Goal: Transaction & Acquisition: Purchase product/service

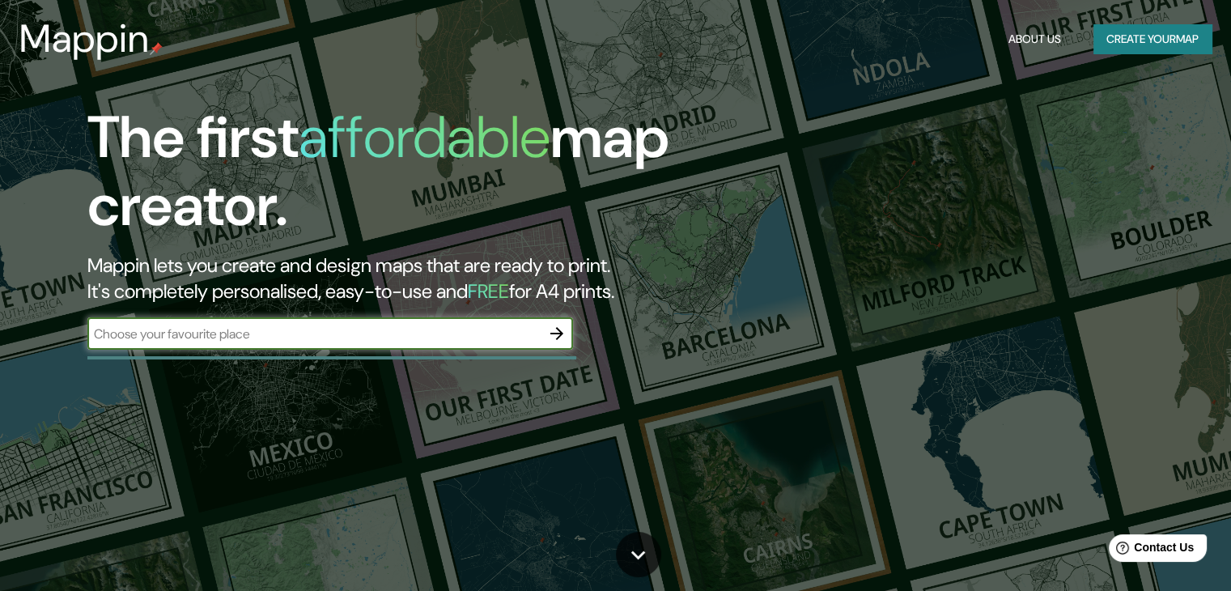
click at [324, 337] on input "text" at bounding box center [313, 334] width 453 height 19
click at [102, 334] on input "industrial" at bounding box center [313, 334] width 453 height 19
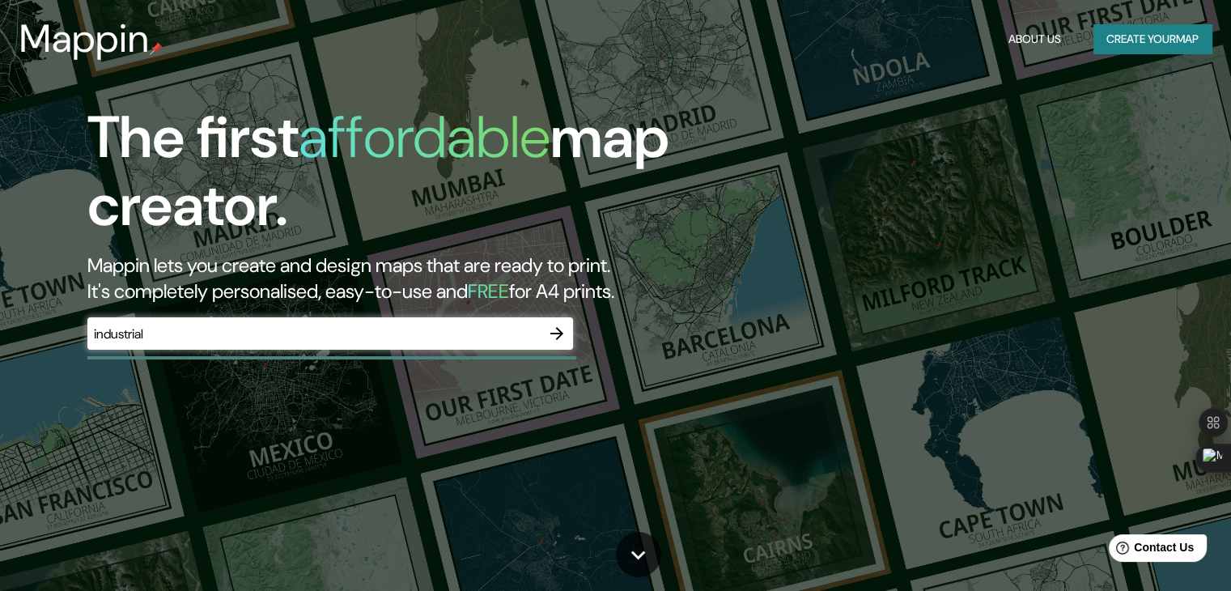
click at [348, 362] on div "The first affordable map creator. Mappin lets you create and design maps that a…" at bounding box center [395, 235] width 739 height 262
click at [359, 341] on input "industrial" at bounding box center [313, 334] width 453 height 19
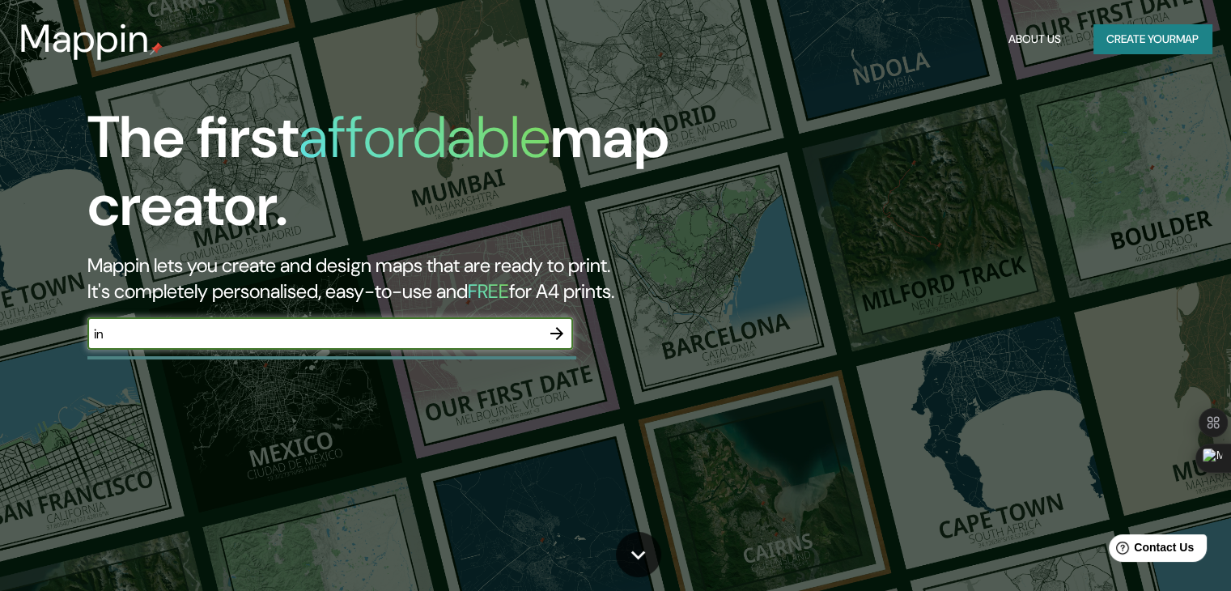
type input "i"
paste input "[STREET_ADDRESS][PERSON_NAME][PERSON_NAME]."
type input "[STREET_ADDRESS][PERSON_NAME][PERSON_NAME]."
click at [558, 334] on icon "button" at bounding box center [556, 333] width 19 height 19
click at [282, 339] on input "text" at bounding box center [313, 334] width 453 height 19
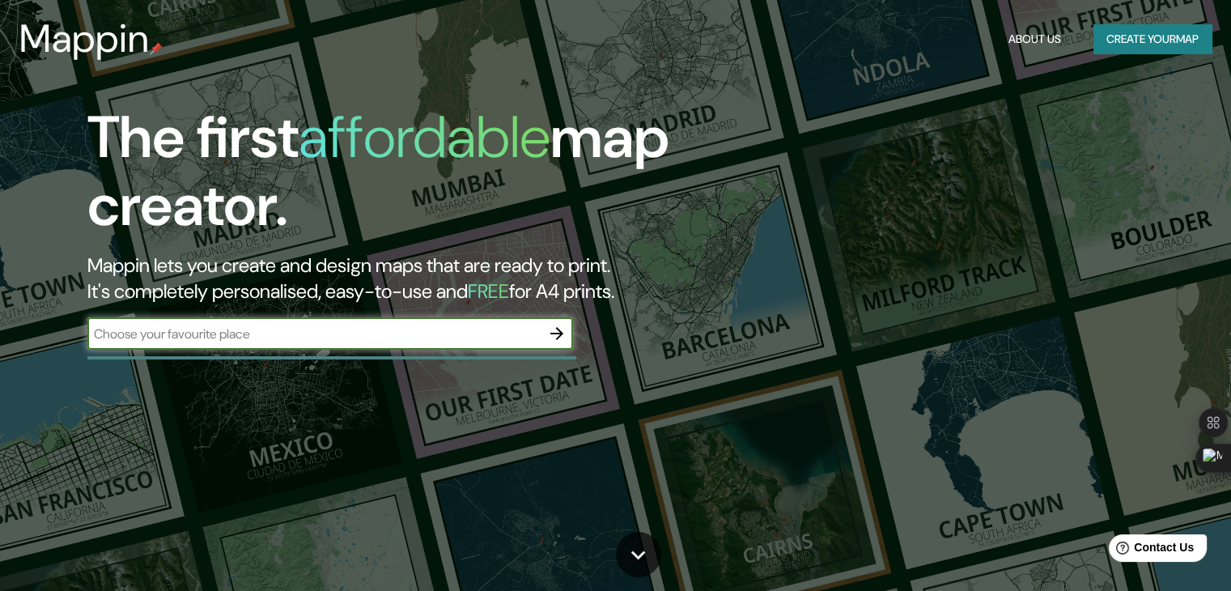
click at [397, 333] on input "text" at bounding box center [313, 334] width 453 height 19
paste input "Distribución, Asesoria y Servicio Buho"
type input "Distribución, Asesoria y Servicio Buho"
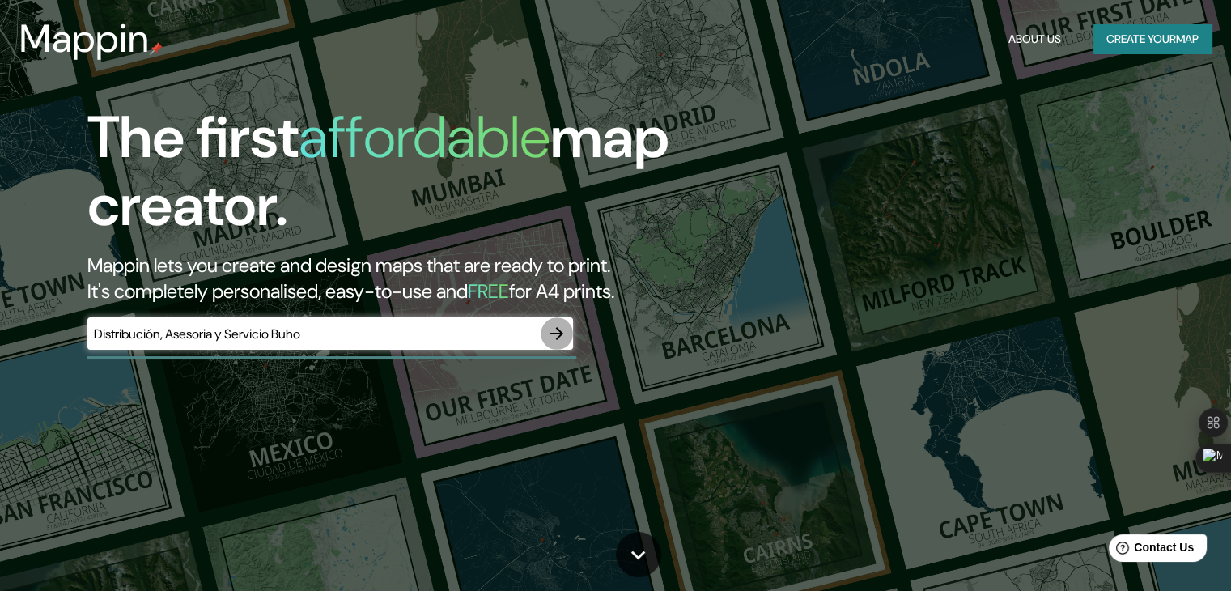
click at [549, 337] on icon "button" at bounding box center [556, 333] width 19 height 19
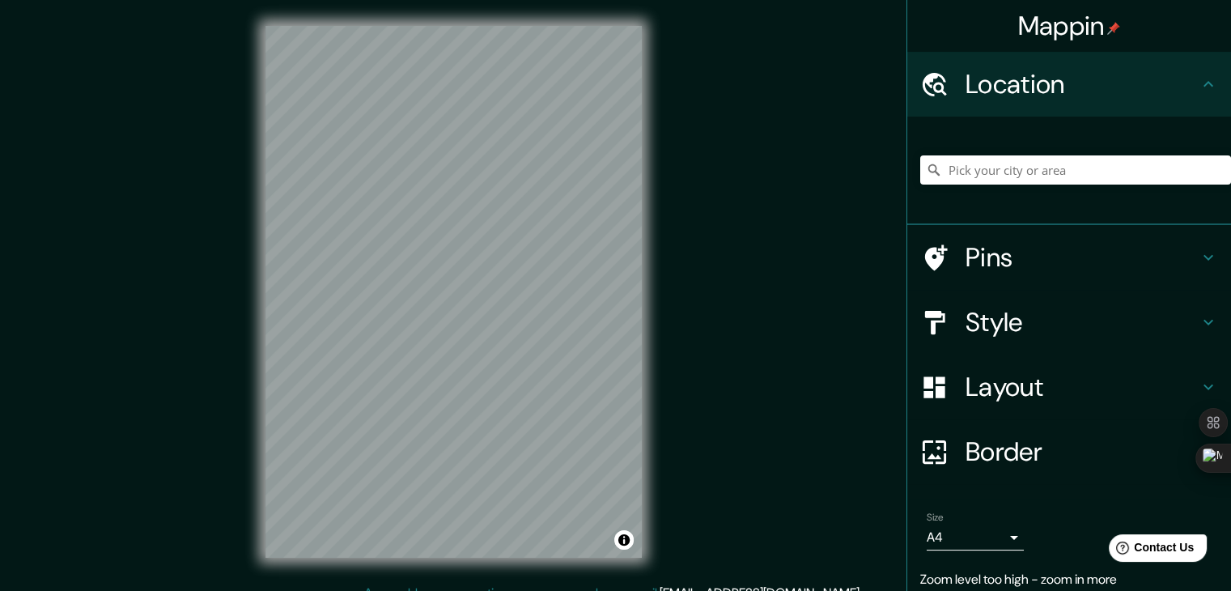
click at [1048, 96] on h4 "Location" at bounding box center [1081, 84] width 233 height 32
click at [1036, 173] on input "Pick your city or area" at bounding box center [1075, 169] width 311 height 29
paste input "Distribución, Asesoria y Servicio Buho"
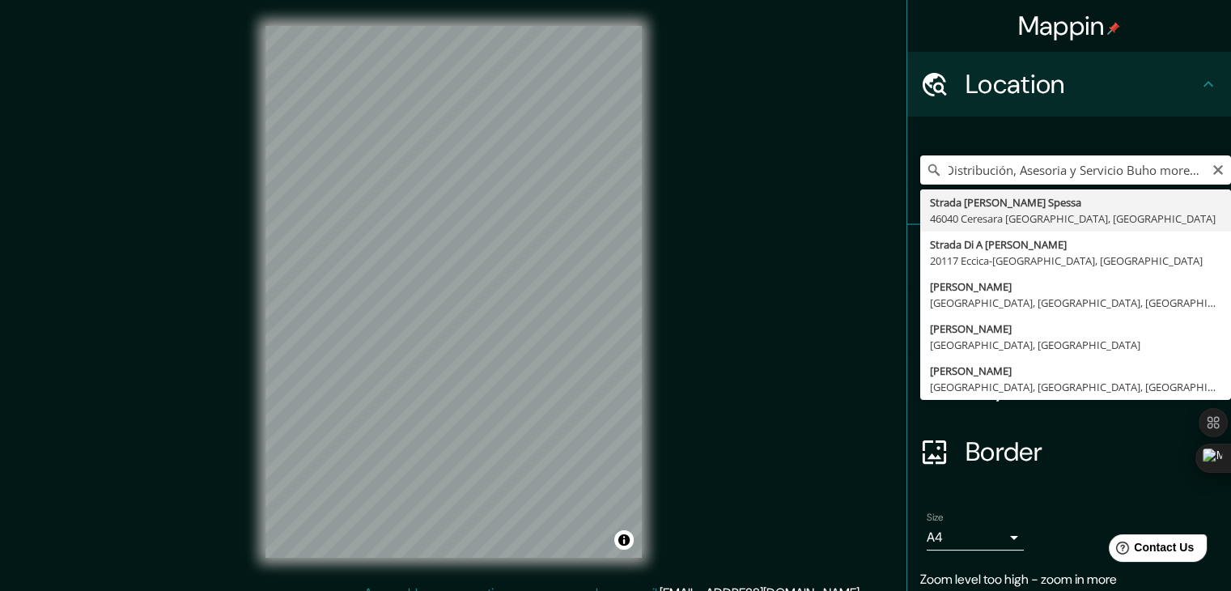
type input "Distribución, Asesoria y Servicio Buho morelia"
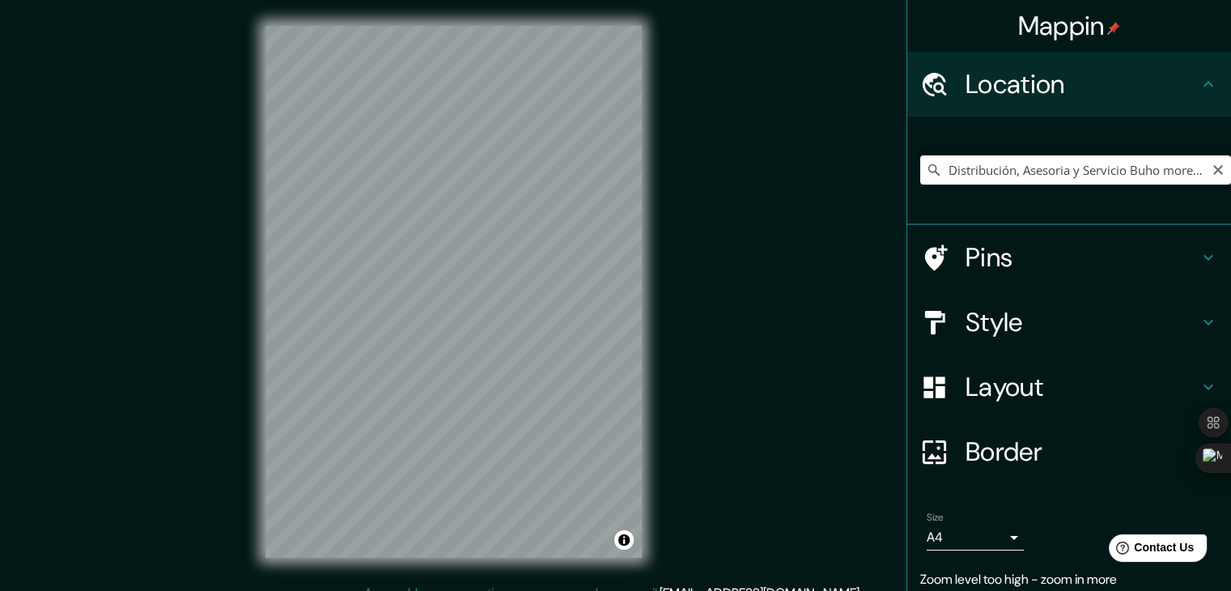
drag, startPoint x: 1152, startPoint y: 140, endPoint x: 1165, endPoint y: 144, distance: 13.6
click at [1153, 140] on div "Distribución, Asesoria y Servicio Buho morelia Strada [PERSON_NAME] Spessa 4604…" at bounding box center [1075, 169] width 311 height 81
drag, startPoint x: 991, startPoint y: 168, endPoint x: 1016, endPoint y: 169, distance: 24.3
click at [992, 169] on input "Distribución, Asesoria y Servicio Buho morelia" at bounding box center [1075, 169] width 311 height 29
click at [1211, 175] on icon "Clear" at bounding box center [1217, 169] width 13 height 13
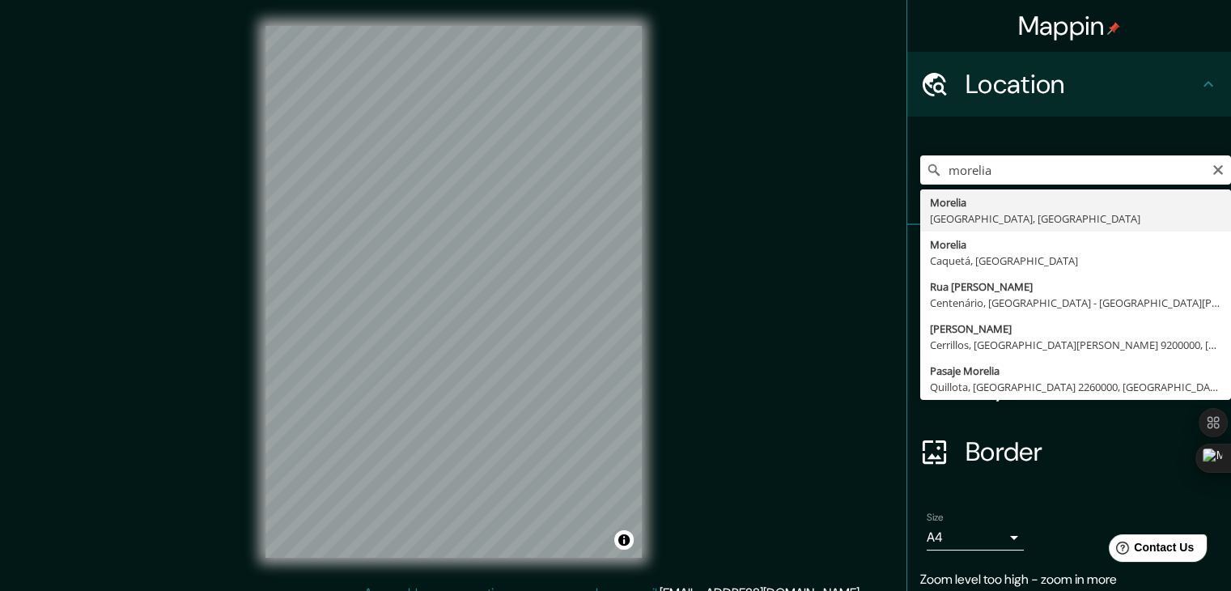
type input "[GEOGRAPHIC_DATA], [GEOGRAPHIC_DATA], [GEOGRAPHIC_DATA]"
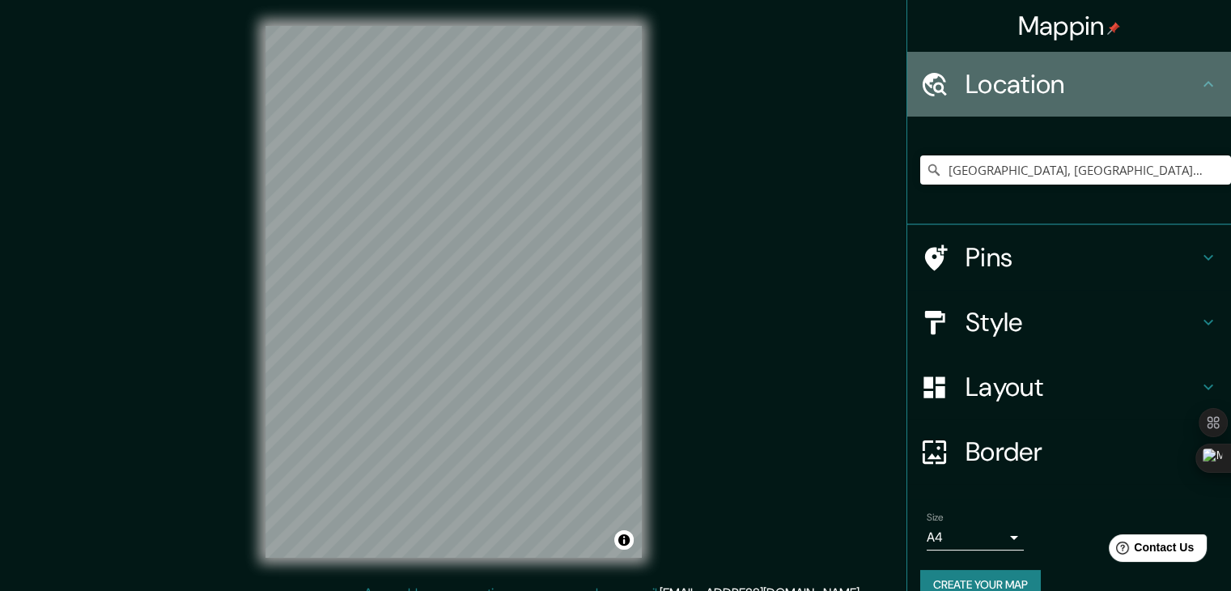
click at [1159, 78] on h4 "Location" at bounding box center [1081, 84] width 233 height 32
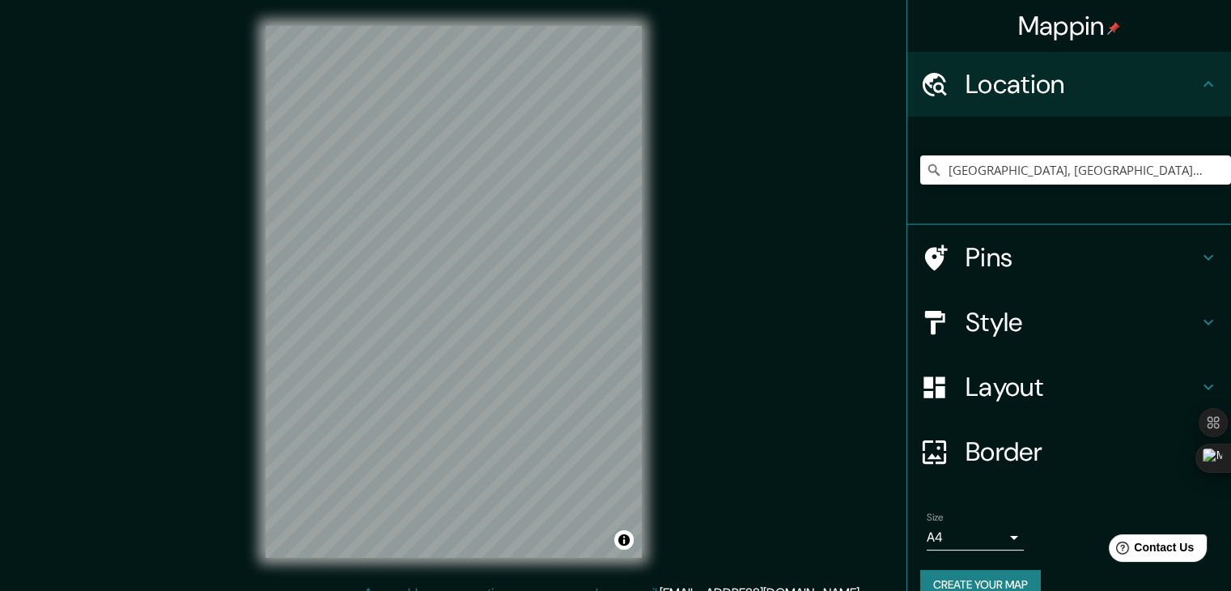
click at [1182, 89] on h4 "Location" at bounding box center [1081, 84] width 233 height 32
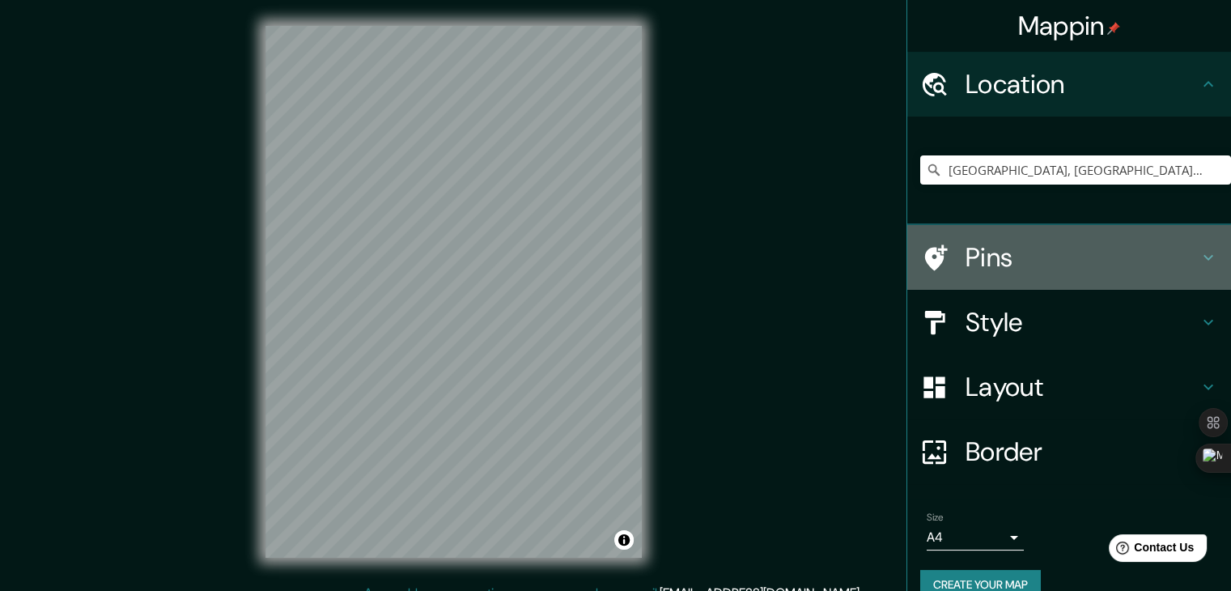
click at [1199, 265] on icon at bounding box center [1208, 257] width 19 height 19
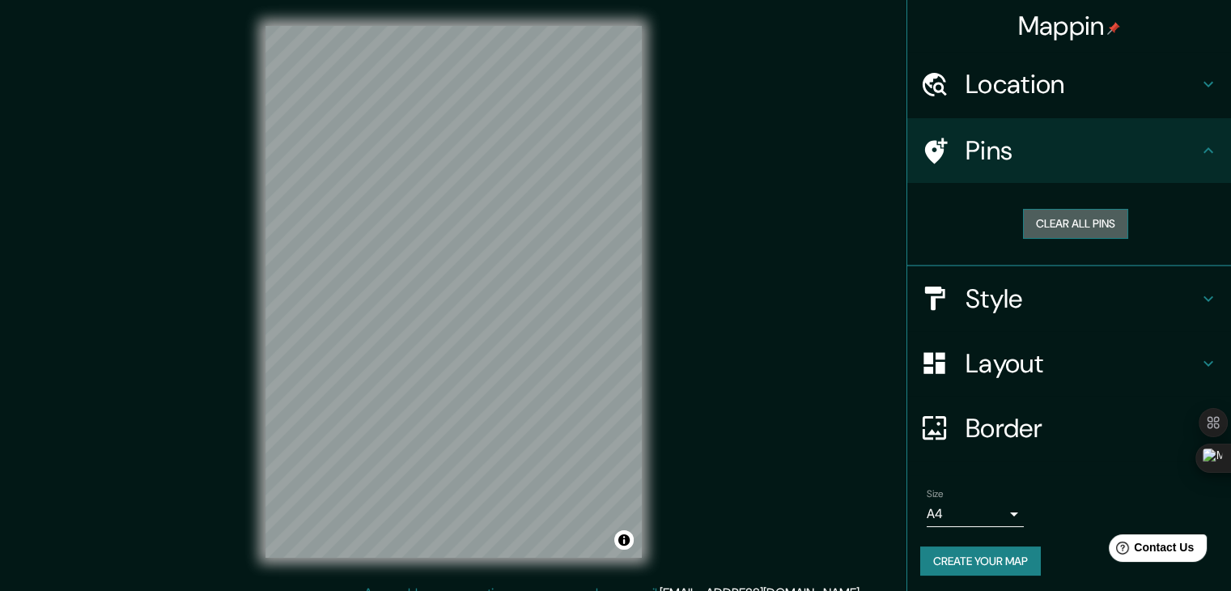
click at [1087, 221] on button "Clear all pins" at bounding box center [1075, 224] width 105 height 30
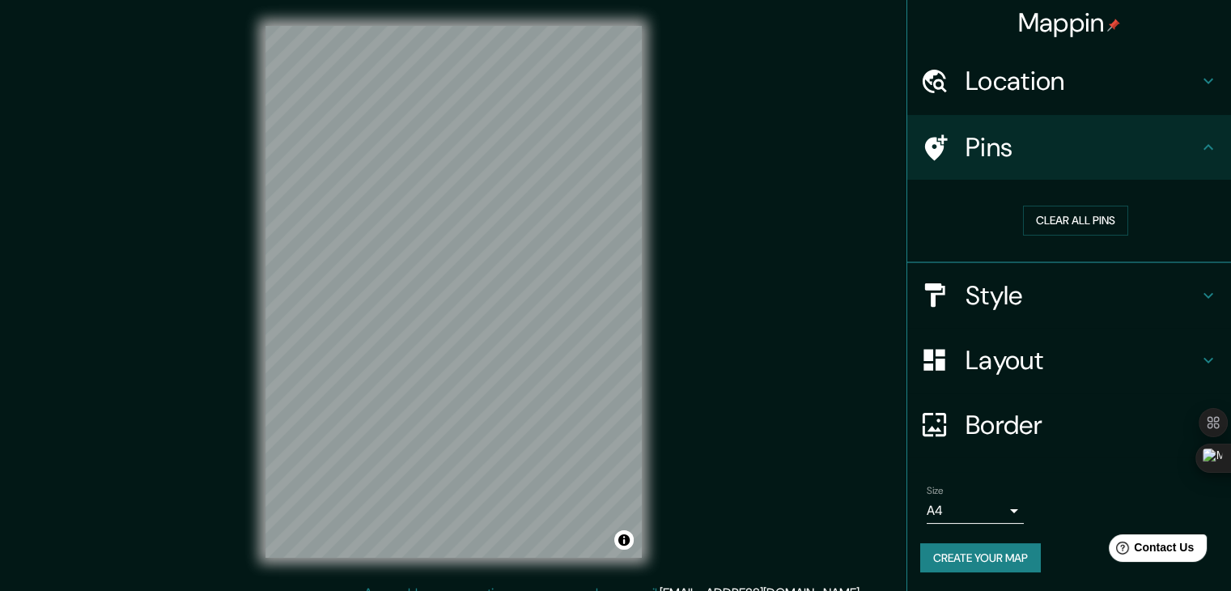
click at [1185, 292] on h4 "Style" at bounding box center [1081, 295] width 233 height 32
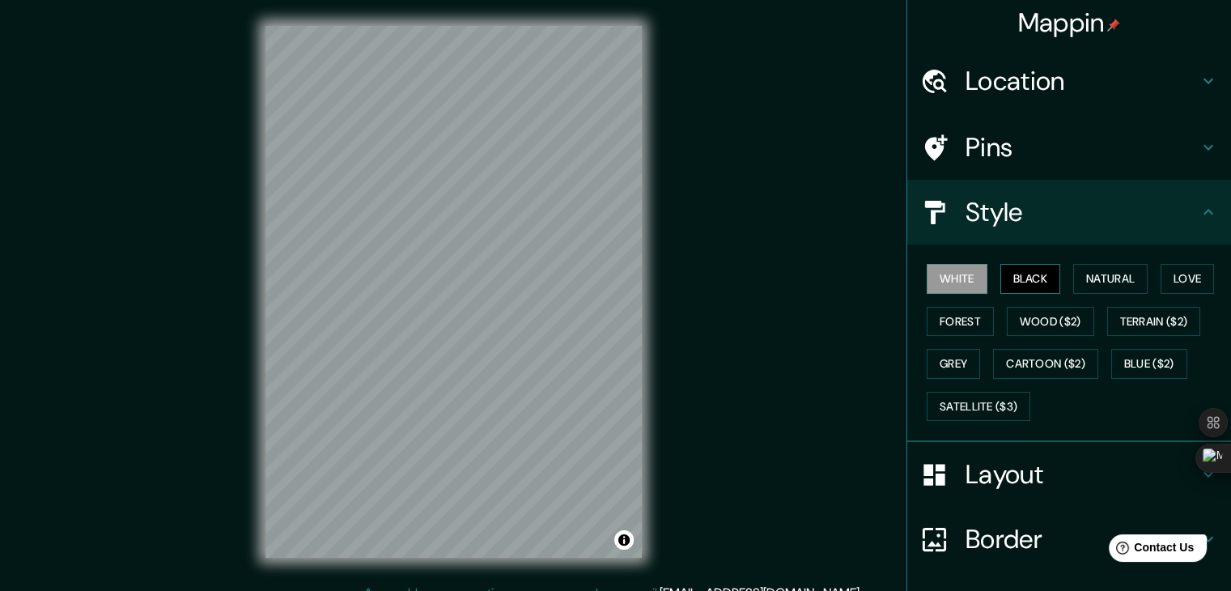
click at [1022, 279] on button "Black" at bounding box center [1030, 279] width 61 height 30
click at [1091, 274] on button "Natural" at bounding box center [1110, 279] width 74 height 30
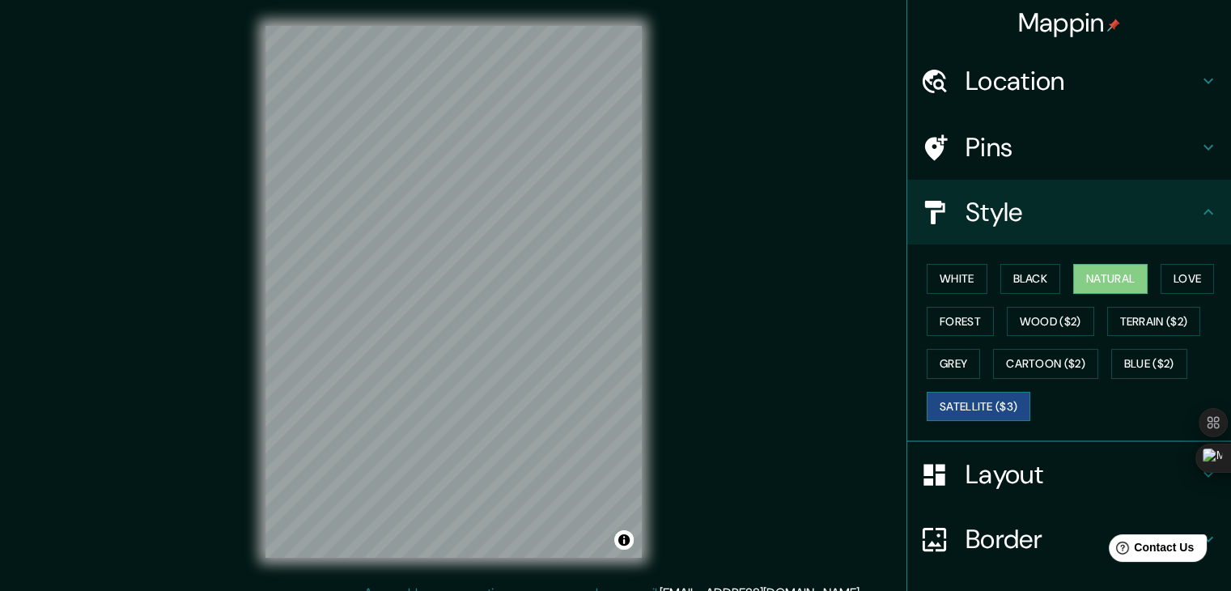
click at [958, 398] on button "Satellite ($3)" at bounding box center [979, 407] width 104 height 30
click at [185, 370] on div "Mappin Location [GEOGRAPHIC_DATA], [GEOGRAPHIC_DATA], [GEOGRAPHIC_DATA] Pins St…" at bounding box center [615, 304] width 1231 height 609
click at [1174, 271] on button "Love" at bounding box center [1186, 279] width 53 height 30
click at [1113, 279] on button "Natural" at bounding box center [1110, 279] width 74 height 30
click at [1025, 274] on button "Black" at bounding box center [1030, 279] width 61 height 30
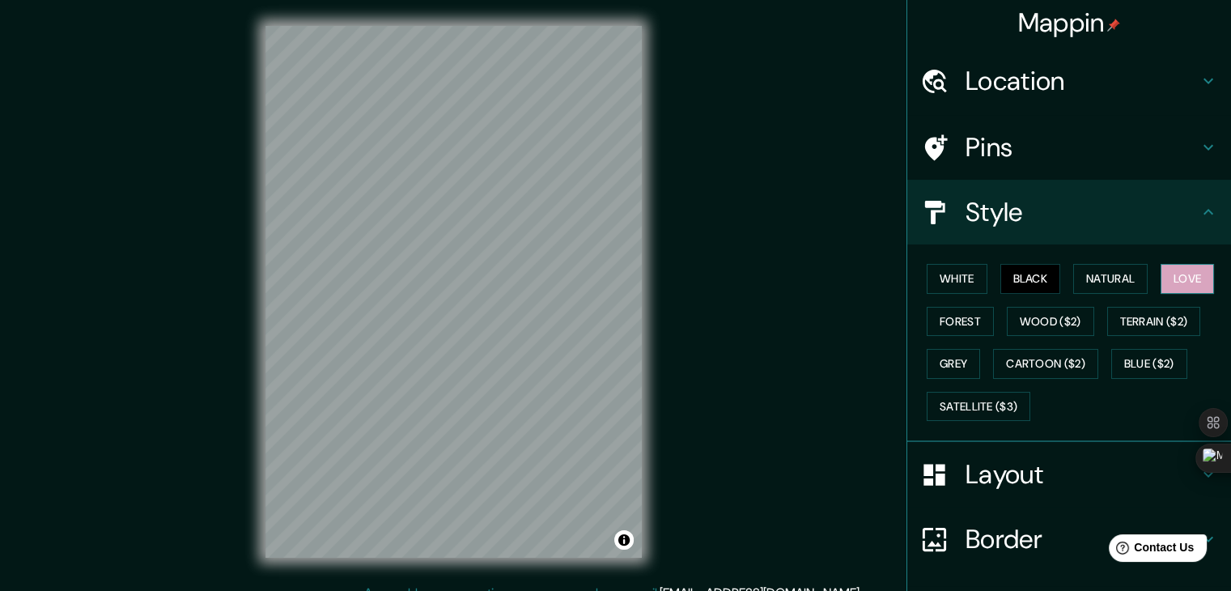
click at [1186, 274] on button "Love" at bounding box center [1186, 279] width 53 height 30
click at [975, 401] on button "Satellite ($3)" at bounding box center [979, 407] width 104 height 30
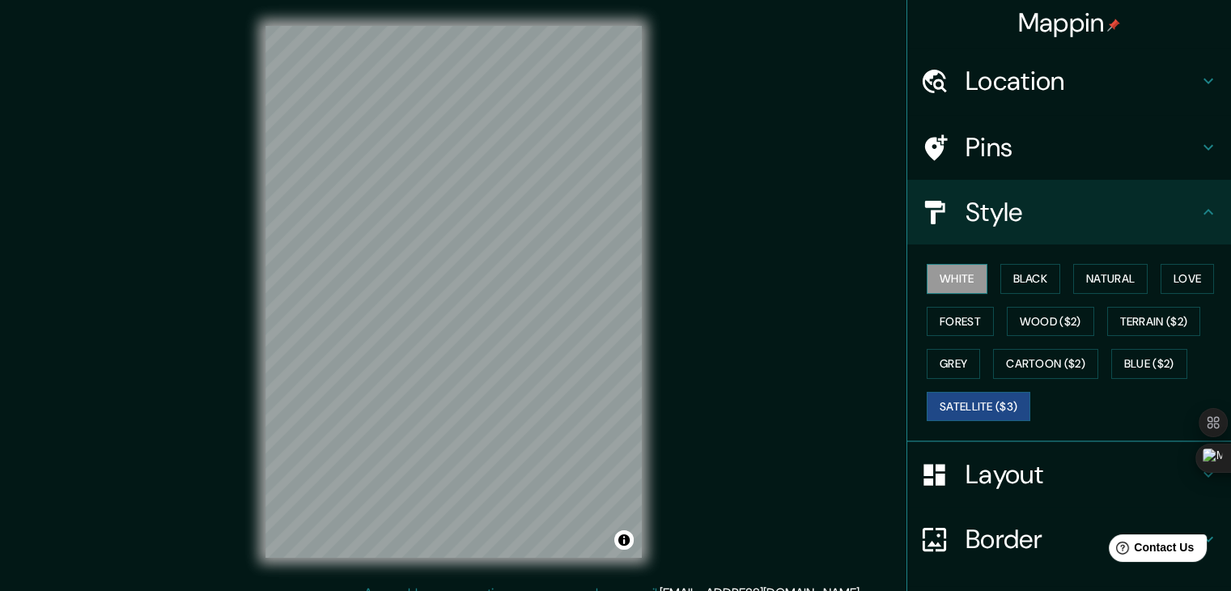
click at [946, 270] on button "White" at bounding box center [957, 279] width 61 height 30
click at [1026, 286] on button "Black" at bounding box center [1030, 279] width 61 height 30
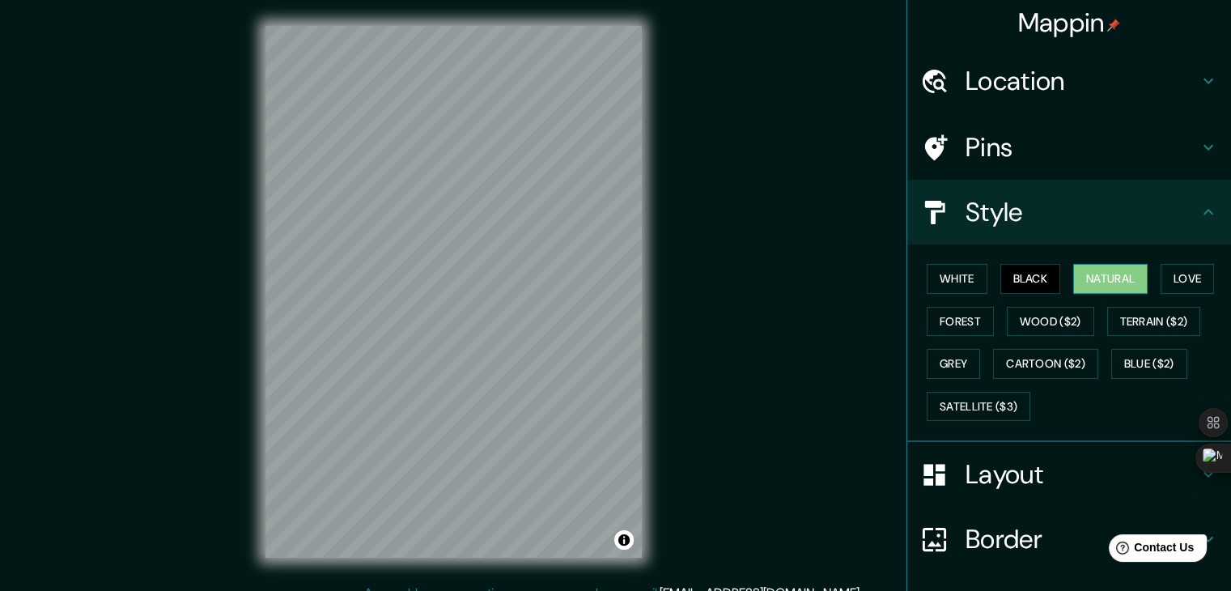
click at [1112, 281] on button "Natural" at bounding box center [1110, 279] width 74 height 30
click at [1180, 285] on button "Love" at bounding box center [1186, 279] width 53 height 30
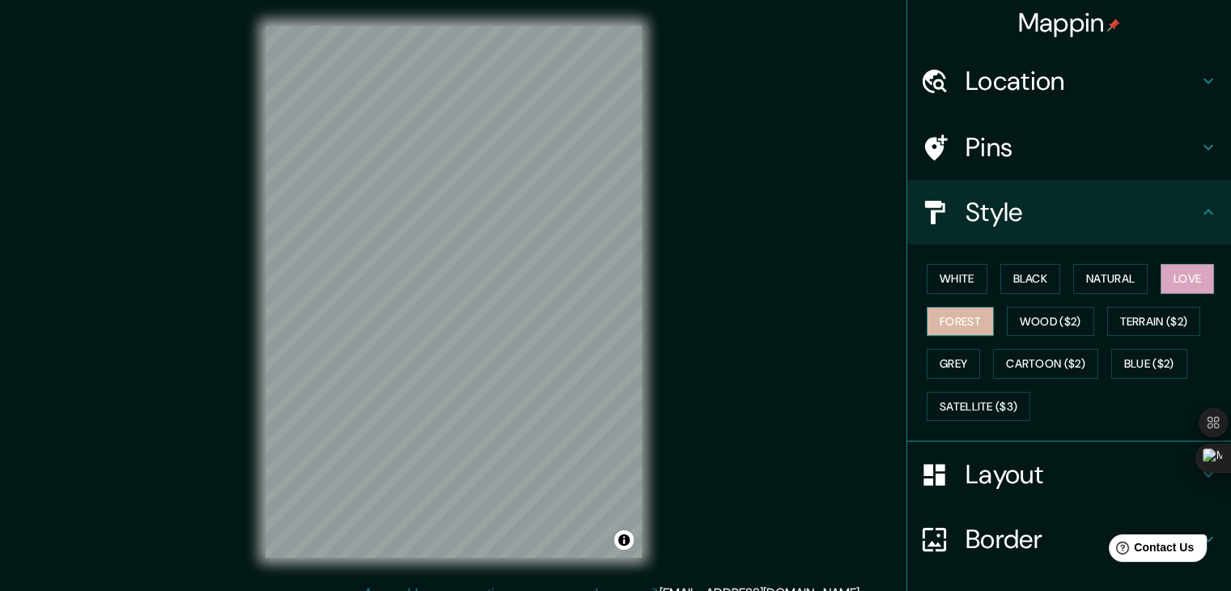
click at [957, 320] on button "Forest" at bounding box center [960, 322] width 67 height 30
click at [1028, 324] on button "Wood ($2)" at bounding box center [1050, 322] width 87 height 30
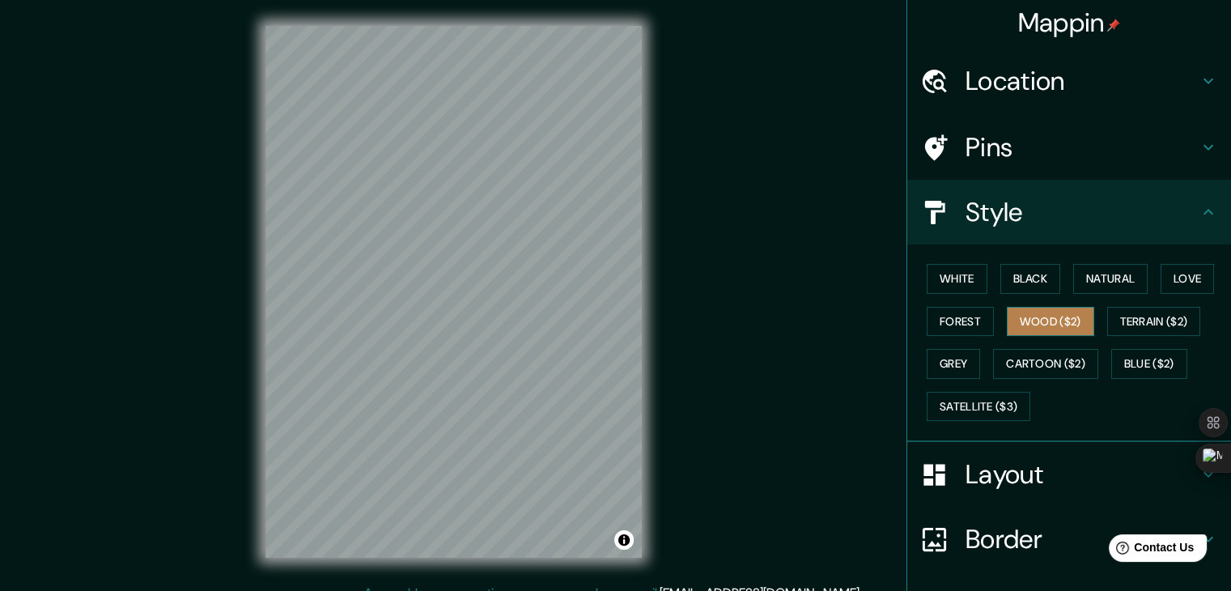
click at [1067, 330] on button "Wood ($2)" at bounding box center [1050, 322] width 87 height 30
click at [957, 278] on button "White" at bounding box center [957, 279] width 61 height 30
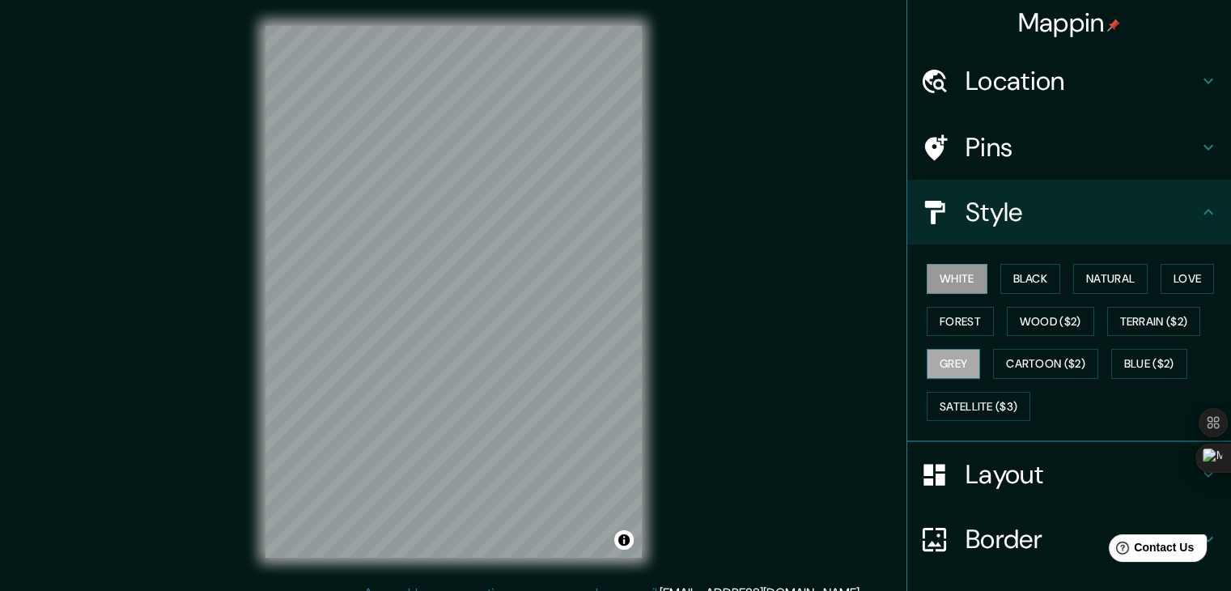
click at [939, 366] on button "Grey" at bounding box center [953, 364] width 53 height 30
click at [975, 406] on button "Satellite ($3)" at bounding box center [979, 407] width 104 height 30
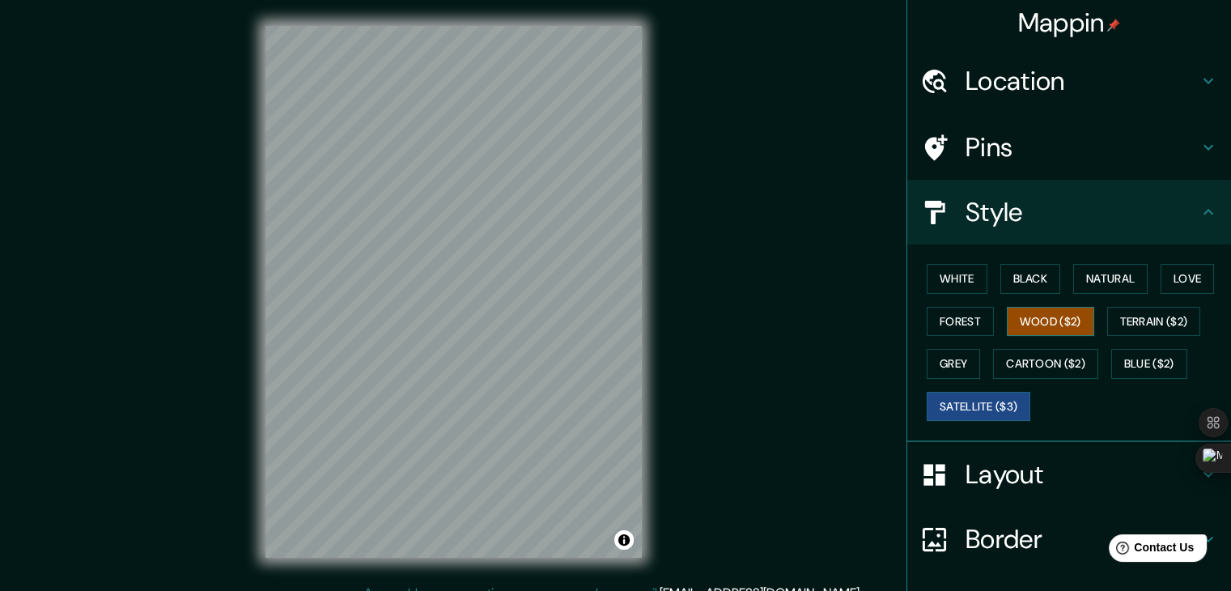
click at [1035, 328] on button "Wood ($2)" at bounding box center [1050, 322] width 87 height 30
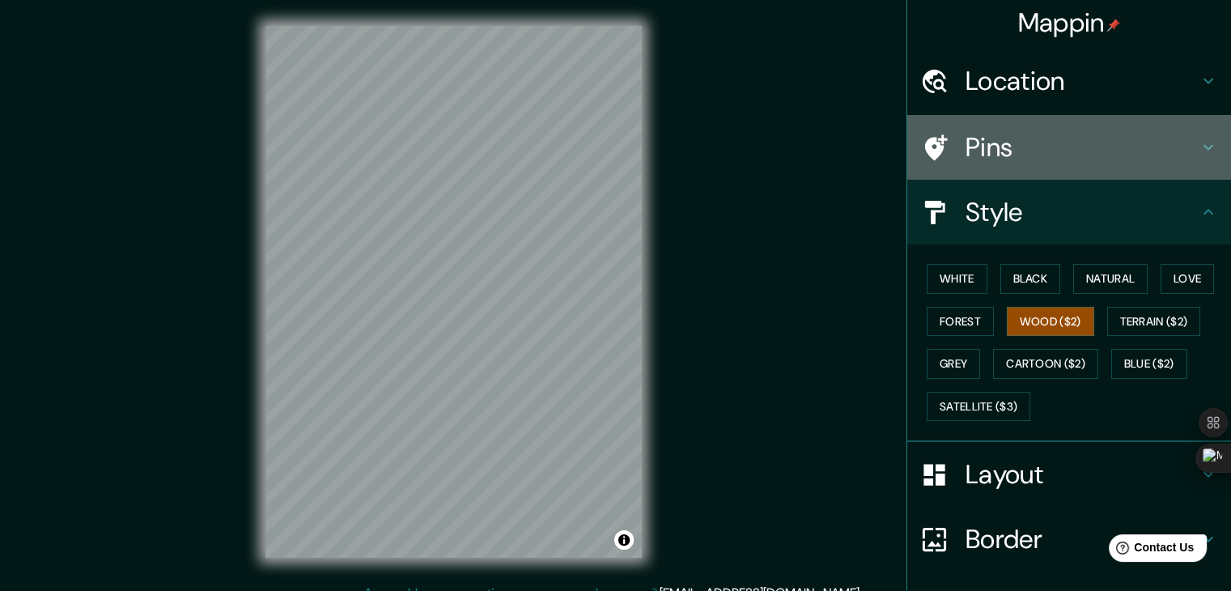
click at [986, 148] on h4 "Pins" at bounding box center [1081, 147] width 233 height 32
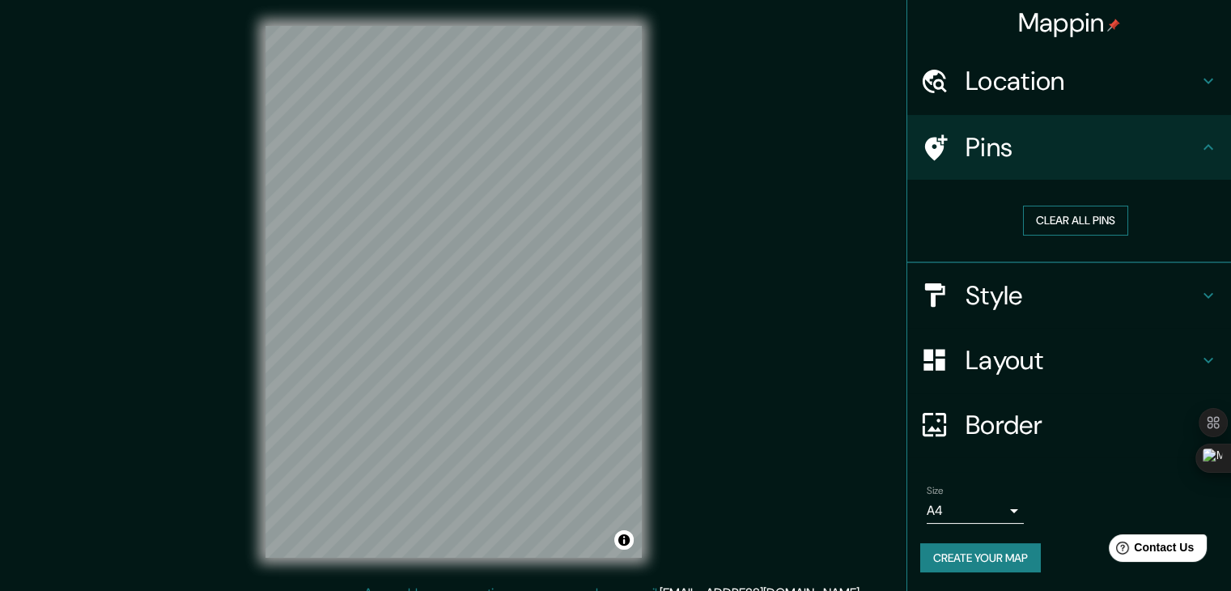
click at [1067, 223] on button "Clear all pins" at bounding box center [1075, 221] width 105 height 30
click at [1066, 219] on button "Clear all pins" at bounding box center [1075, 221] width 105 height 30
click at [986, 159] on h4 "Pins" at bounding box center [1081, 147] width 233 height 32
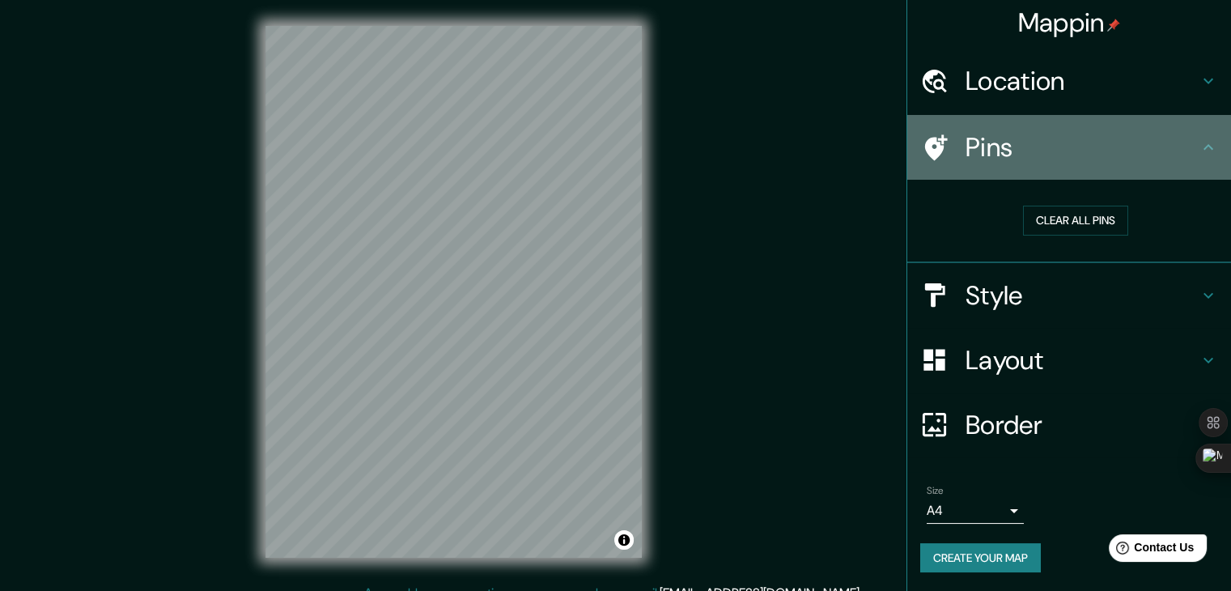
click at [925, 139] on icon at bounding box center [936, 147] width 23 height 26
click at [925, 140] on icon at bounding box center [936, 147] width 23 height 26
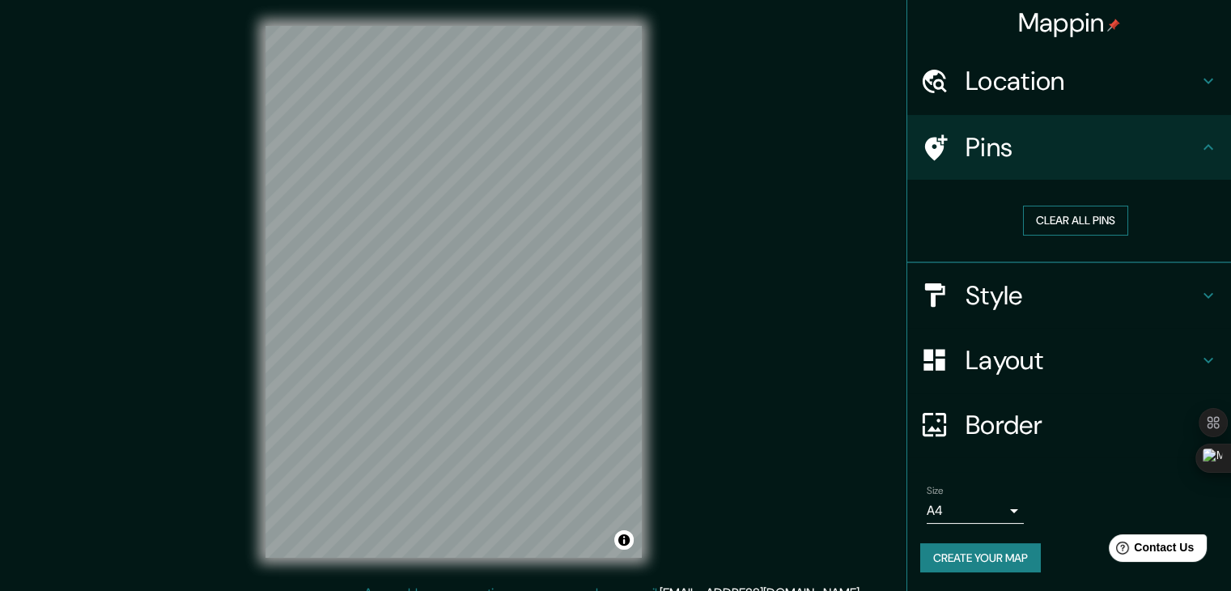
click at [1065, 224] on button "Clear all pins" at bounding box center [1075, 221] width 105 height 30
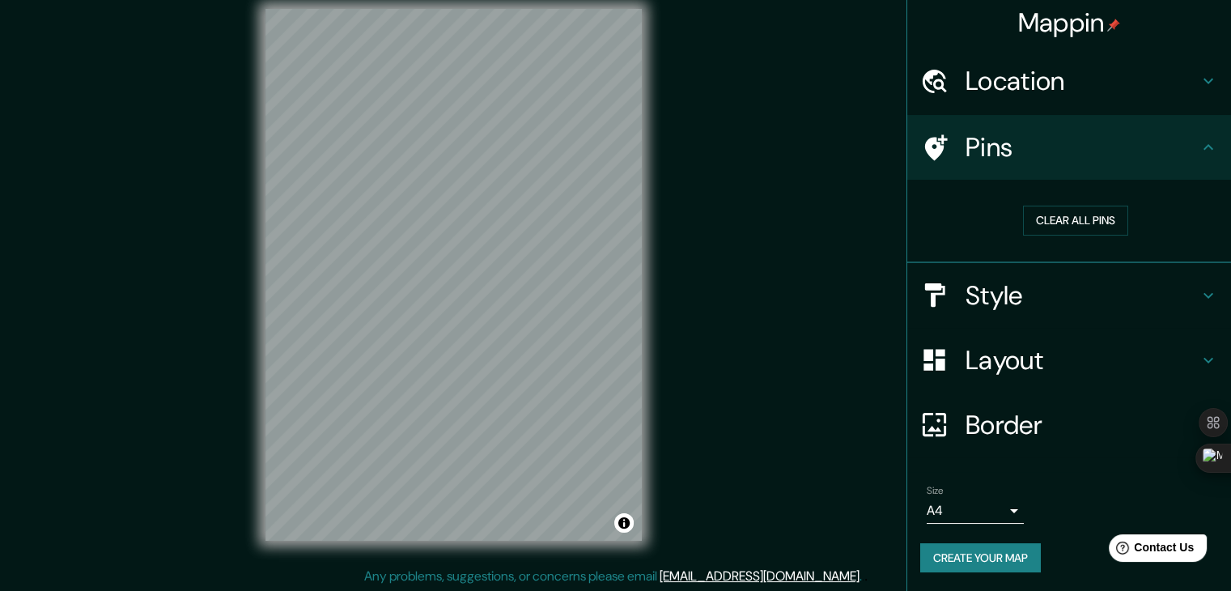
scroll to position [19, 0]
click at [1028, 423] on h4 "Border" at bounding box center [1081, 425] width 233 height 32
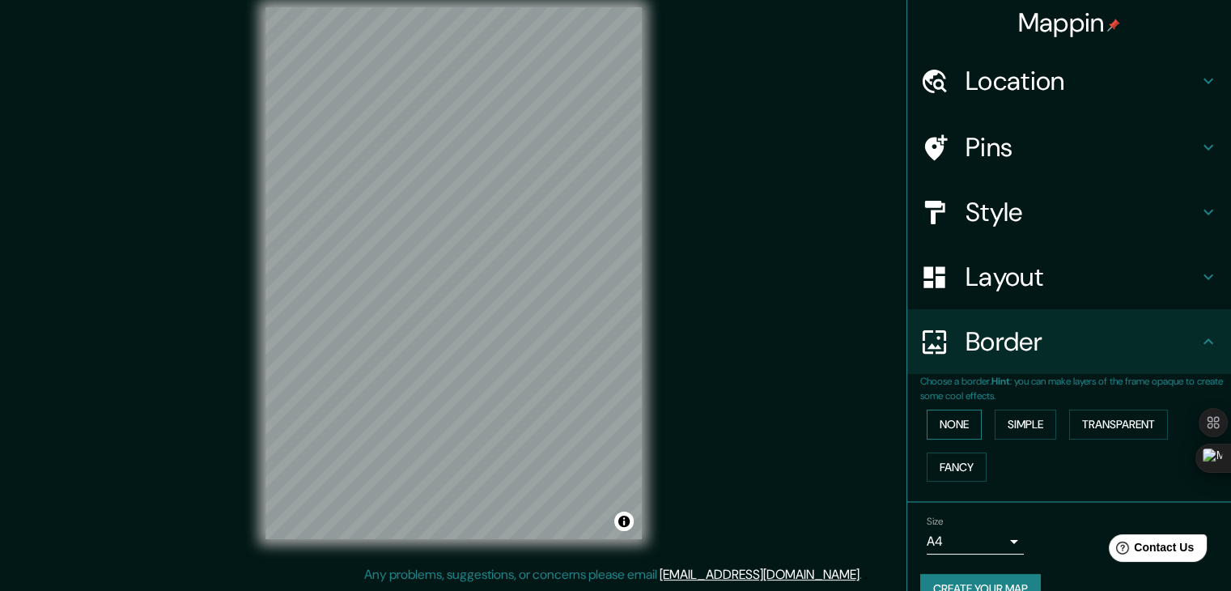
click at [944, 426] on button "None" at bounding box center [954, 424] width 55 height 30
click at [1016, 428] on button "Simple" at bounding box center [1026, 424] width 62 height 30
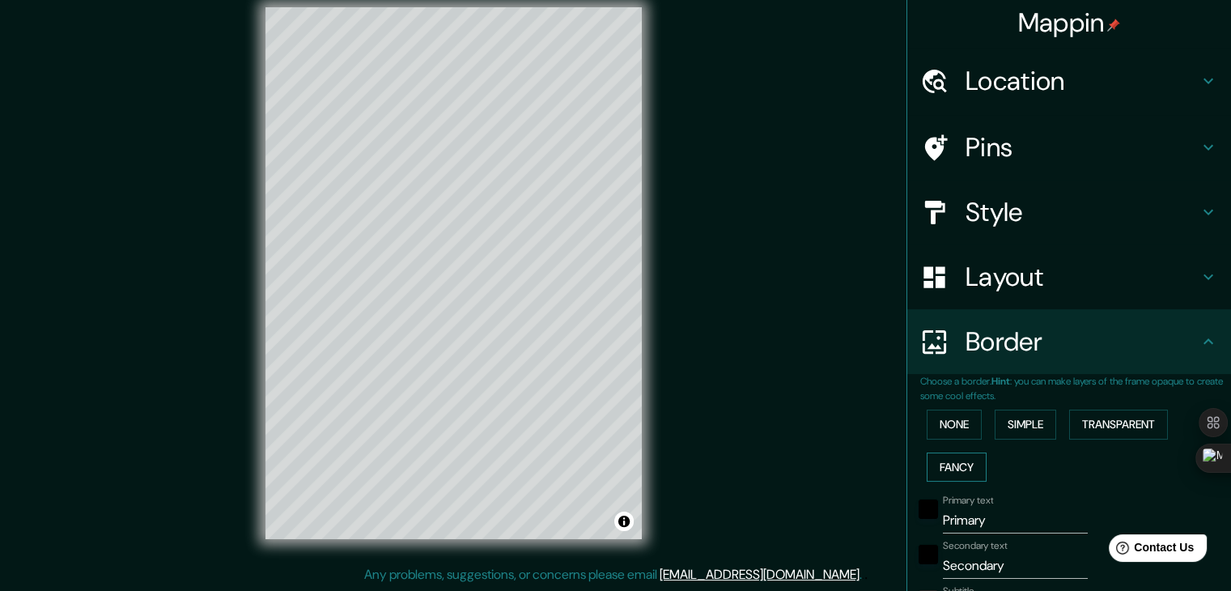
click at [940, 465] on button "Fancy" at bounding box center [957, 467] width 60 height 30
click at [1126, 425] on button "Transparent" at bounding box center [1118, 424] width 99 height 30
click at [959, 426] on button "None" at bounding box center [954, 424] width 55 height 30
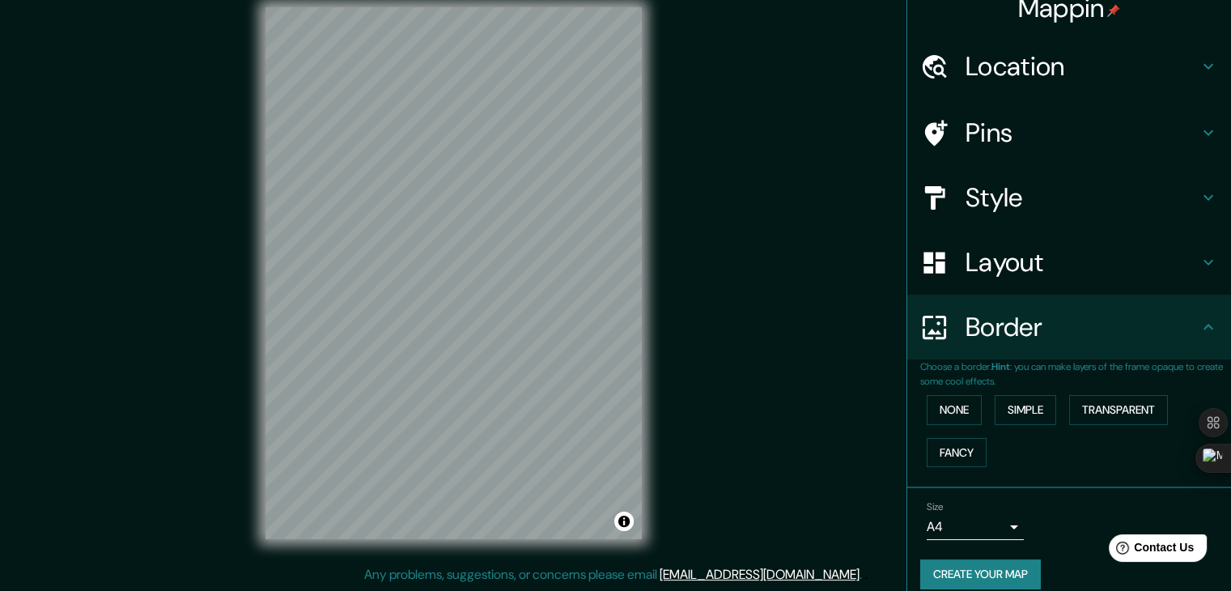
scroll to position [34, 0]
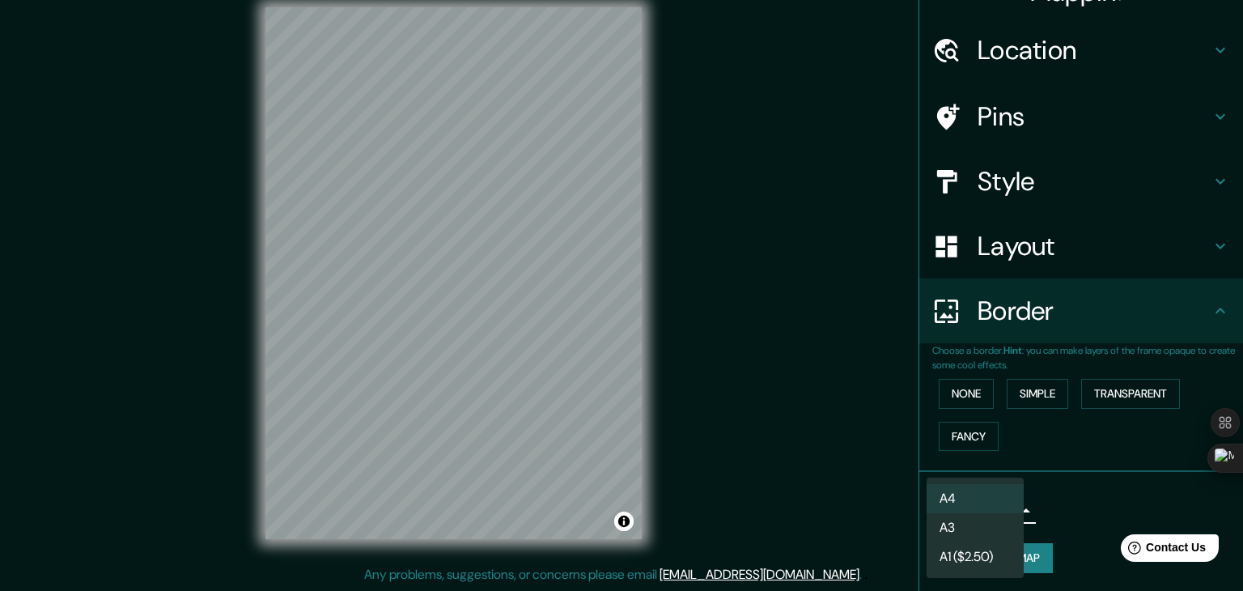
click at [999, 503] on body "Mappin Location [GEOGRAPHIC_DATA], [GEOGRAPHIC_DATA], [GEOGRAPHIC_DATA] Pins St…" at bounding box center [621, 276] width 1243 height 591
click at [975, 564] on li "A1 ($2.50)" at bounding box center [975, 556] width 97 height 29
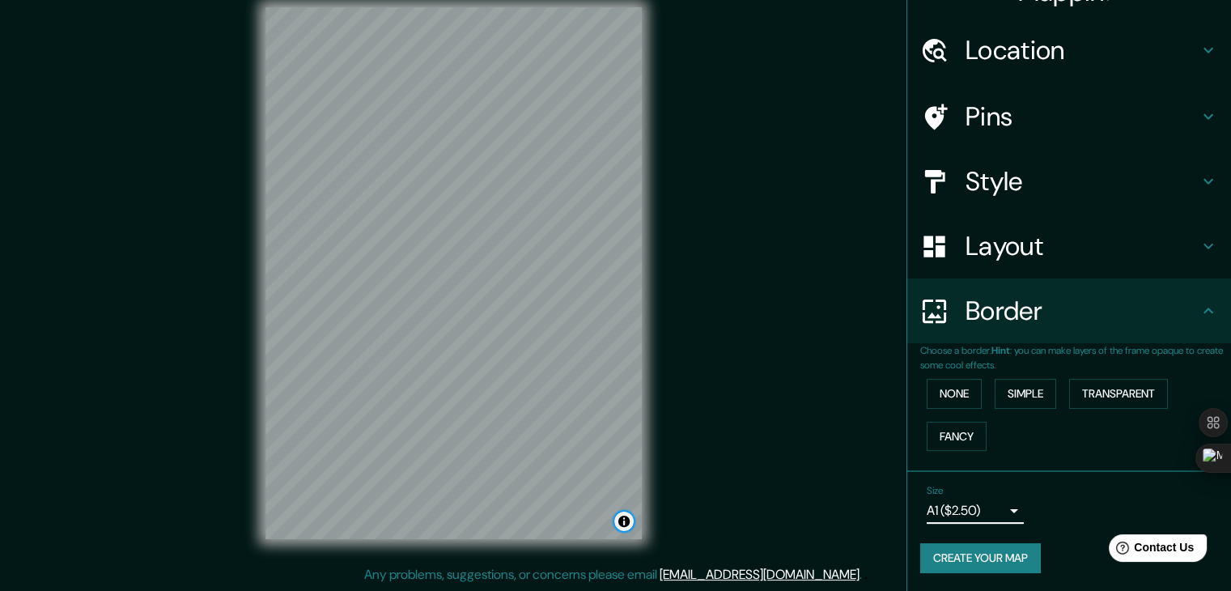
click at [628, 524] on button "Toggle attribution" at bounding box center [623, 520] width 19 height 19
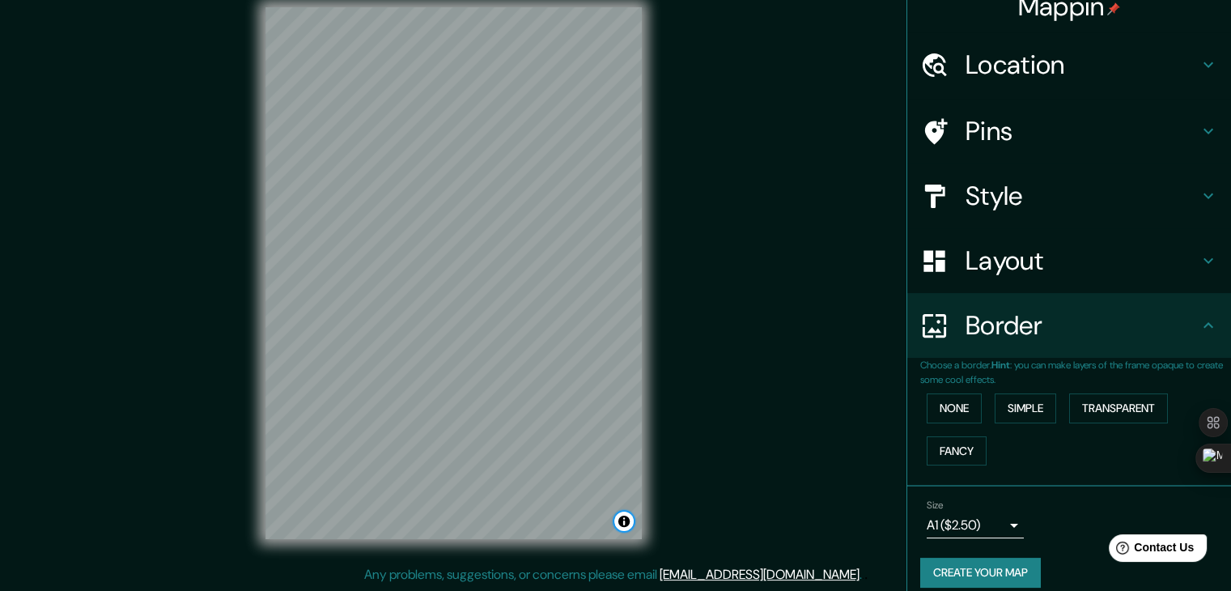
scroll to position [0, 0]
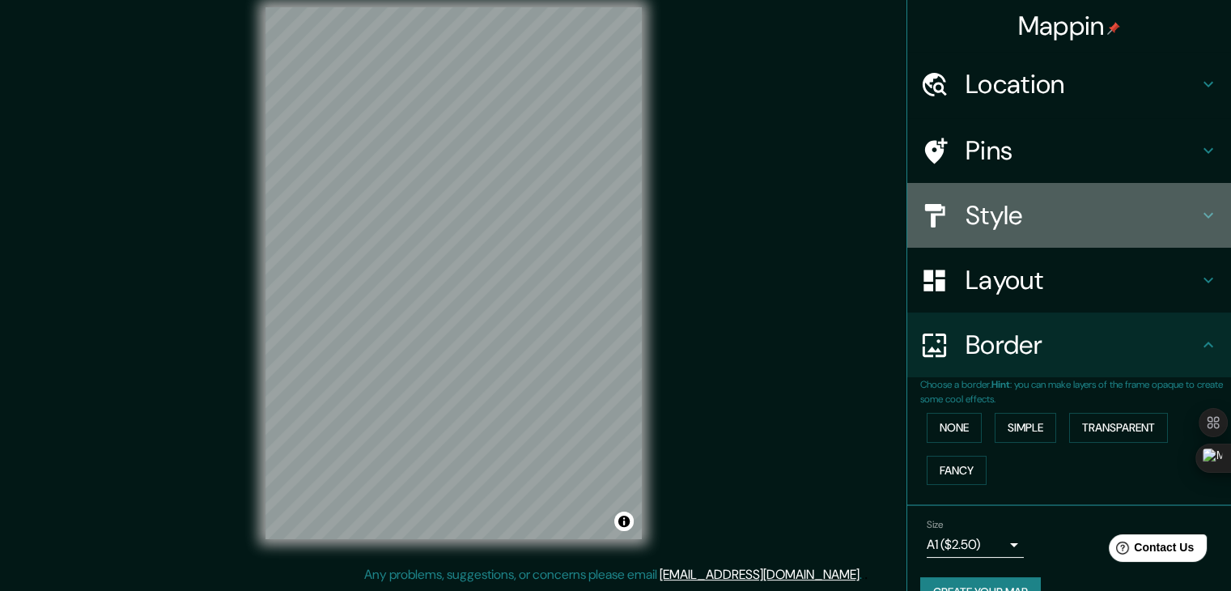
click at [1048, 205] on h4 "Style" at bounding box center [1081, 215] width 233 height 32
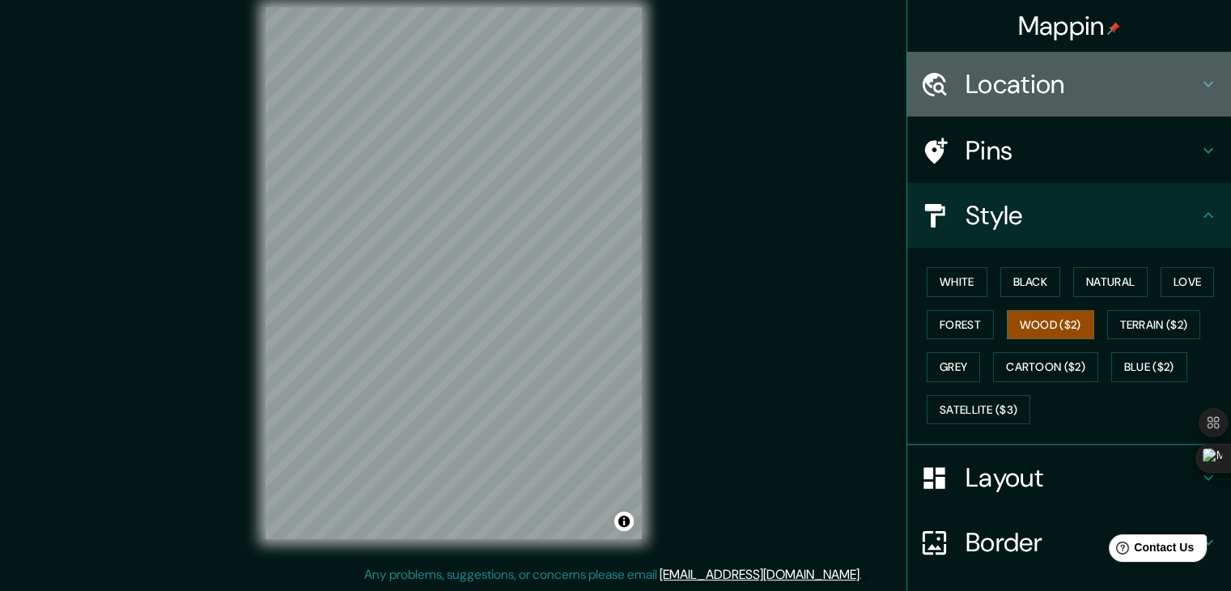
click at [1097, 78] on h4 "Location" at bounding box center [1081, 84] width 233 height 32
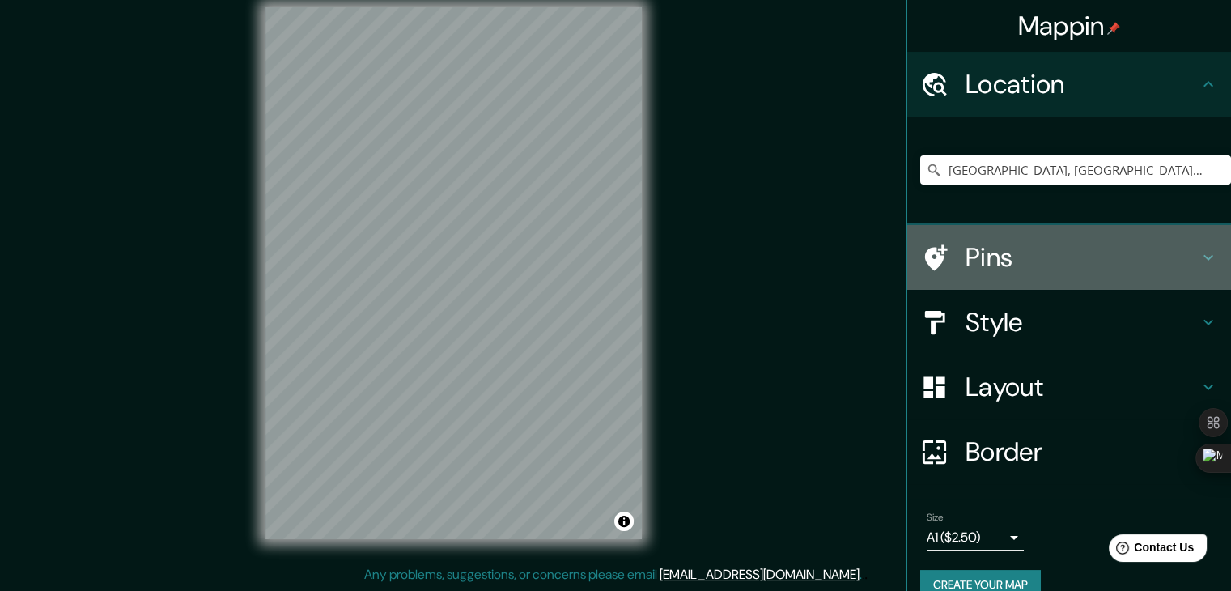
click at [1059, 245] on h4 "Pins" at bounding box center [1081, 257] width 233 height 32
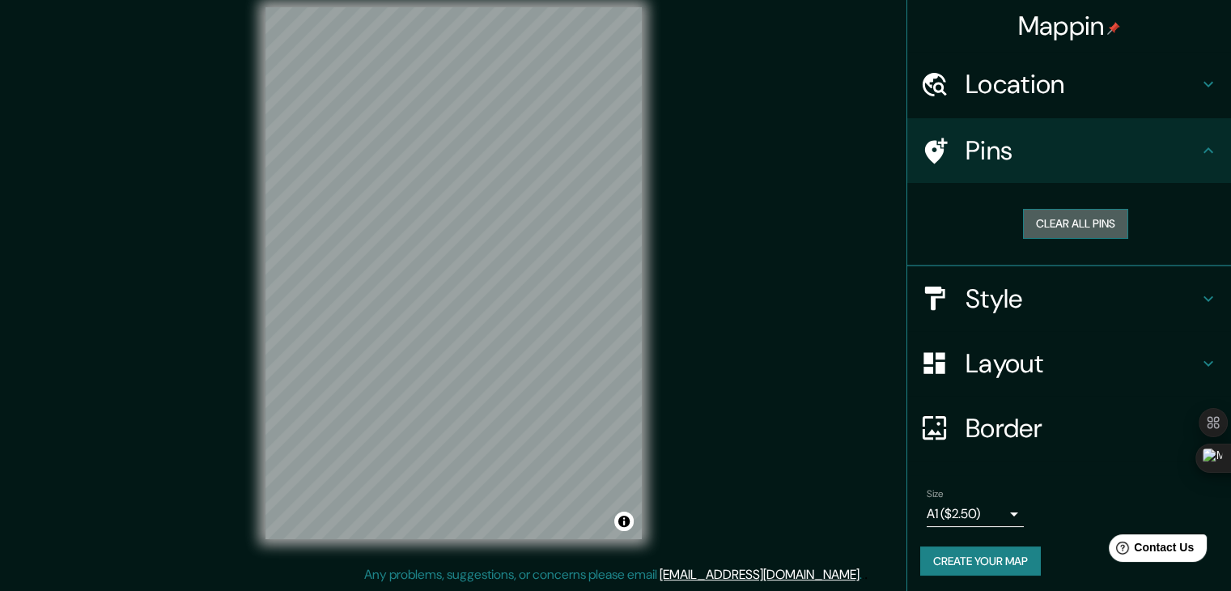
click at [1063, 224] on button "Clear all pins" at bounding box center [1075, 224] width 105 height 30
click at [972, 565] on button "Create your map" at bounding box center [980, 561] width 121 height 30
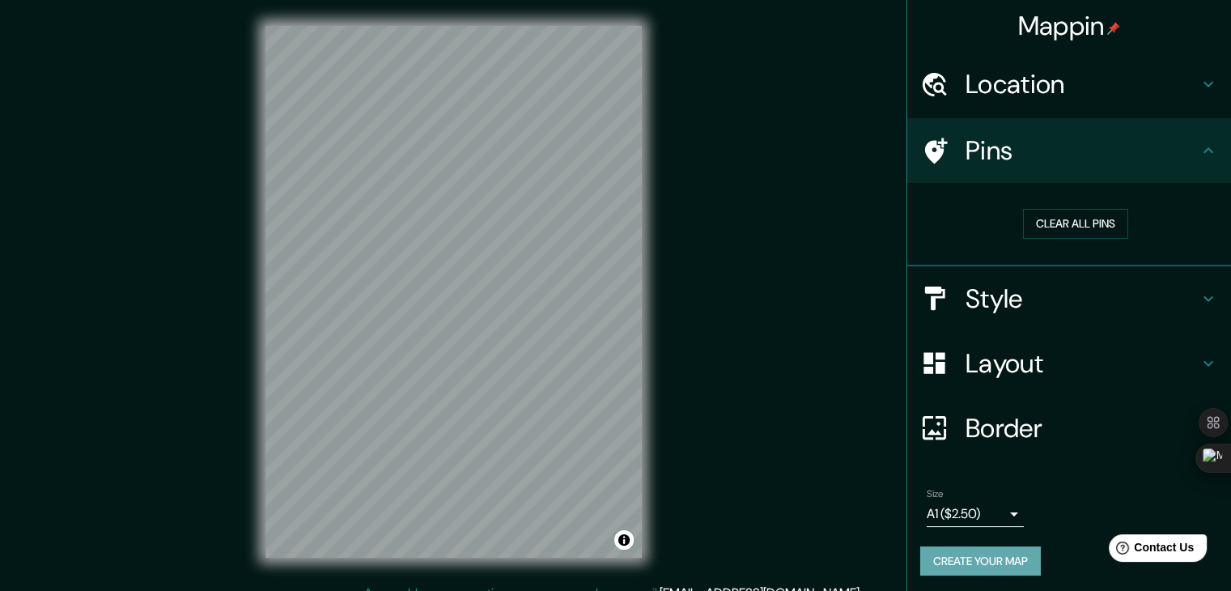
click at [991, 557] on button "Create your map" at bounding box center [980, 561] width 121 height 30
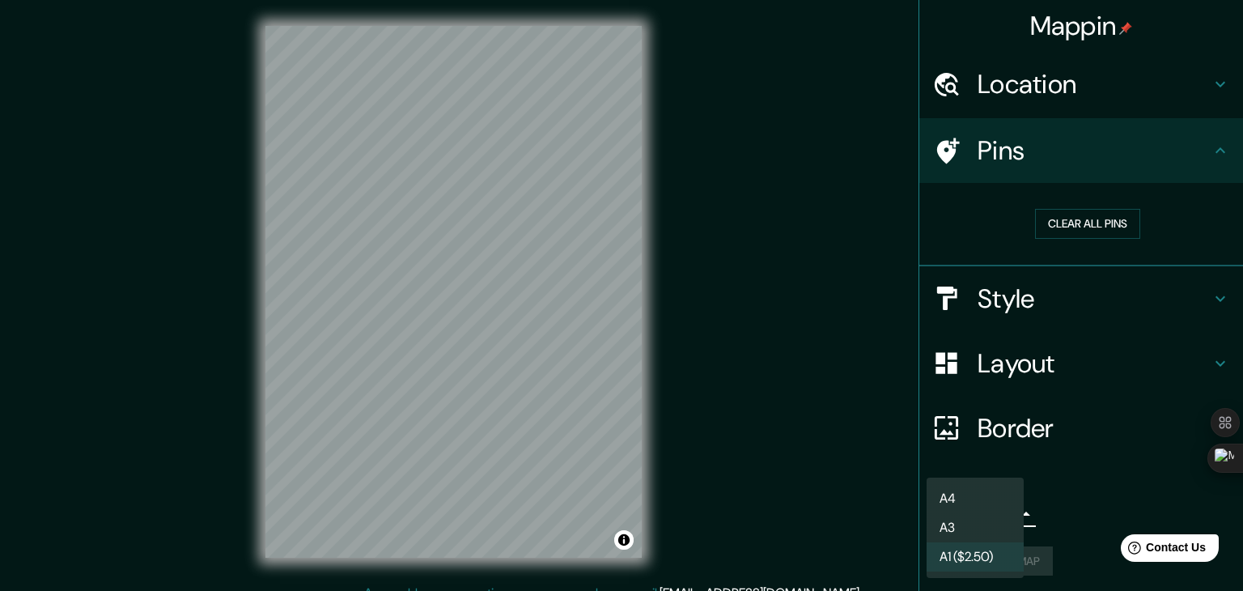
click at [1002, 511] on body "Mappin Location [GEOGRAPHIC_DATA], [GEOGRAPHIC_DATA], [GEOGRAPHIC_DATA] Pins Cl…" at bounding box center [621, 295] width 1243 height 591
click at [974, 501] on li "A4" at bounding box center [975, 498] width 97 height 29
type input "single"
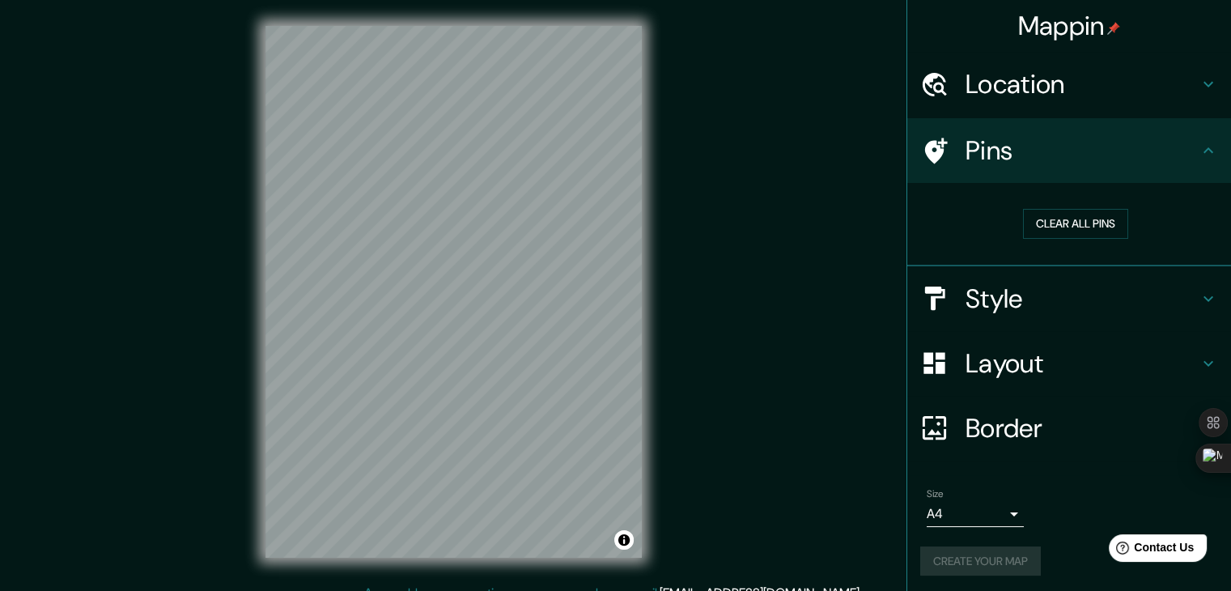
click at [804, 468] on div "Mappin Location [GEOGRAPHIC_DATA], [GEOGRAPHIC_DATA], [GEOGRAPHIC_DATA] Pins Cl…" at bounding box center [615, 304] width 1231 height 609
drag, startPoint x: 1214, startPoint y: 103, endPoint x: 1224, endPoint y: 166, distance: 63.9
click at [1224, 166] on div "Mappin Location [GEOGRAPHIC_DATA], [GEOGRAPHIC_DATA], [GEOGRAPHIC_DATA] Pins Cl…" at bounding box center [1068, 295] width 325 height 591
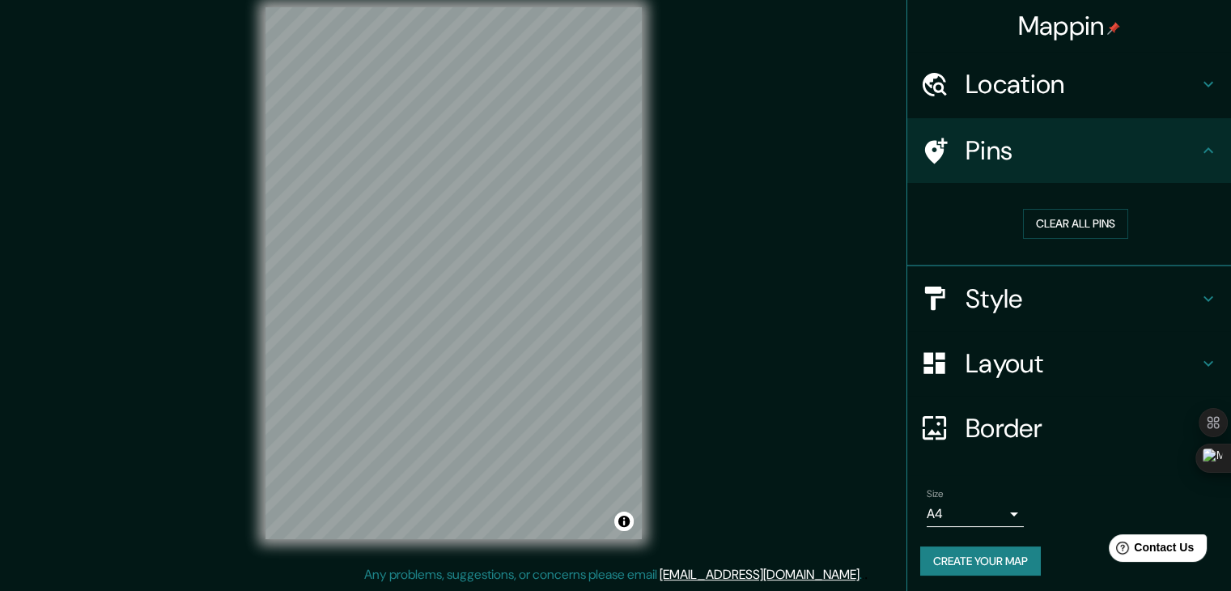
click at [972, 562] on button "Create your map" at bounding box center [980, 561] width 121 height 30
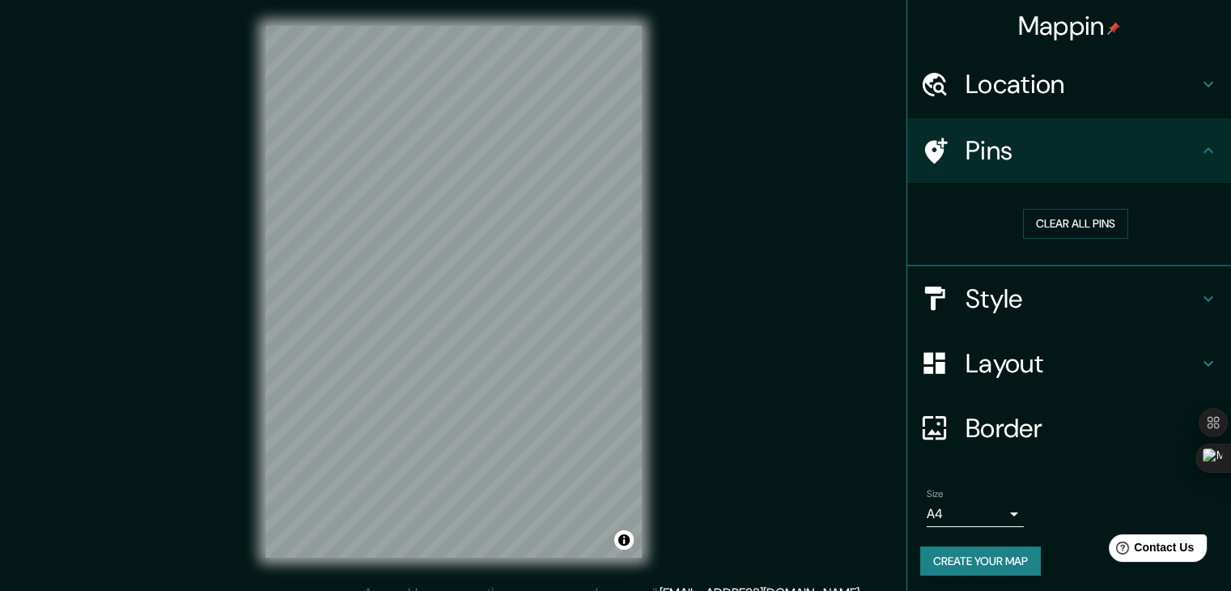
click at [1007, 291] on h4 "Style" at bounding box center [1081, 298] width 233 height 32
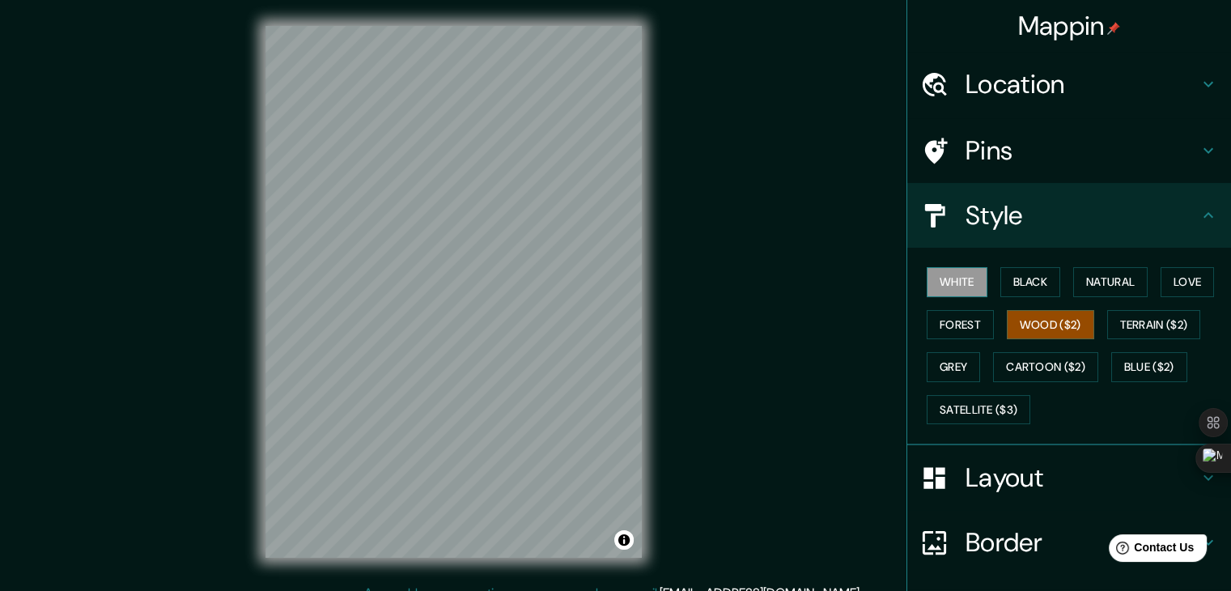
click at [943, 283] on button "White" at bounding box center [957, 282] width 61 height 30
click at [820, 460] on div "Mappin Location [GEOGRAPHIC_DATA], [GEOGRAPHIC_DATA], [GEOGRAPHIC_DATA] Pins St…" at bounding box center [615, 304] width 1231 height 609
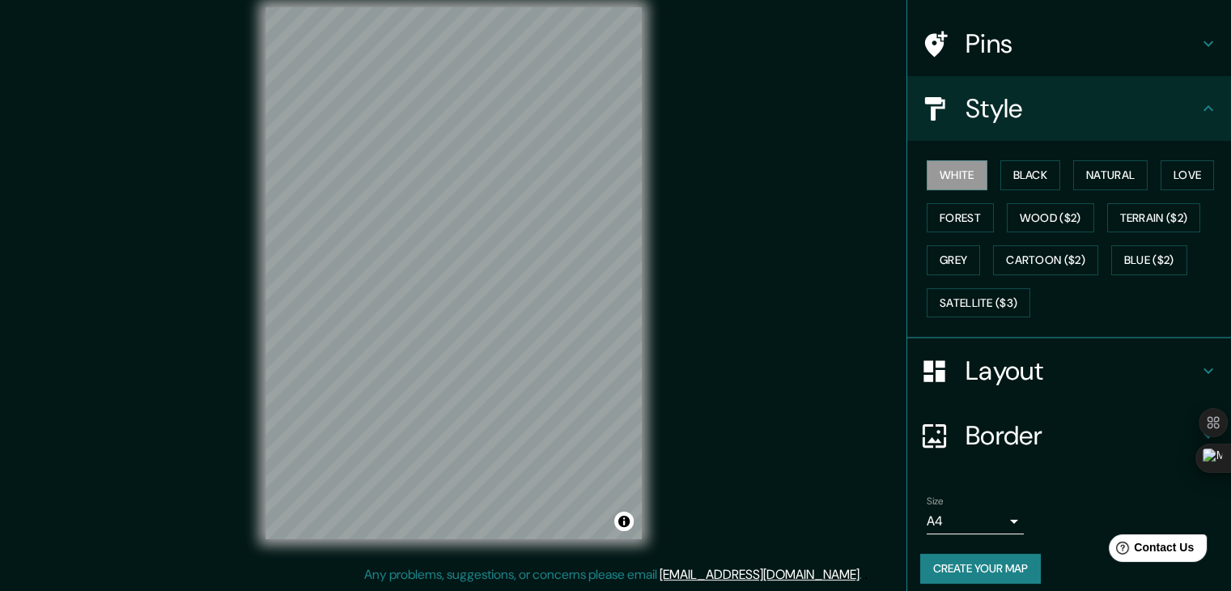
scroll to position [117, 0]
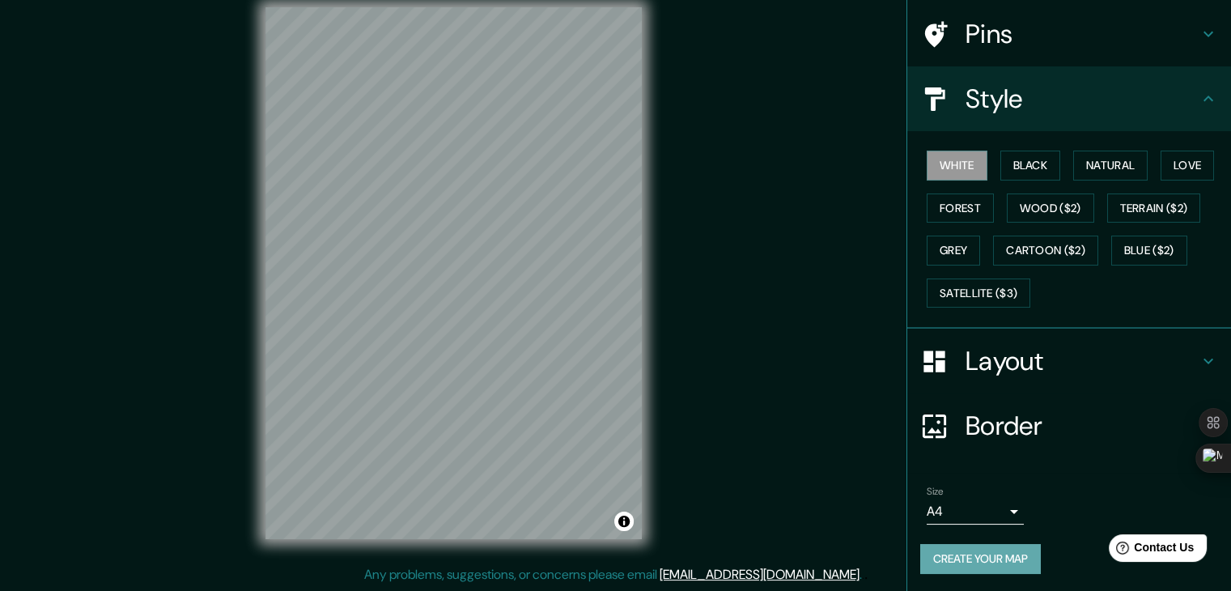
click at [1007, 562] on button "Create your map" at bounding box center [980, 559] width 121 height 30
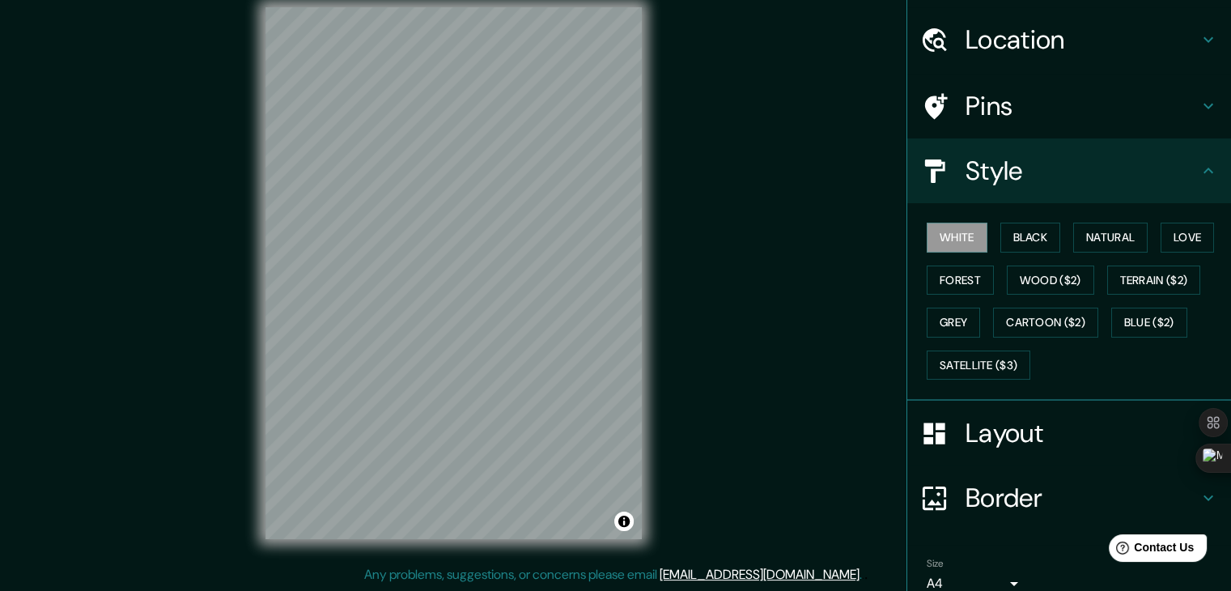
scroll to position [0, 0]
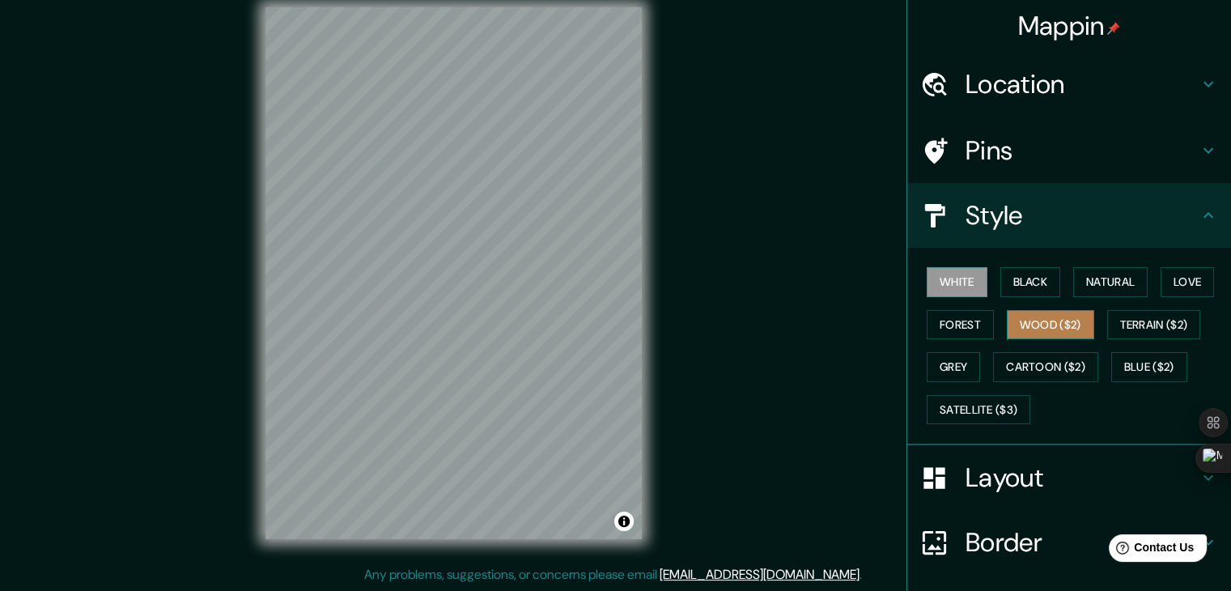
click at [1025, 324] on button "Wood ($2)" at bounding box center [1050, 325] width 87 height 30
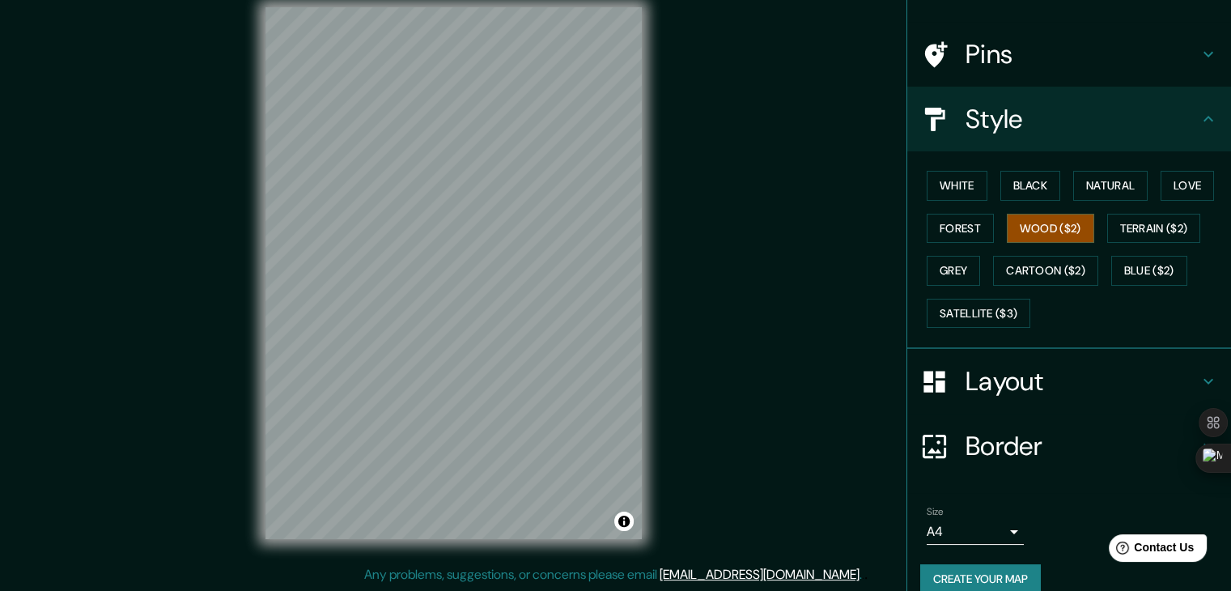
scroll to position [117, 0]
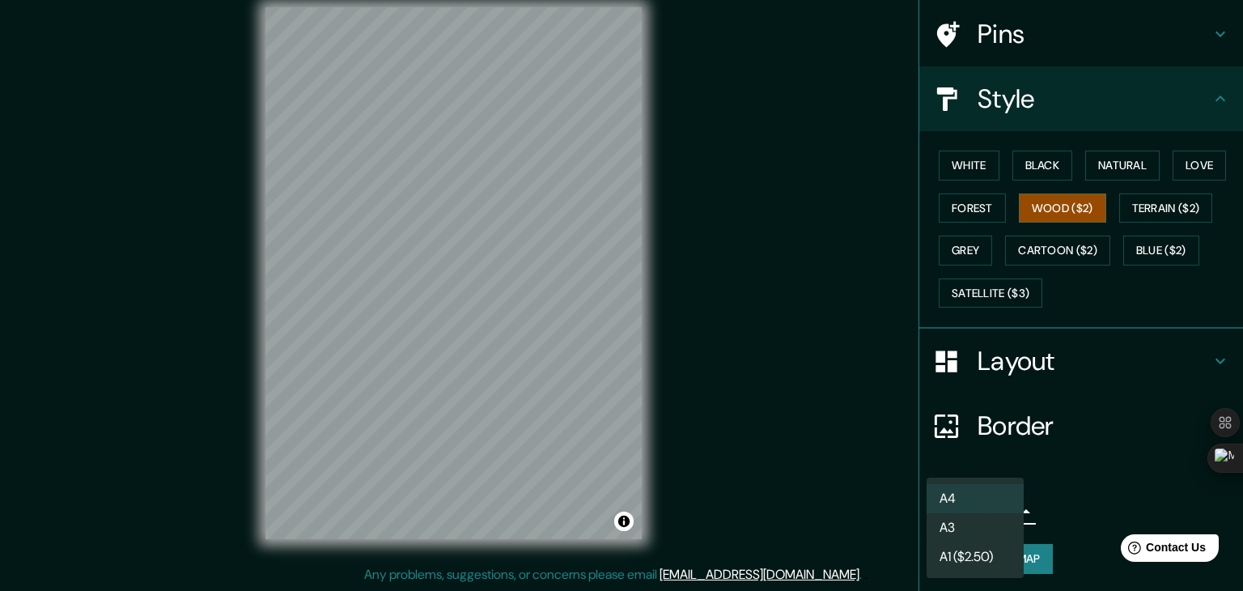
click at [952, 512] on body "Mappin Location [GEOGRAPHIC_DATA], [GEOGRAPHIC_DATA], [GEOGRAPHIC_DATA] Pins St…" at bounding box center [621, 276] width 1243 height 591
click at [1074, 486] on div at bounding box center [621, 295] width 1243 height 591
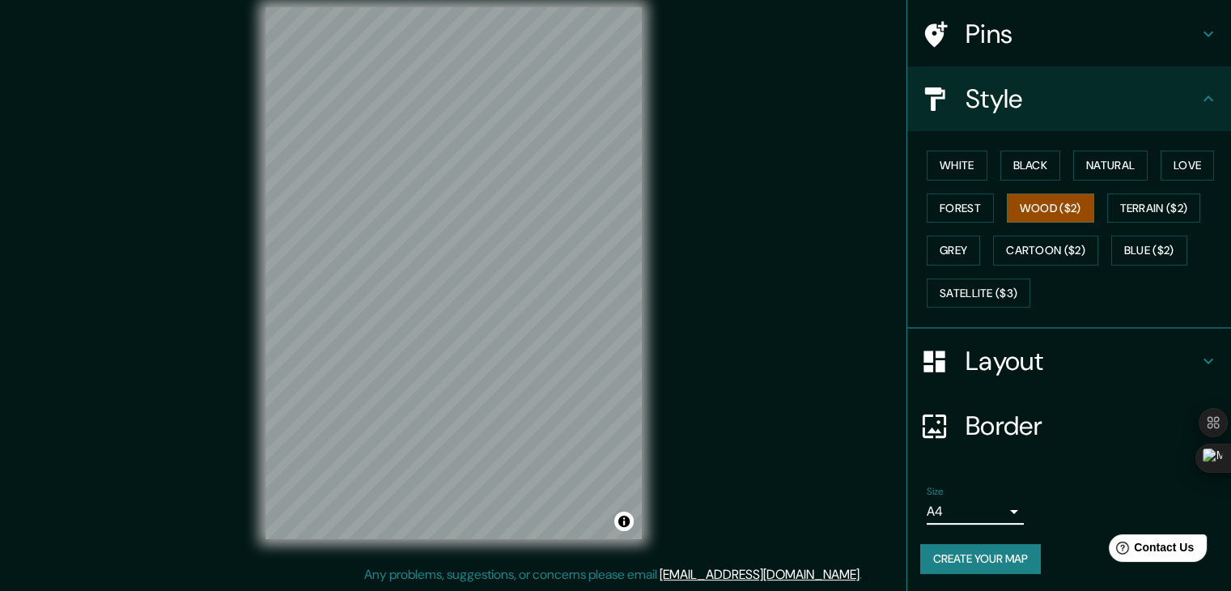
click at [998, 424] on h4 "Border" at bounding box center [1081, 425] width 233 height 32
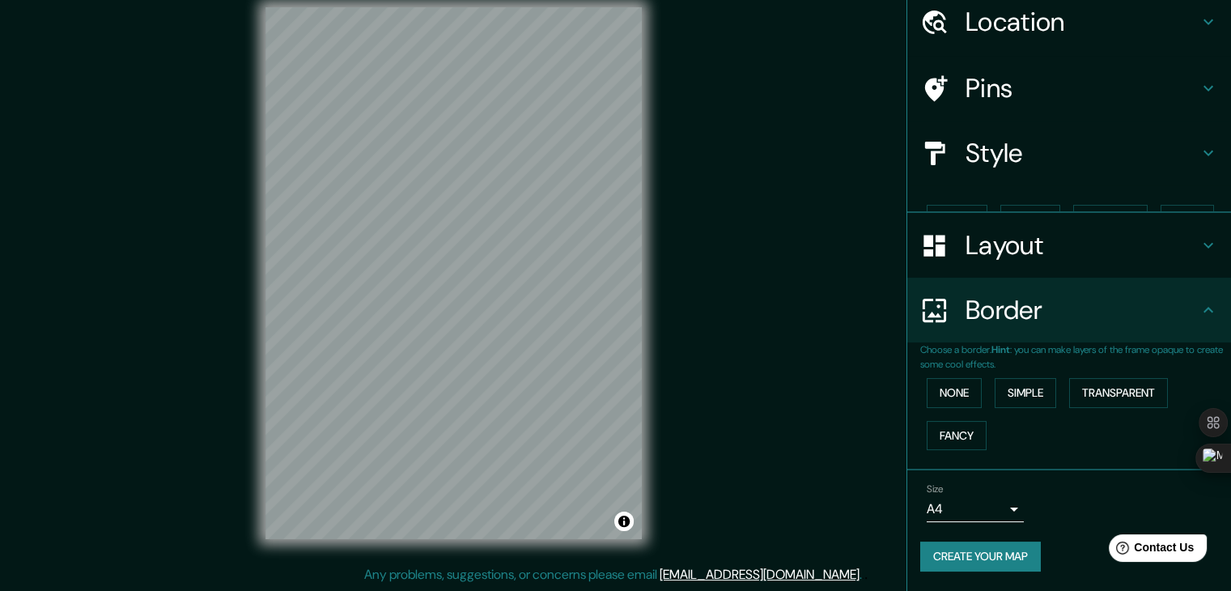
scroll to position [34, 0]
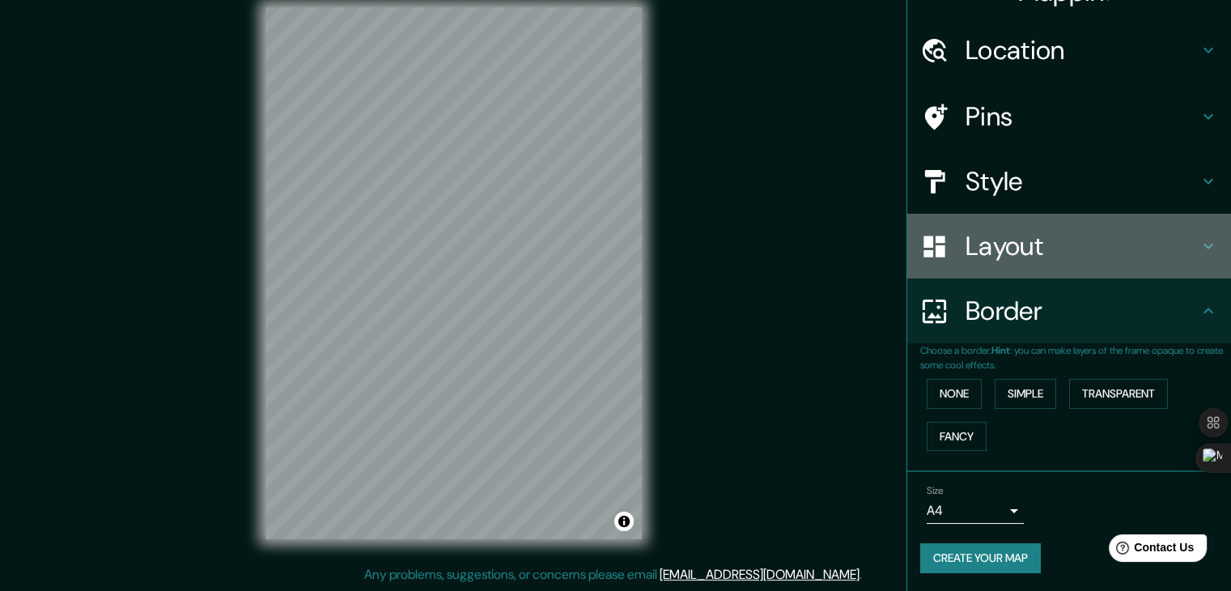
click at [1000, 252] on h4 "Layout" at bounding box center [1081, 246] width 233 height 32
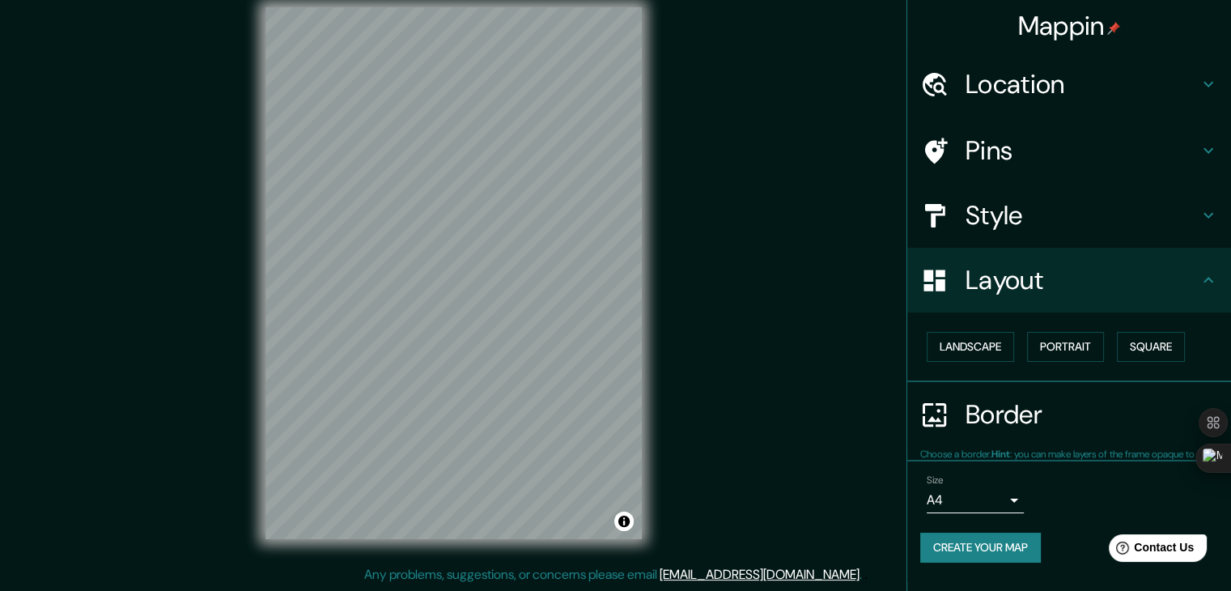
scroll to position [0, 0]
click at [990, 350] on button "Landscape" at bounding box center [970, 347] width 87 height 30
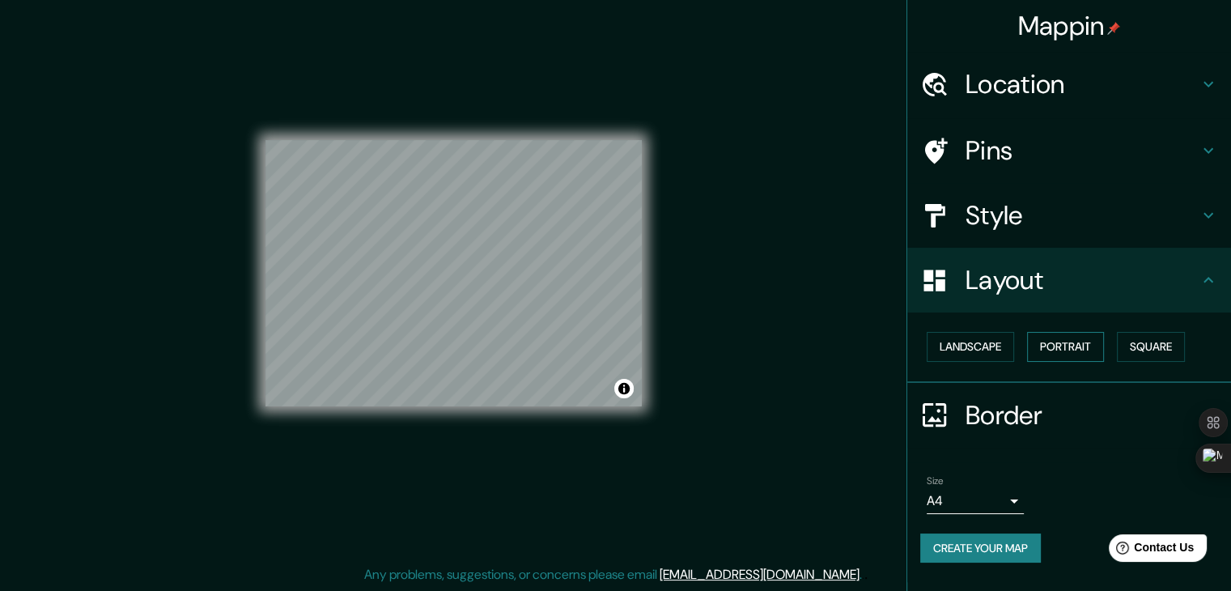
click at [1062, 350] on button "Portrait" at bounding box center [1065, 347] width 77 height 30
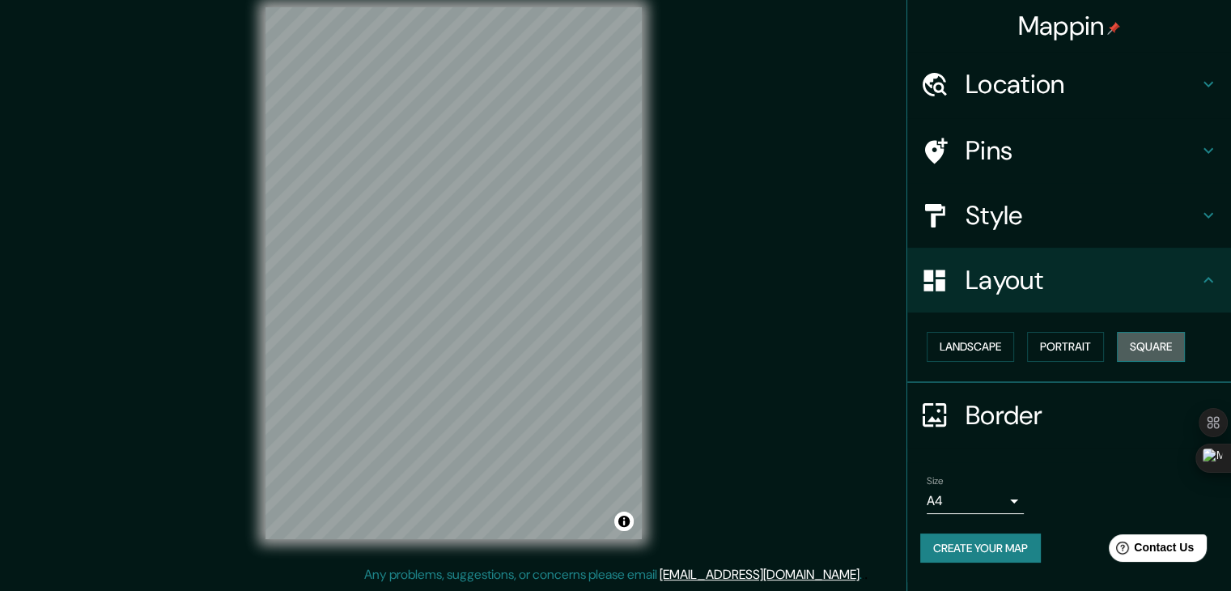
click at [1157, 354] on button "Square" at bounding box center [1151, 347] width 68 height 30
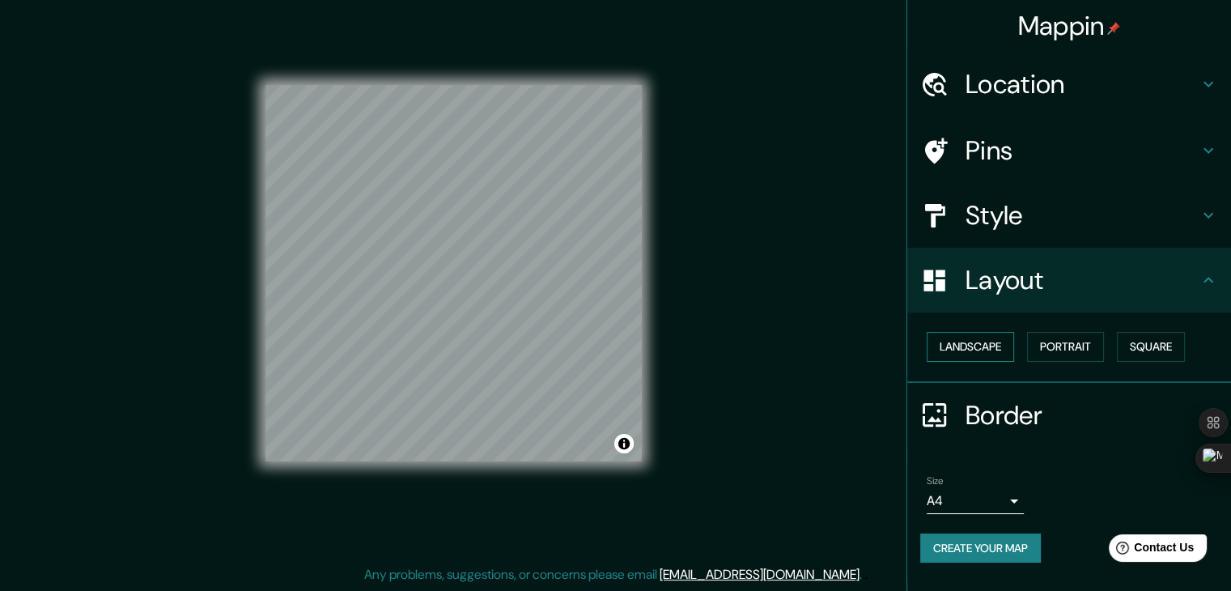
click at [958, 350] on button "Landscape" at bounding box center [970, 347] width 87 height 30
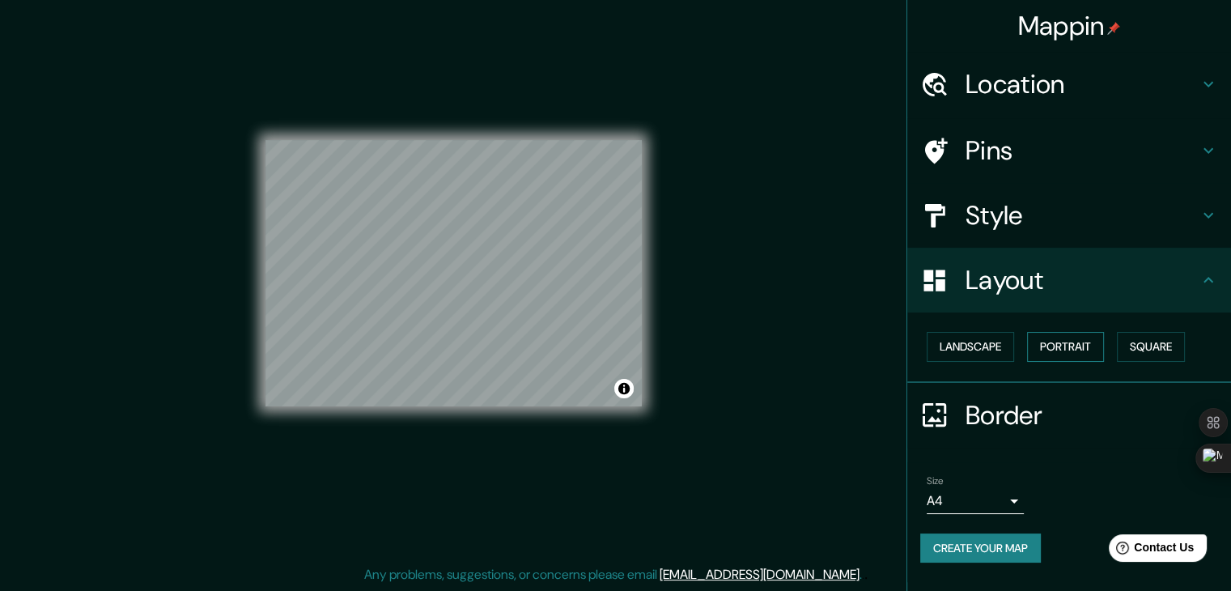
click at [1094, 349] on button "Portrait" at bounding box center [1065, 347] width 77 height 30
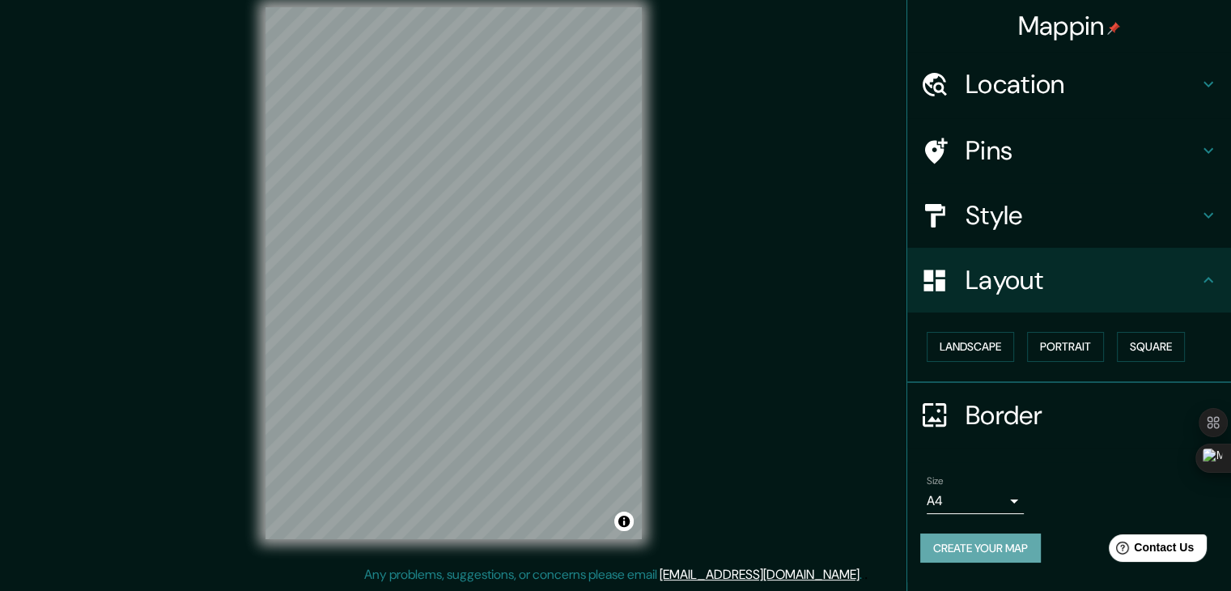
click at [988, 559] on button "Create your map" at bounding box center [980, 548] width 121 height 30
click at [1151, 552] on span "Contact Us" at bounding box center [1164, 548] width 62 height 14
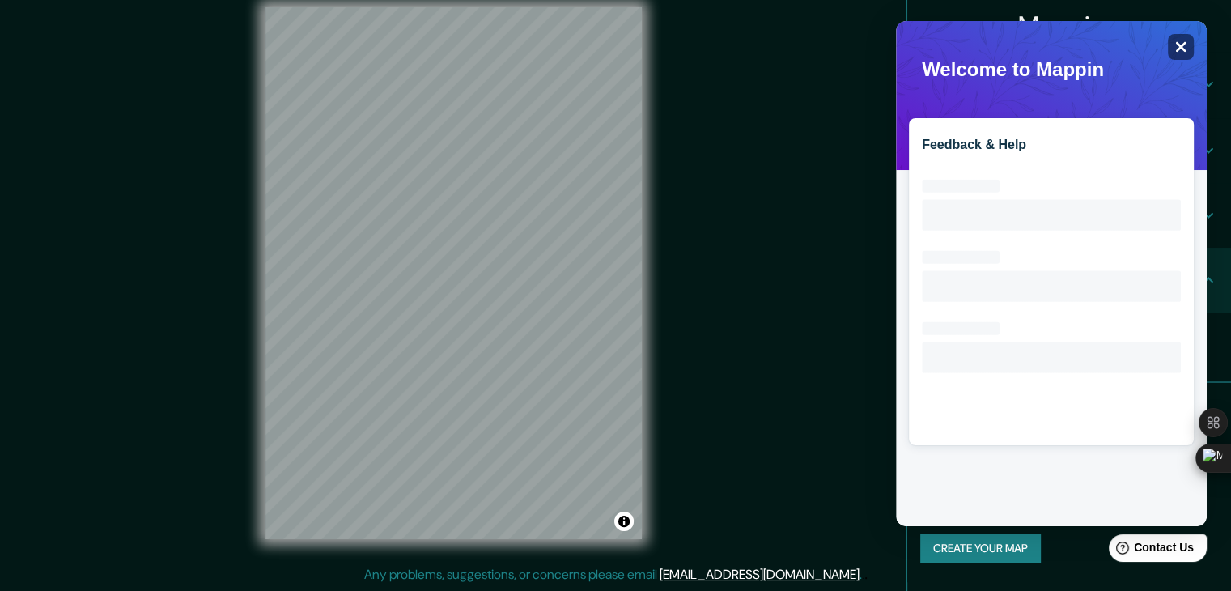
click at [1176, 47] on icon "Close" at bounding box center [1180, 46] width 12 height 12
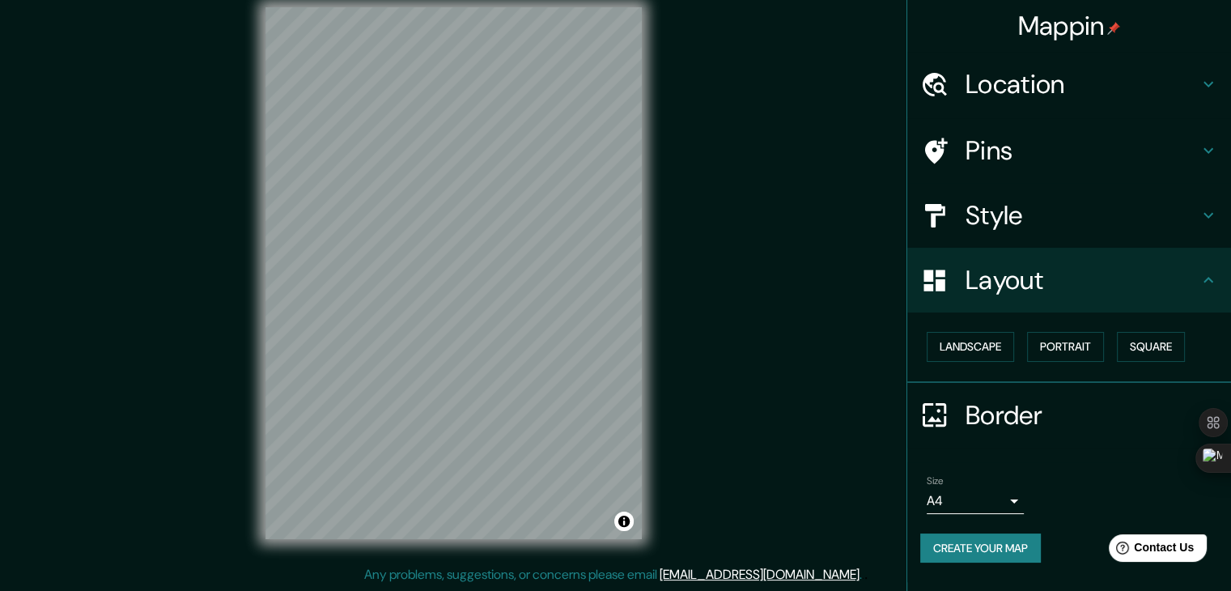
click at [689, 368] on div "Mappin Location [GEOGRAPHIC_DATA], [GEOGRAPHIC_DATA], [GEOGRAPHIC_DATA] Pins St…" at bounding box center [615, 285] width 1231 height 609
click at [757, 420] on div "Mappin Location [GEOGRAPHIC_DATA], [GEOGRAPHIC_DATA], [GEOGRAPHIC_DATA] Pins St…" at bounding box center [615, 285] width 1231 height 609
click at [963, 350] on button "Landscape" at bounding box center [970, 347] width 87 height 30
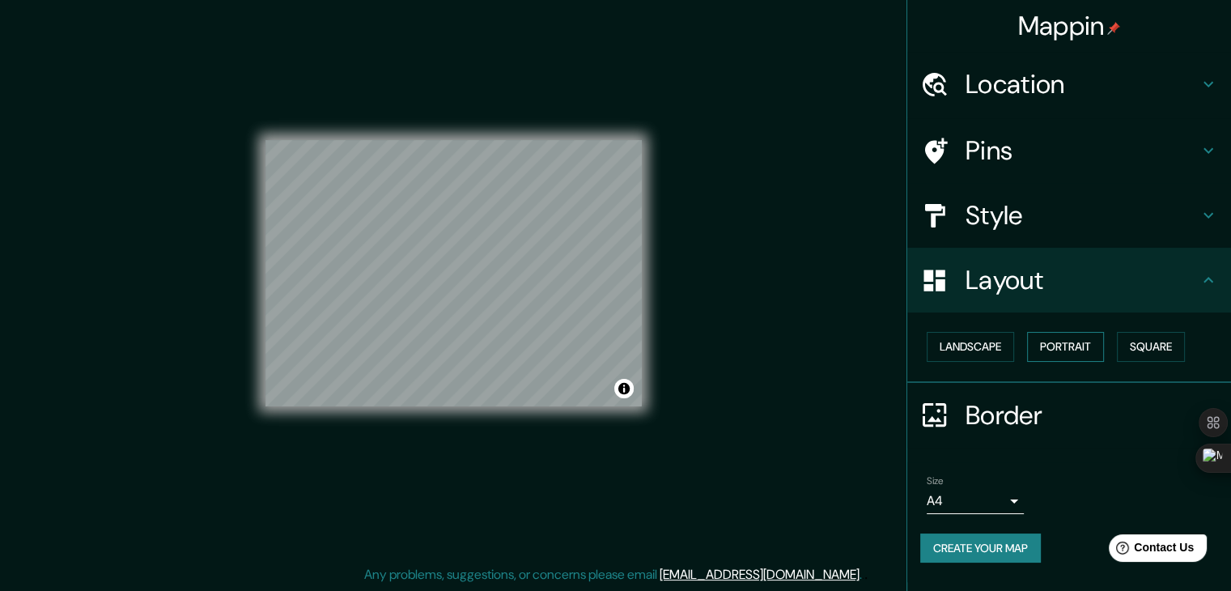
click at [1059, 348] on button "Portrait" at bounding box center [1065, 347] width 77 height 30
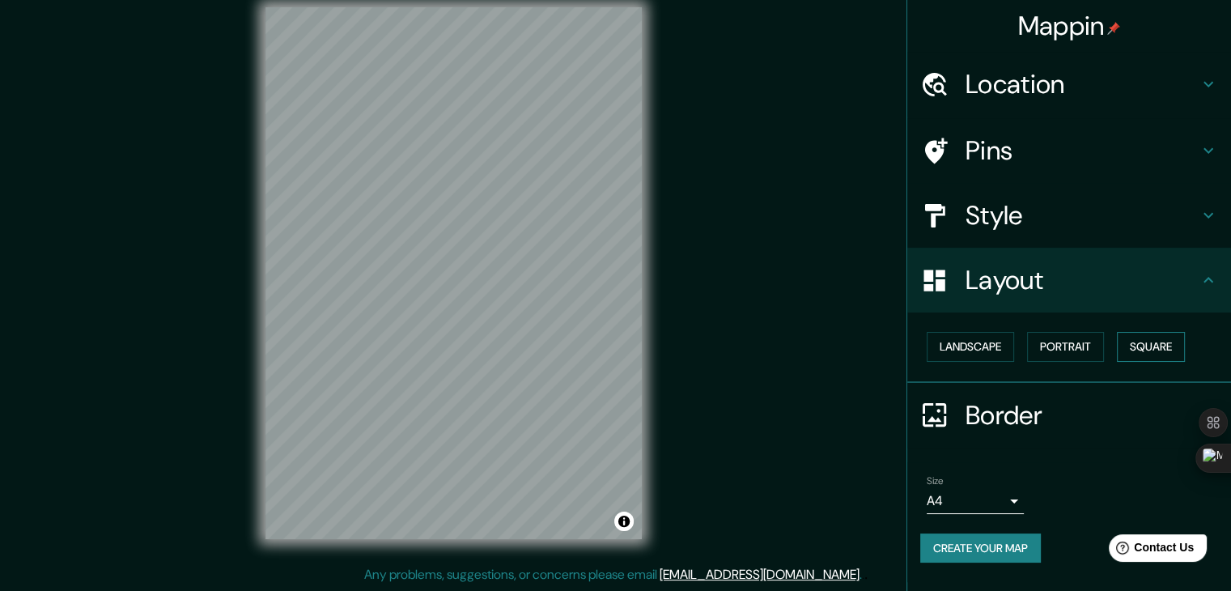
click at [1140, 342] on button "Square" at bounding box center [1151, 347] width 68 height 30
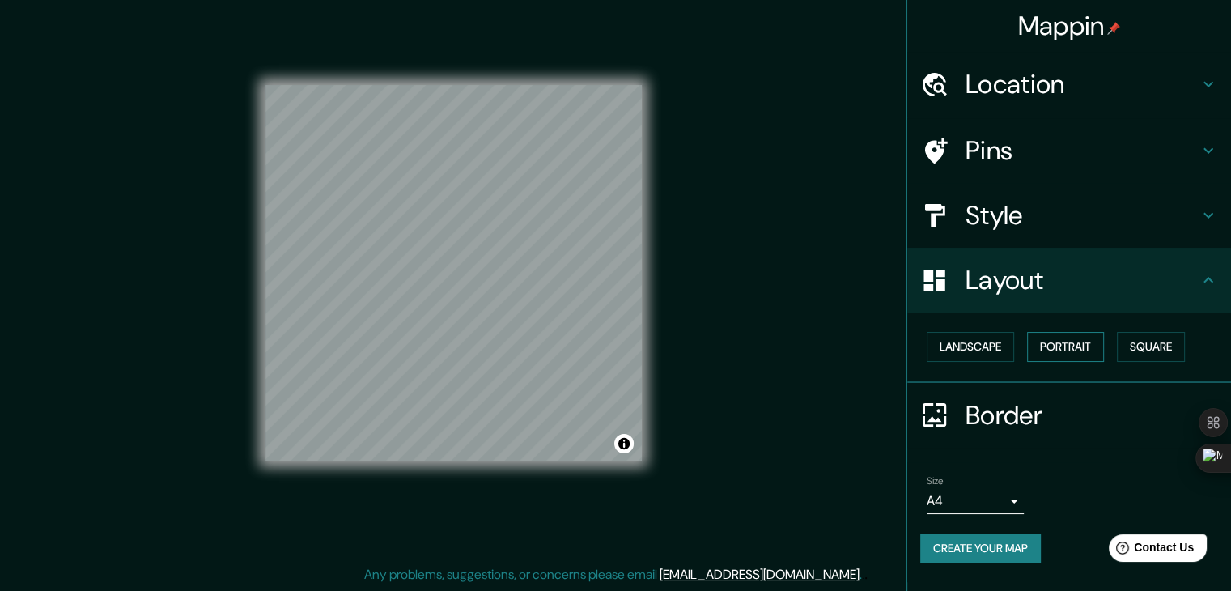
click at [1081, 348] on button "Portrait" at bounding box center [1065, 347] width 77 height 30
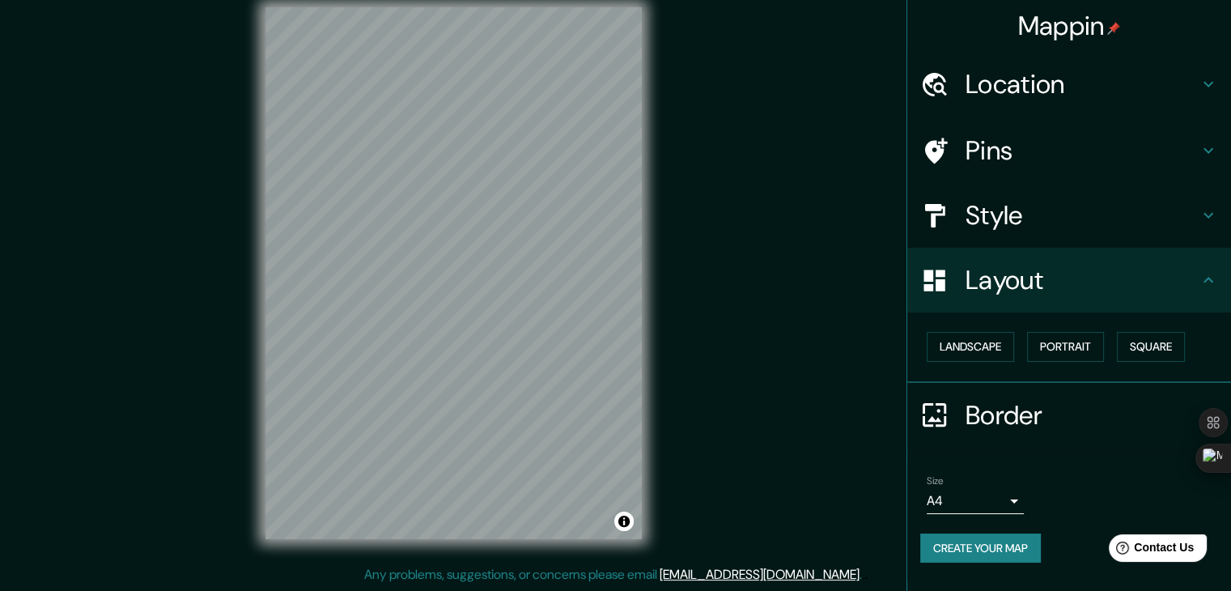
click at [770, 358] on div "Mappin Location [GEOGRAPHIC_DATA], [GEOGRAPHIC_DATA], [GEOGRAPHIC_DATA] Pins St…" at bounding box center [615, 285] width 1231 height 609
click at [1039, 222] on h4 "Style" at bounding box center [1081, 215] width 233 height 32
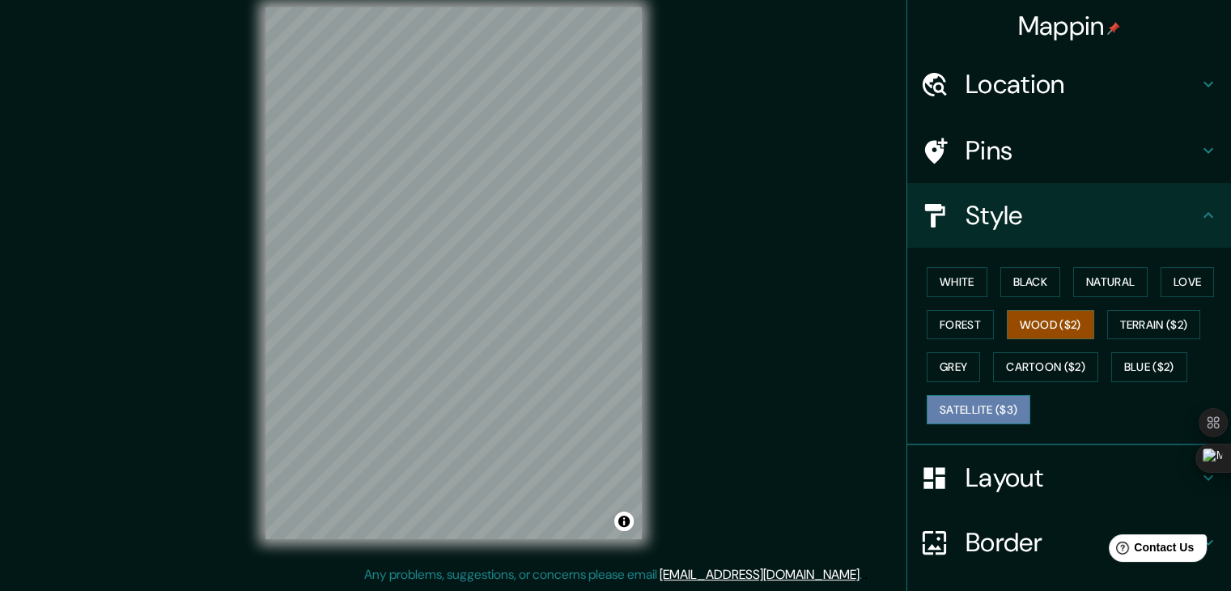
click at [969, 409] on button "Satellite ($3)" at bounding box center [979, 410] width 104 height 30
click at [1033, 324] on button "Wood ($2)" at bounding box center [1050, 325] width 87 height 30
click at [958, 405] on button "Satellite ($3)" at bounding box center [979, 410] width 104 height 30
click at [1029, 325] on button "Wood ($2)" at bounding box center [1050, 325] width 87 height 30
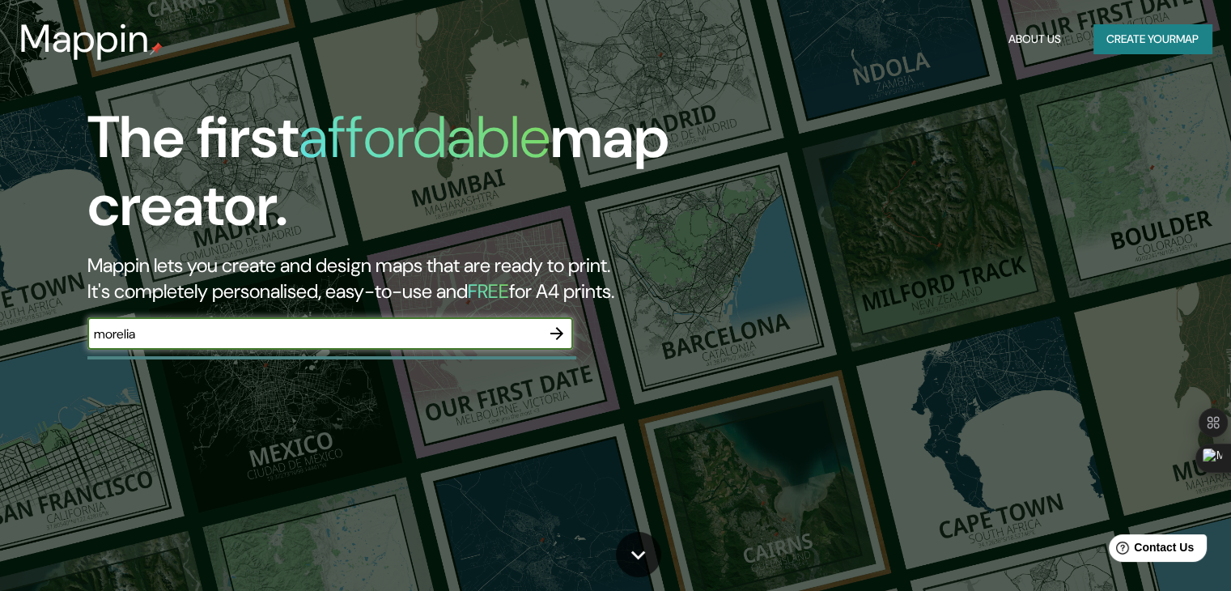
type input "morelia"
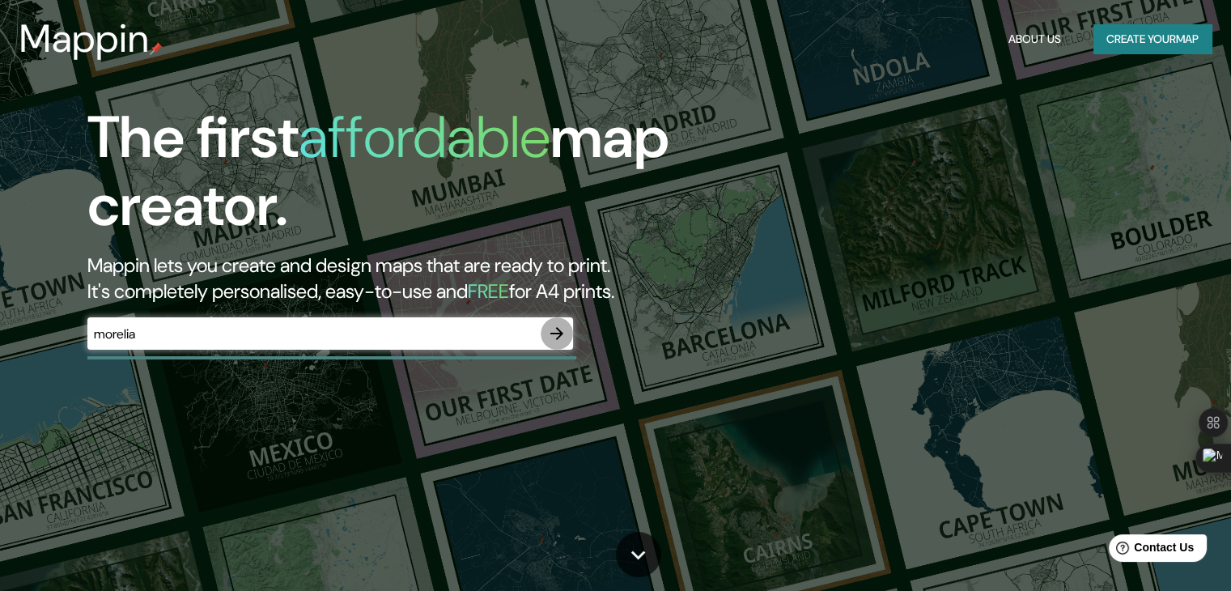
click at [552, 334] on icon "button" at bounding box center [556, 333] width 13 height 13
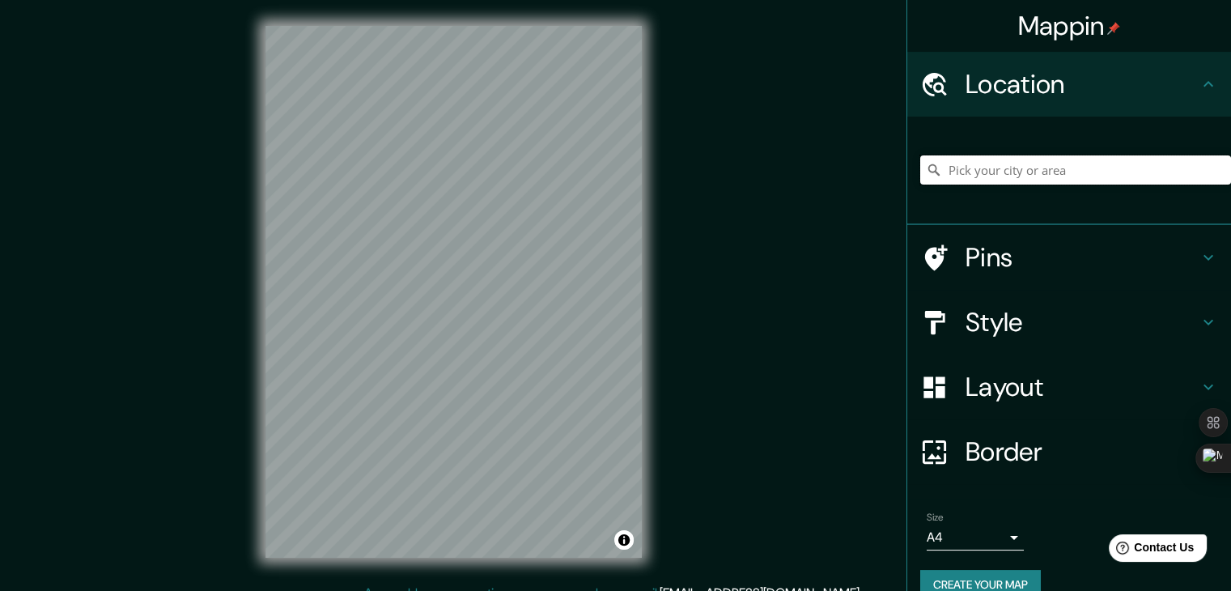
click at [1004, 172] on input "Pick your city or area" at bounding box center [1075, 169] width 311 height 29
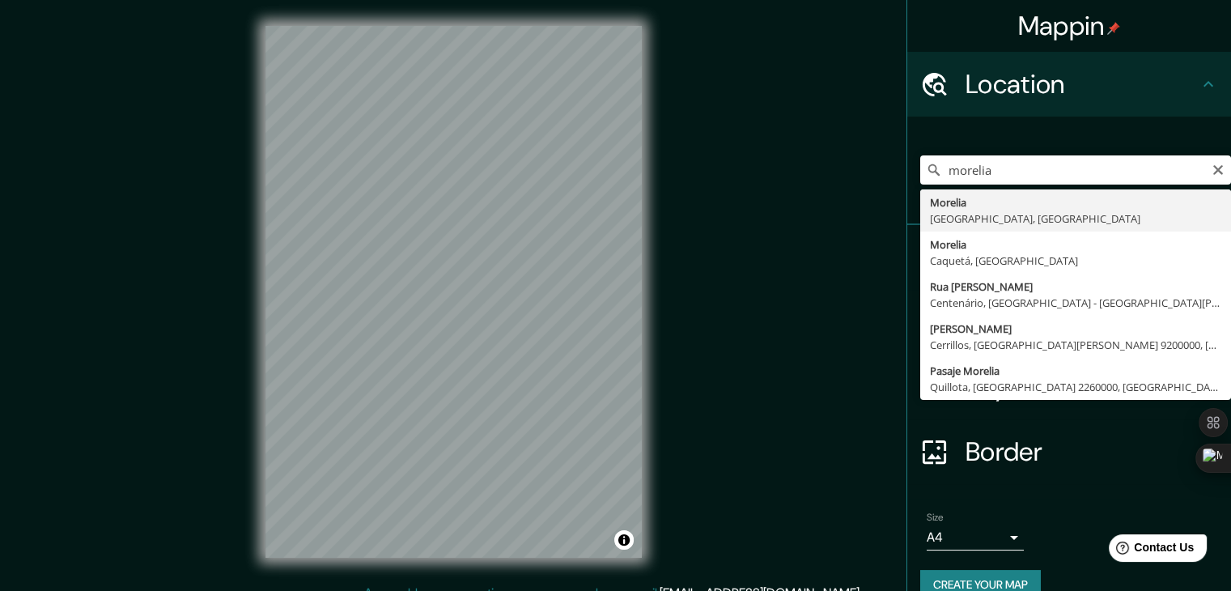
type input "[GEOGRAPHIC_DATA], [GEOGRAPHIC_DATA], [GEOGRAPHIC_DATA]"
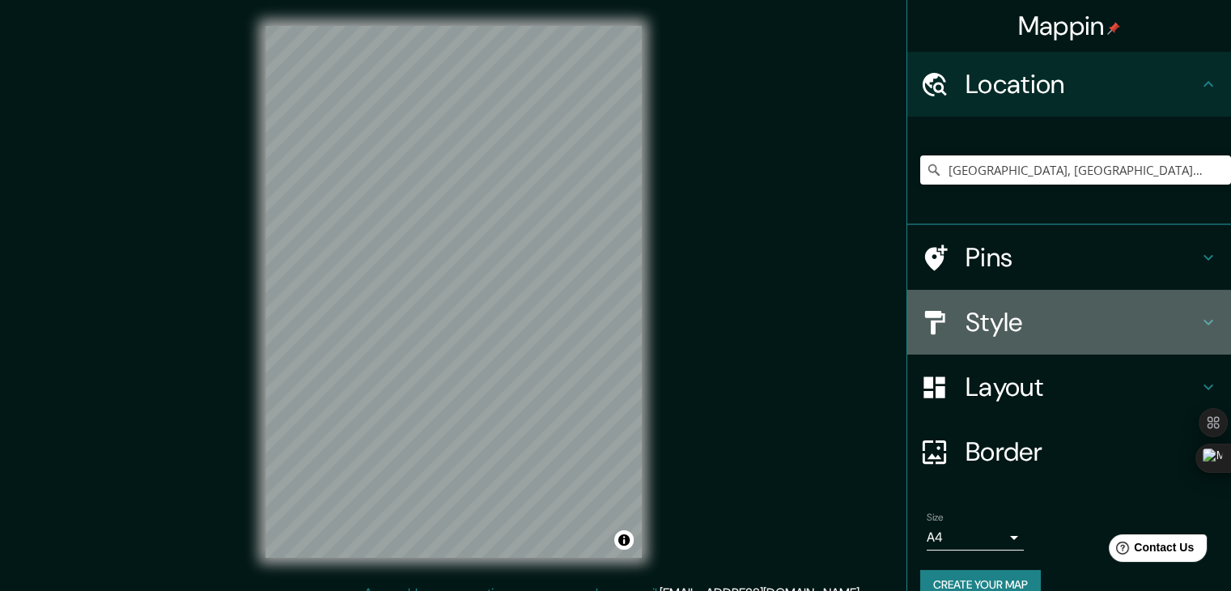
click at [1045, 339] on div "Style" at bounding box center [1069, 322] width 324 height 65
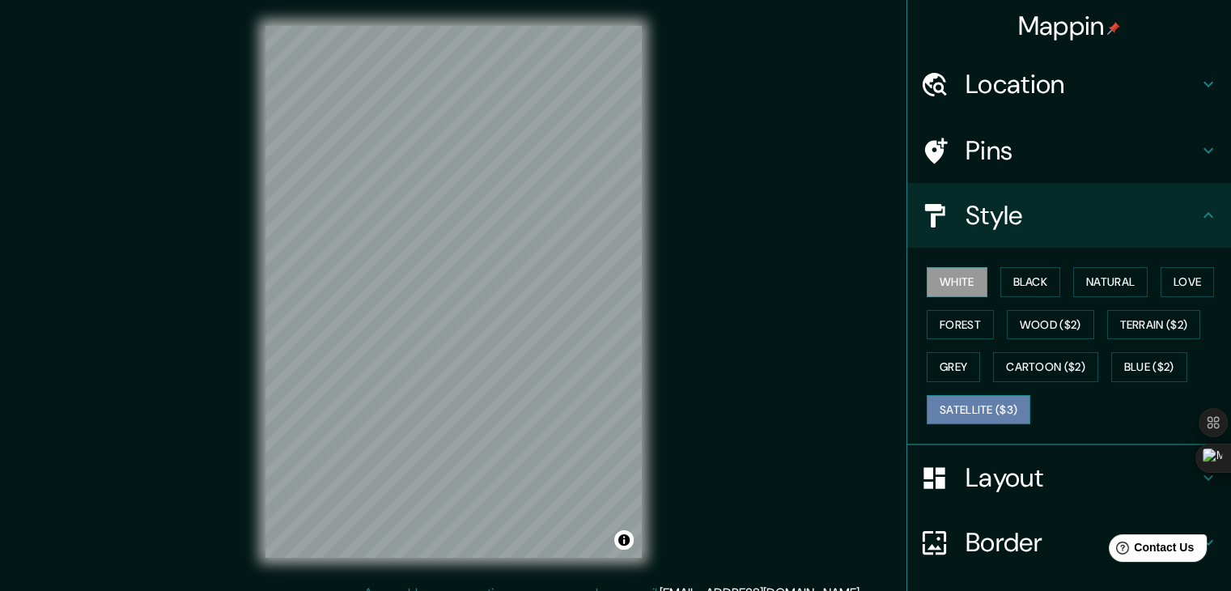
drag, startPoint x: 961, startPoint y: 409, endPoint x: 936, endPoint y: 405, distance: 25.4
click at [961, 410] on button "Satellite ($3)" at bounding box center [979, 410] width 104 height 30
click at [961, 321] on button "Forest" at bounding box center [960, 325] width 67 height 30
click at [927, 273] on button "White" at bounding box center [957, 282] width 61 height 30
click at [1010, 276] on button "Black" at bounding box center [1030, 282] width 61 height 30
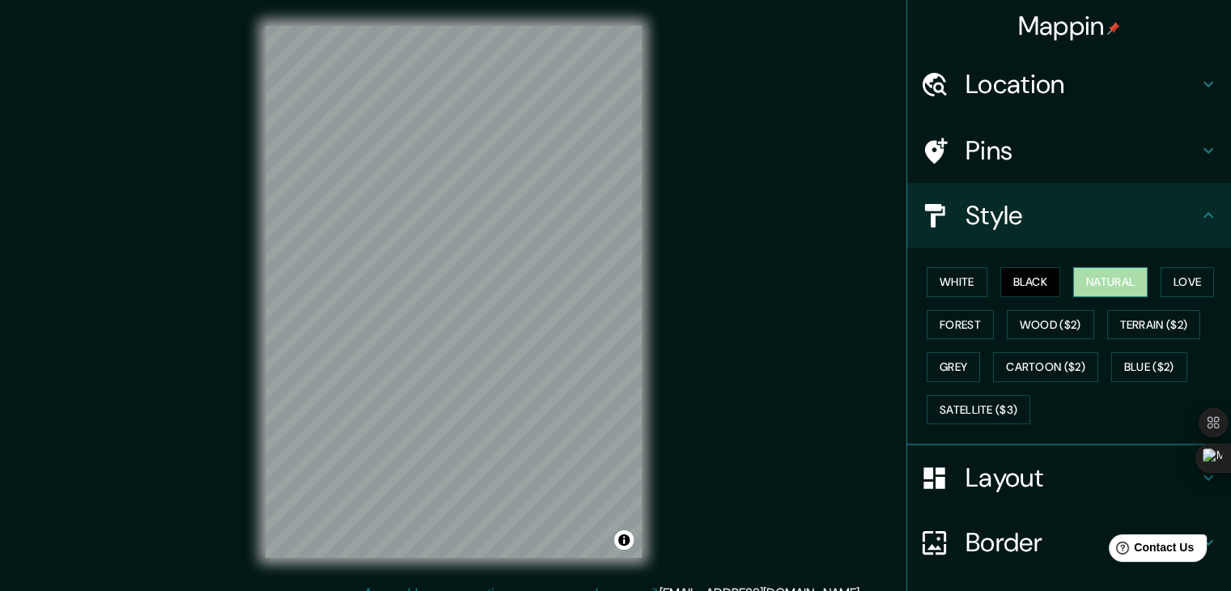
click at [1110, 283] on button "Natural" at bounding box center [1110, 282] width 74 height 30
click at [1185, 282] on button "Love" at bounding box center [1186, 282] width 53 height 30
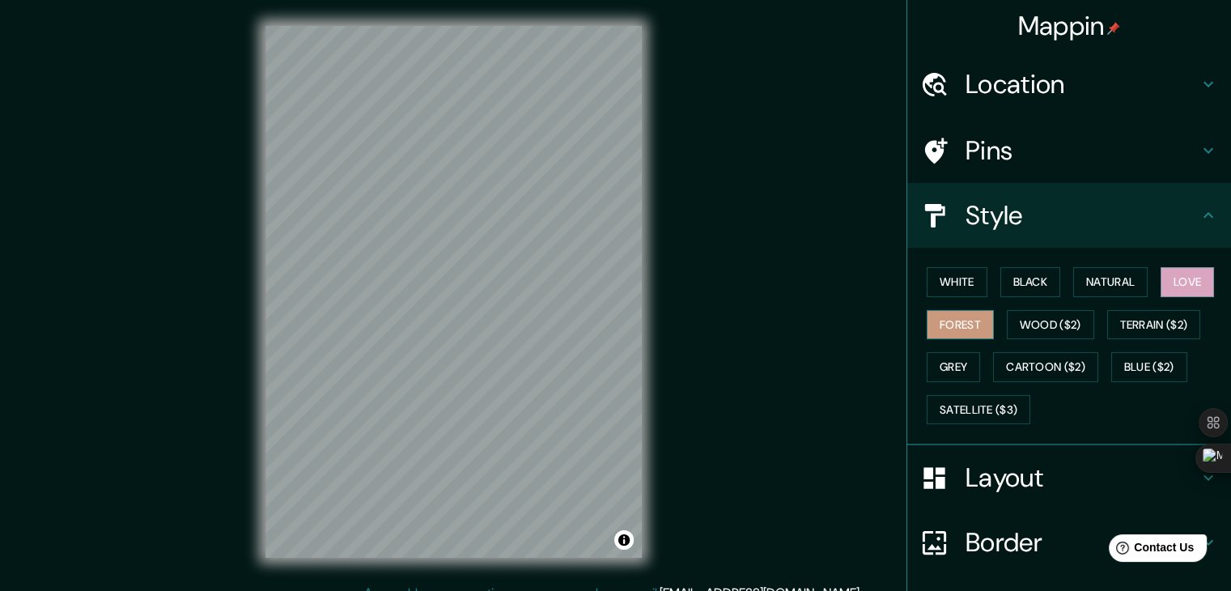
click at [934, 333] on button "Forest" at bounding box center [960, 325] width 67 height 30
click at [1041, 324] on button "Wood ($2)" at bounding box center [1050, 325] width 87 height 30
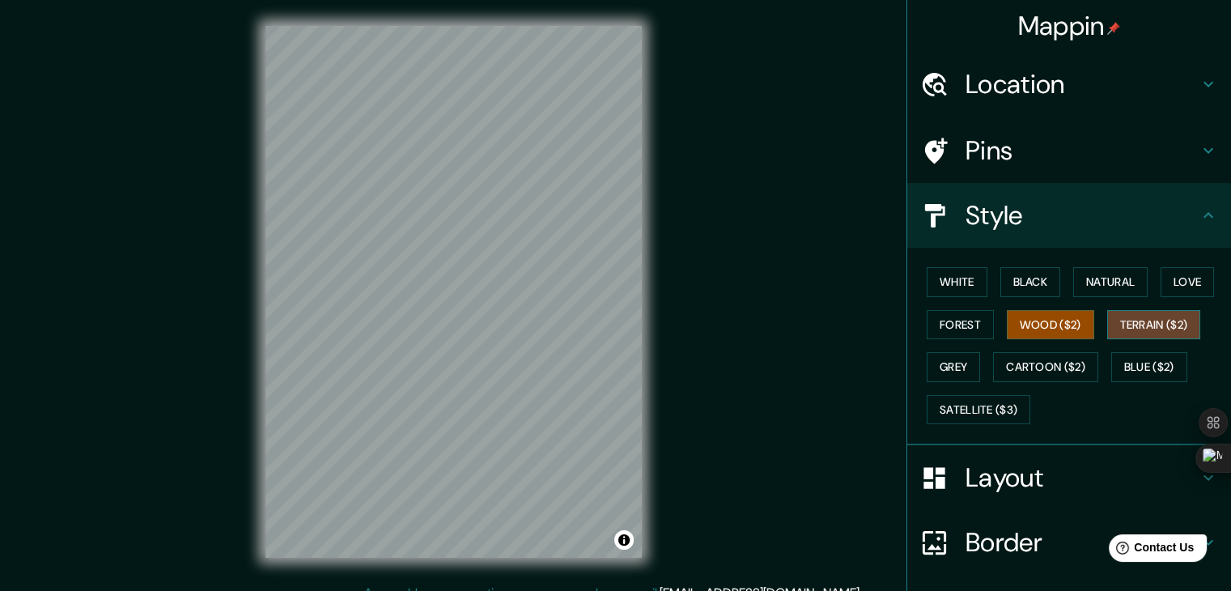
click at [1169, 323] on button "Terrain ($2)" at bounding box center [1154, 325] width 94 height 30
click at [1016, 373] on button "Cartoon ($2)" at bounding box center [1045, 367] width 105 height 30
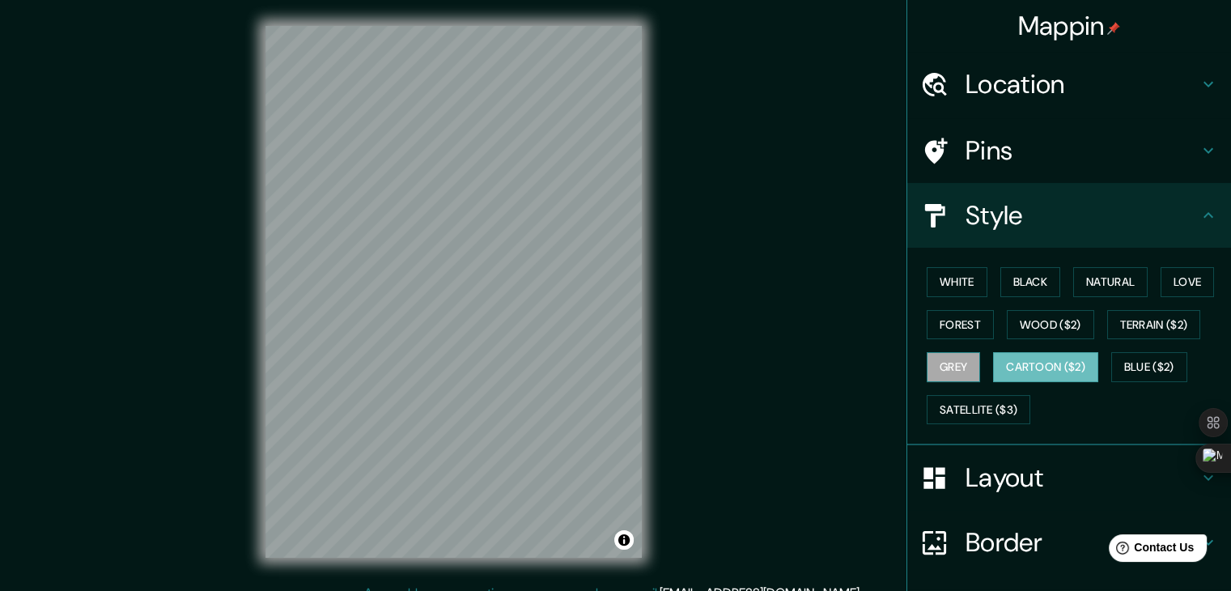
click at [940, 377] on button "Grey" at bounding box center [953, 367] width 53 height 30
click at [1015, 360] on button "Cartoon ($2)" at bounding box center [1045, 367] width 105 height 30
click at [965, 416] on button "Satellite ($3)" at bounding box center [979, 410] width 104 height 30
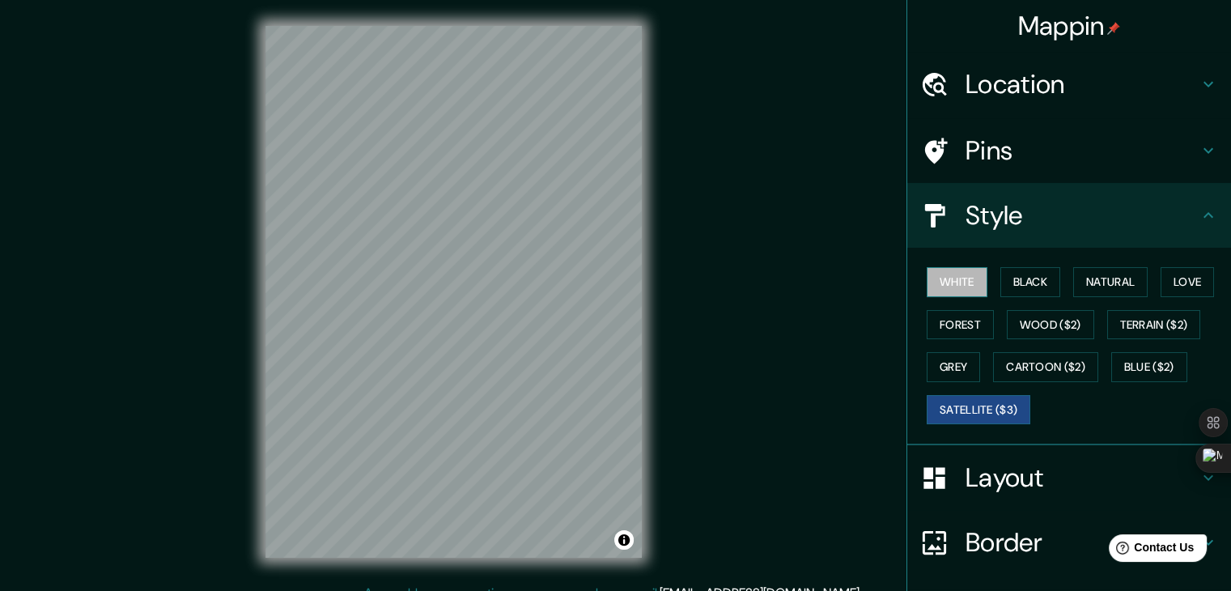
click at [947, 278] on button "White" at bounding box center [957, 282] width 61 height 30
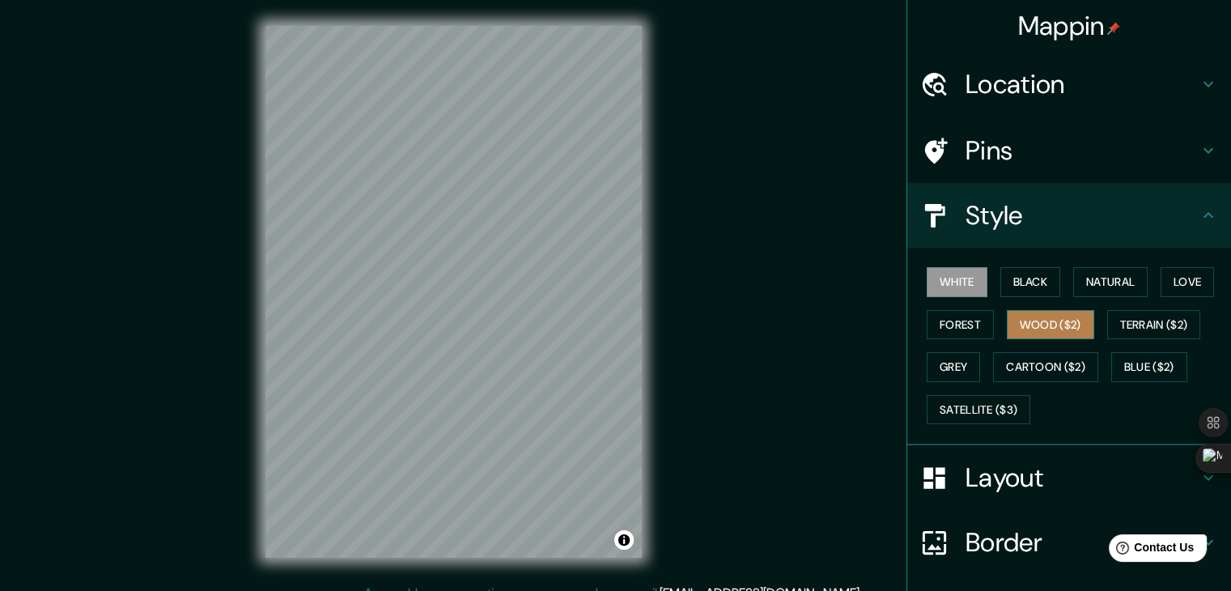
click at [1060, 313] on button "Wood ($2)" at bounding box center [1050, 325] width 87 height 30
click at [963, 392] on div "White Black Natural Love Forest Wood ($2) Terrain ($2) Grey Cartoon ($2) Blue (…" at bounding box center [1075, 346] width 311 height 170
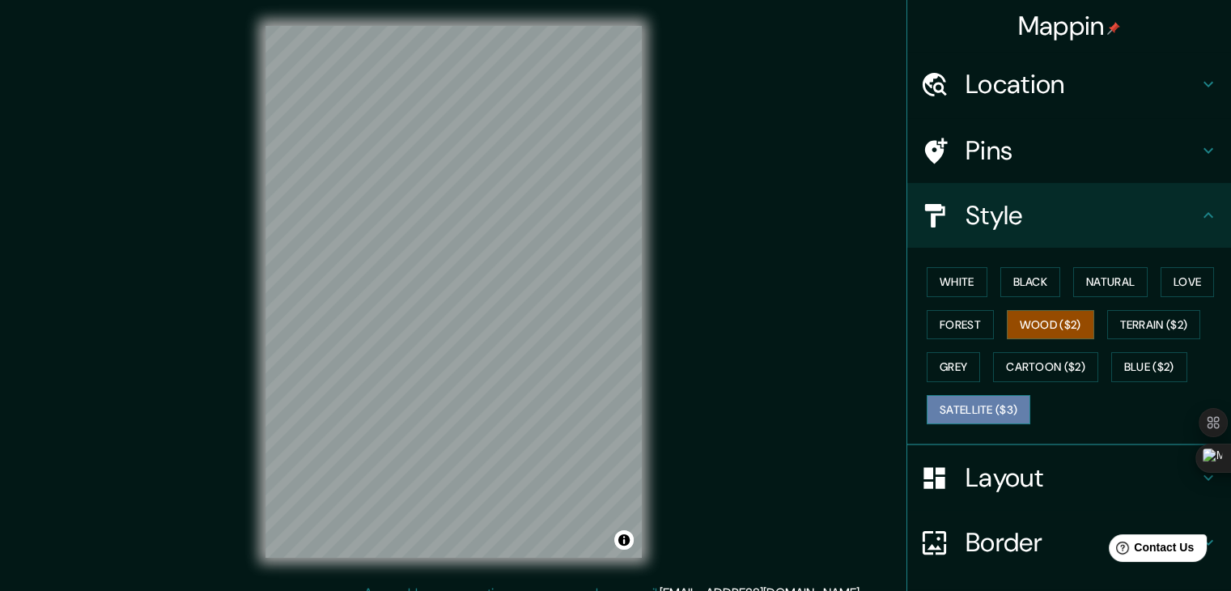
click at [964, 408] on button "Satellite ($3)" at bounding box center [979, 410] width 104 height 30
click at [1020, 321] on button "Wood ($2)" at bounding box center [1050, 325] width 87 height 30
click at [962, 408] on button "Satellite ($3)" at bounding box center [979, 410] width 104 height 30
drag, startPoint x: 587, startPoint y: 343, endPoint x: 583, endPoint y: 335, distance: 9.0
click at [583, 335] on div at bounding box center [582, 330] width 13 height 13
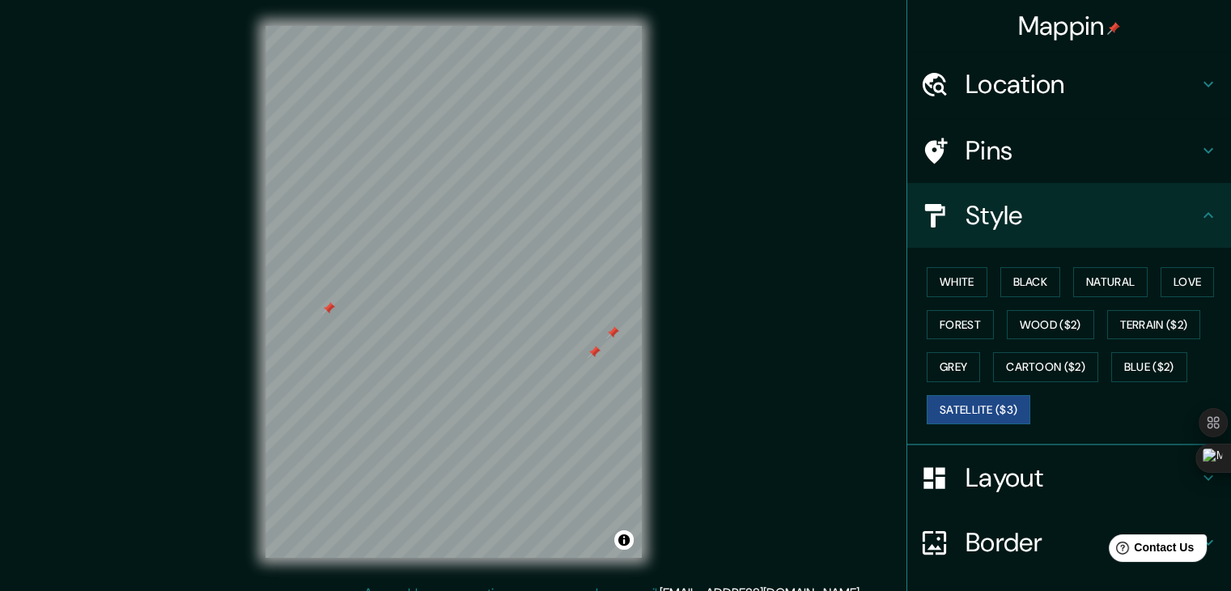
click at [593, 357] on div at bounding box center [594, 352] width 13 height 13
click at [324, 309] on div at bounding box center [326, 310] width 13 height 13
click at [326, 312] on div at bounding box center [326, 313] width 13 height 13
click at [326, 312] on div at bounding box center [326, 314] width 13 height 13
click at [602, 337] on div at bounding box center [602, 335] width 13 height 13
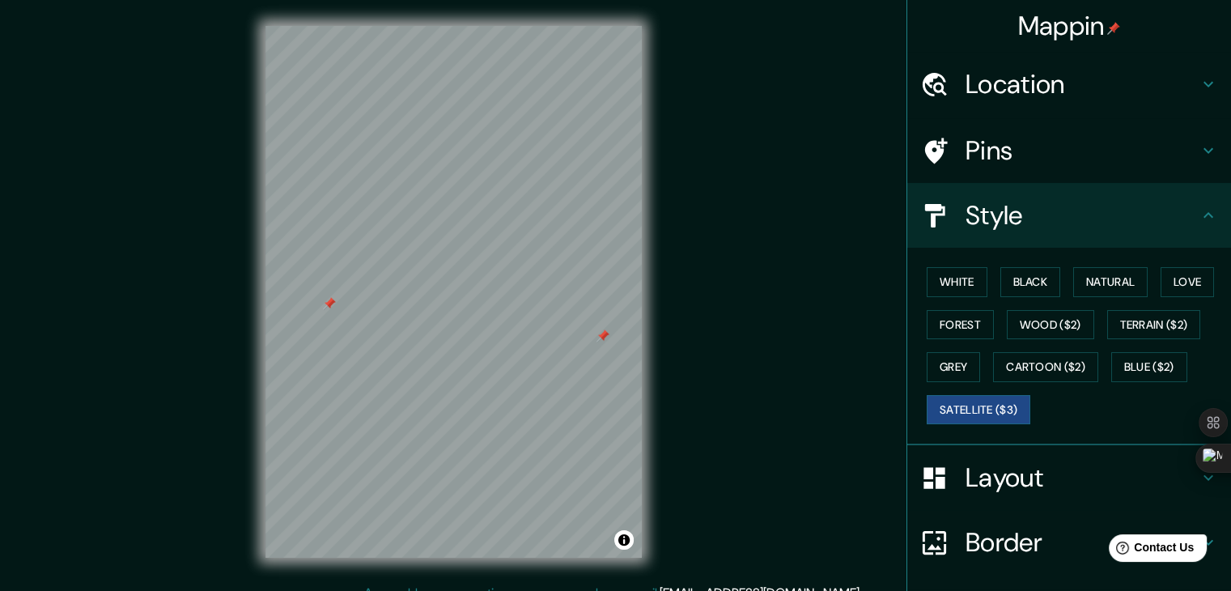
click at [601, 333] on div at bounding box center [602, 335] width 13 height 13
click at [942, 324] on button "Forest" at bounding box center [960, 325] width 67 height 30
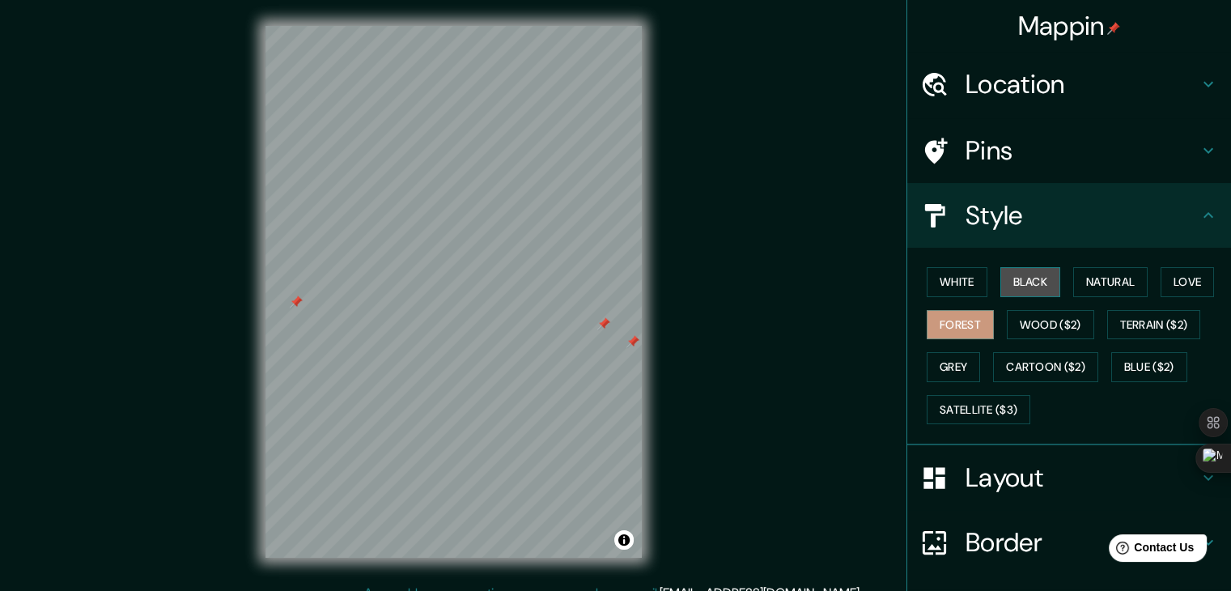
click at [1027, 280] on button "Black" at bounding box center [1030, 282] width 61 height 30
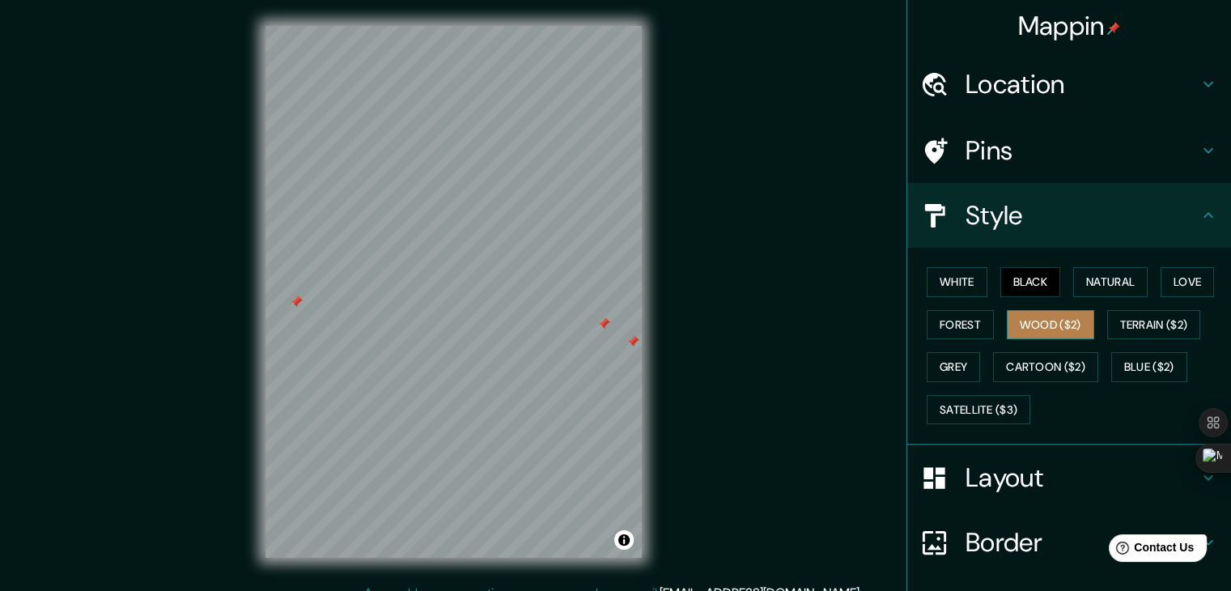
click at [1037, 328] on button "Wood ($2)" at bounding box center [1050, 325] width 87 height 30
click at [940, 356] on button "Grey" at bounding box center [953, 367] width 53 height 30
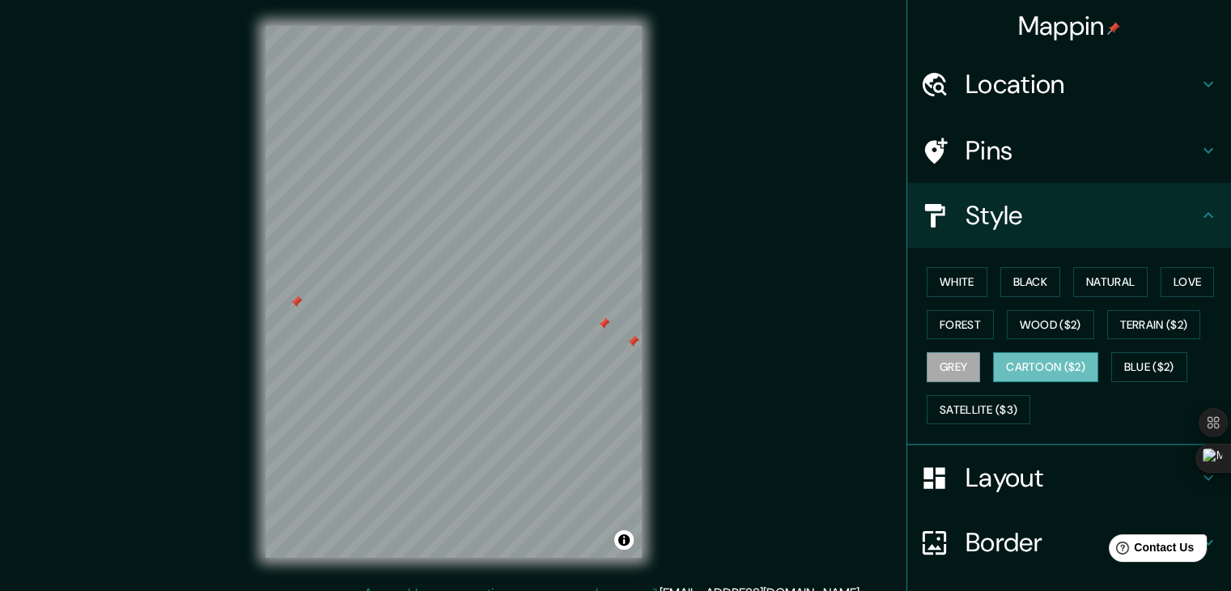
click at [1065, 361] on button "Cartoon ($2)" at bounding box center [1045, 367] width 105 height 30
click at [984, 406] on button "Satellite ($3)" at bounding box center [979, 410] width 104 height 30
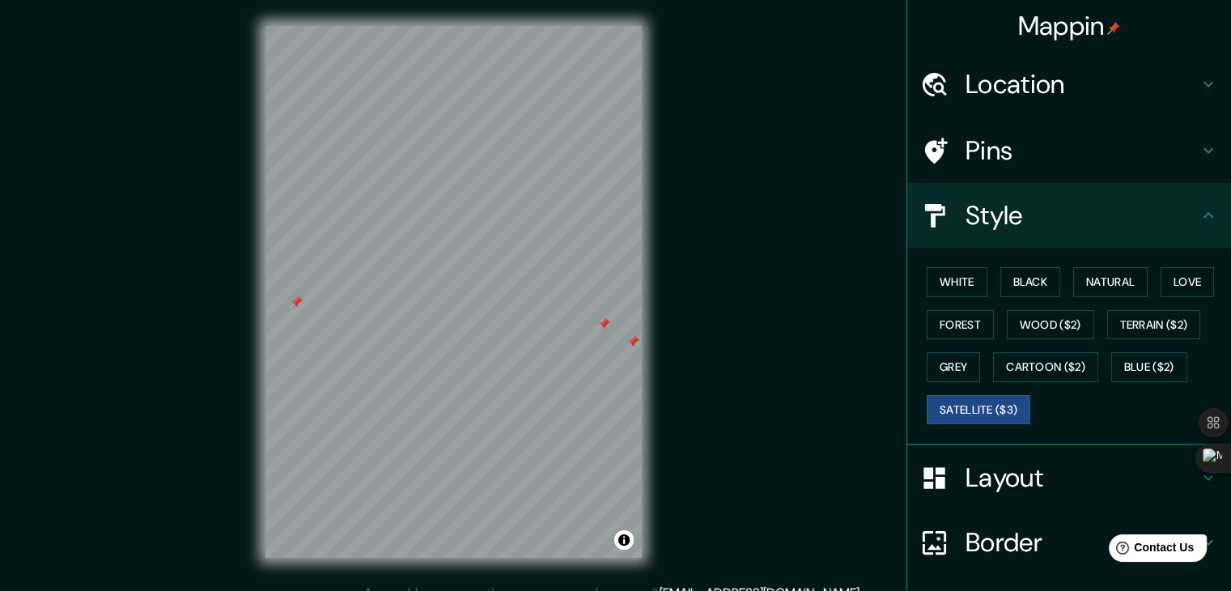
click at [1020, 159] on h4 "Pins" at bounding box center [1081, 150] width 233 height 32
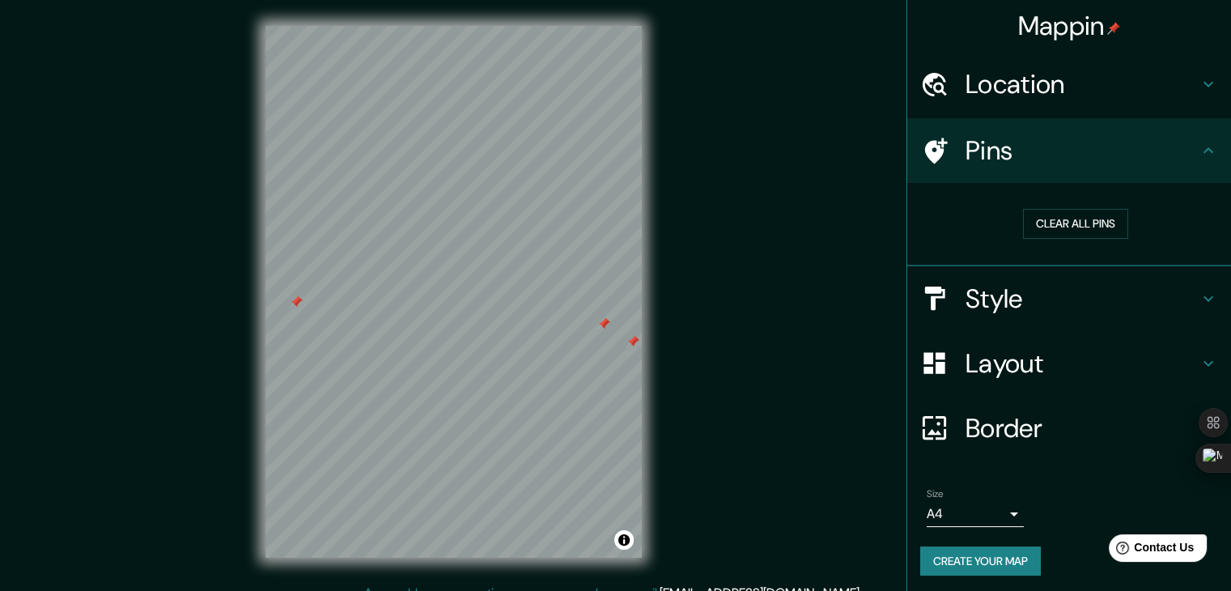
click at [1020, 159] on h4 "Pins" at bounding box center [1081, 150] width 233 height 32
click at [1016, 299] on h4 "Style" at bounding box center [1081, 298] width 233 height 32
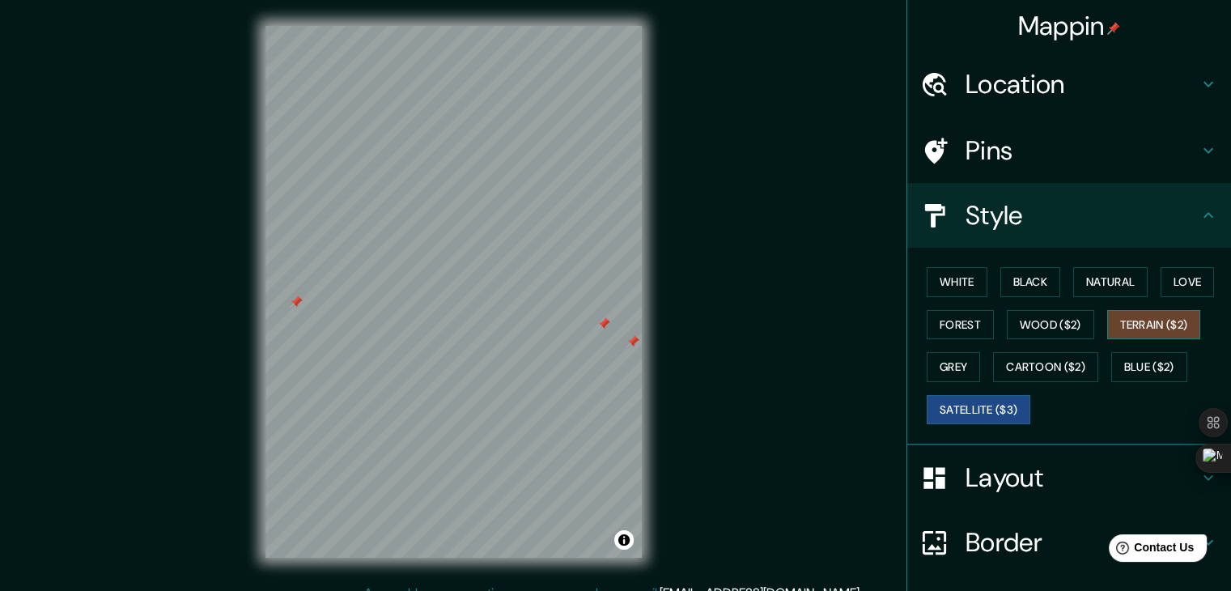
click at [1149, 324] on button "Terrain ($2)" at bounding box center [1154, 325] width 94 height 30
click at [1145, 376] on button "Blue ($2)" at bounding box center [1149, 367] width 76 height 30
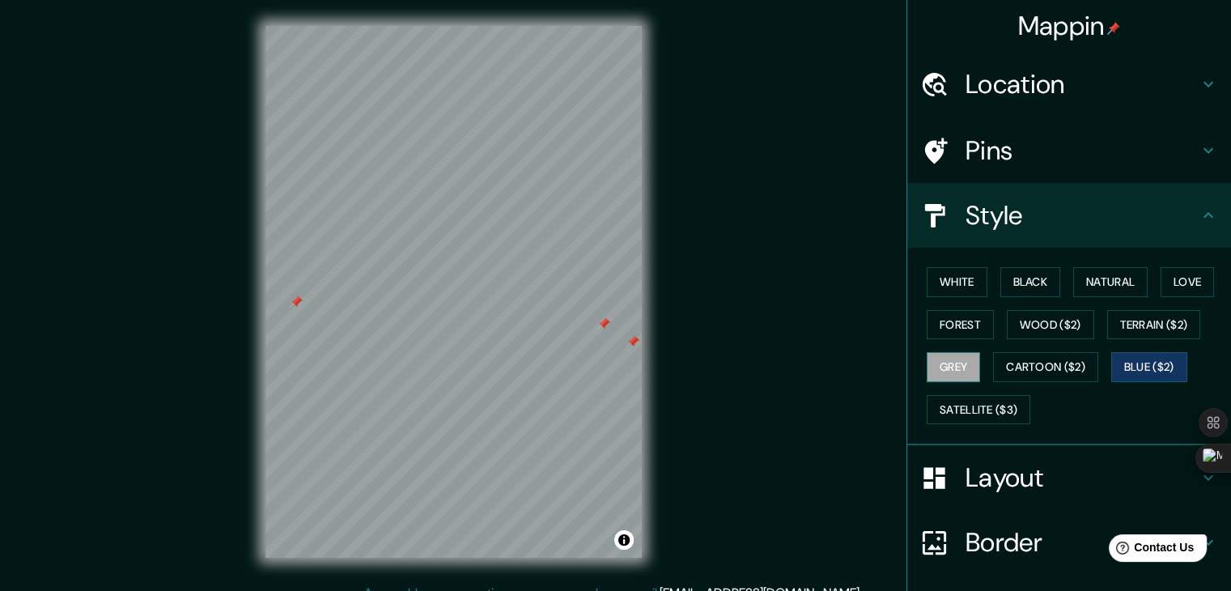
click at [927, 370] on button "Grey" at bounding box center [953, 367] width 53 height 30
click at [974, 401] on button "Satellite ($3)" at bounding box center [979, 410] width 104 height 30
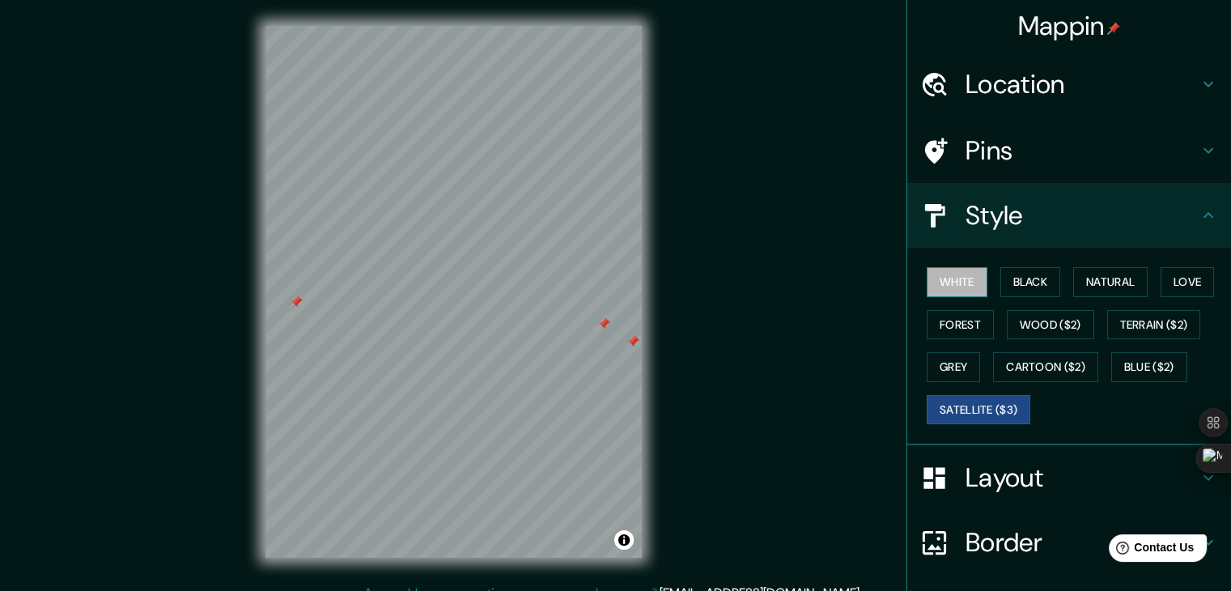
click at [957, 286] on button "White" at bounding box center [957, 282] width 61 height 30
click at [1016, 291] on button "Black" at bounding box center [1030, 282] width 61 height 30
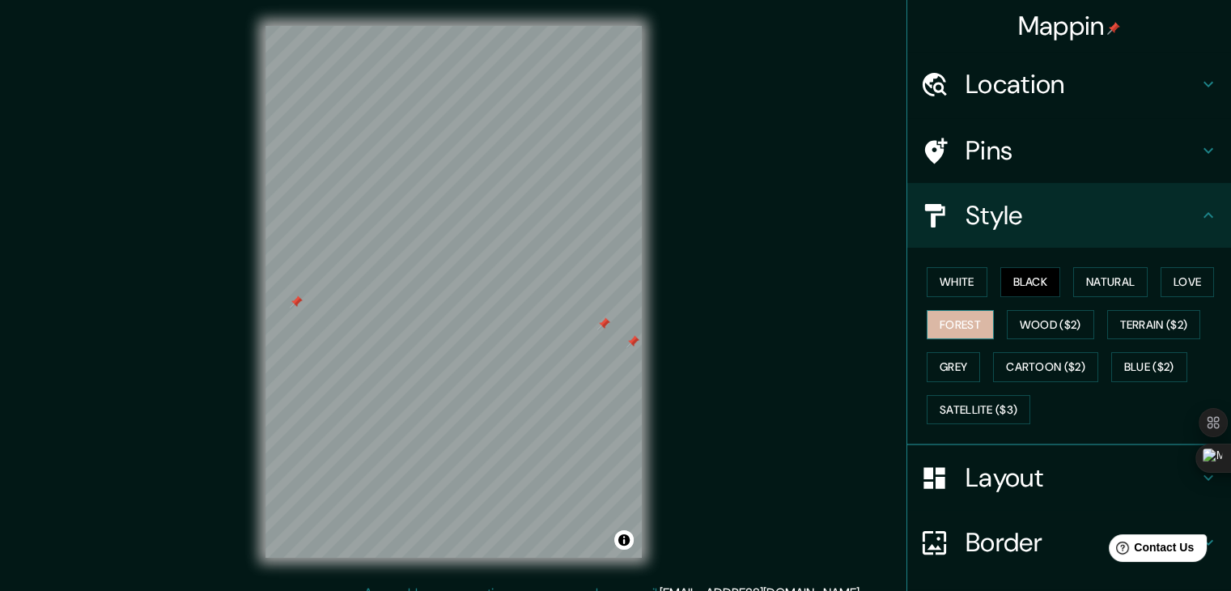
click at [957, 329] on button "Forest" at bounding box center [960, 325] width 67 height 30
click at [1050, 334] on button "Wood ($2)" at bounding box center [1050, 325] width 87 height 30
